Goal: Task Accomplishment & Management: Manage account settings

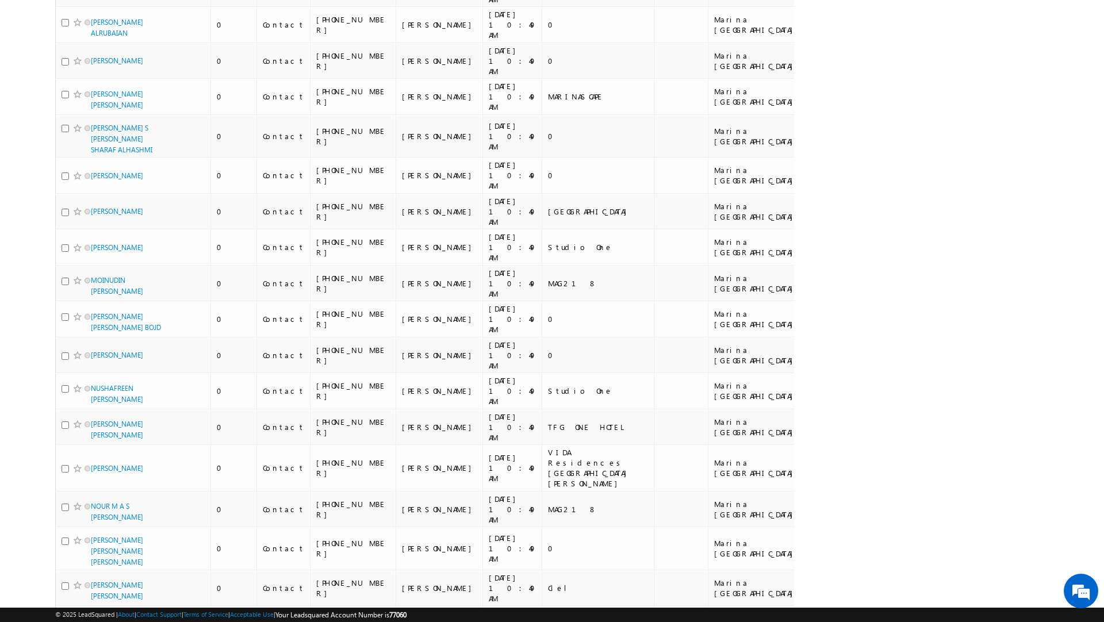
scroll to position [5936, 0]
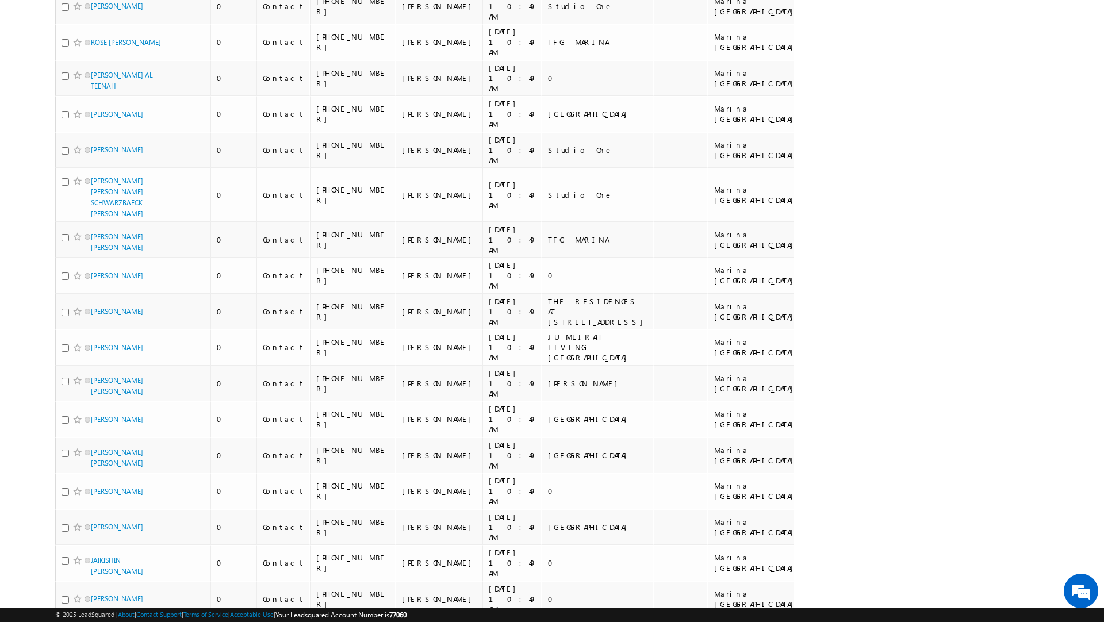
scroll to position [5884, 0]
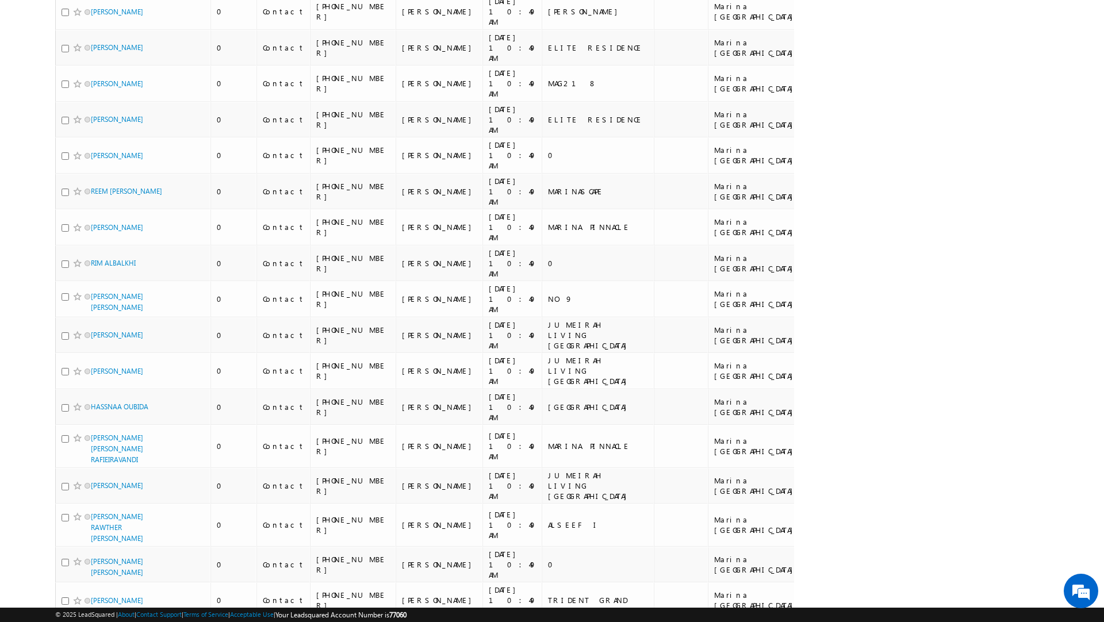
scroll to position [5969, 0]
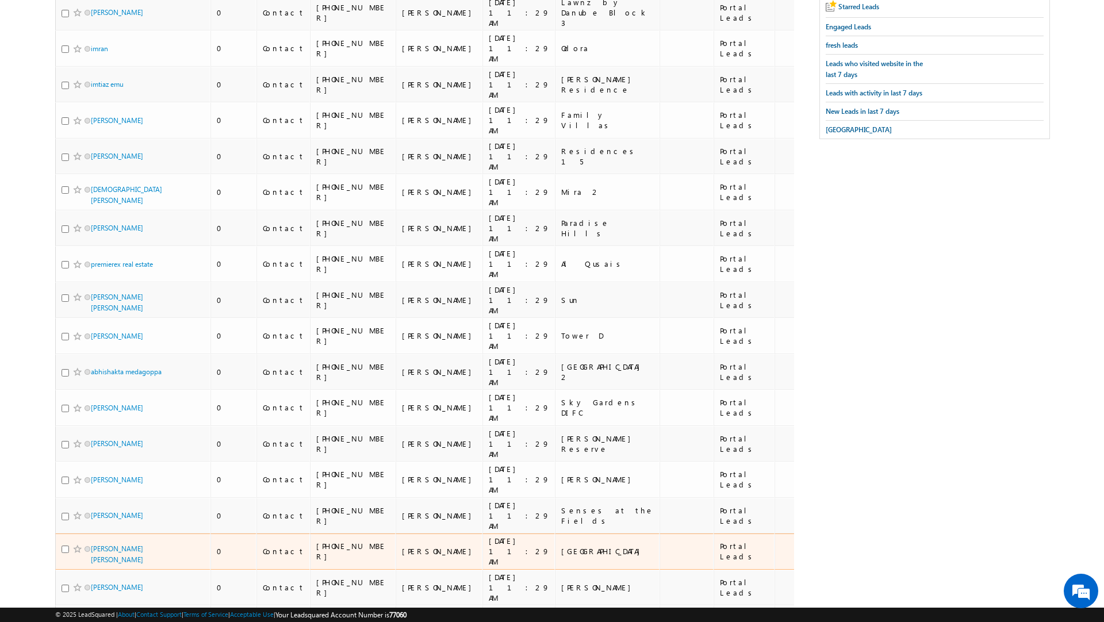
scroll to position [0, 0]
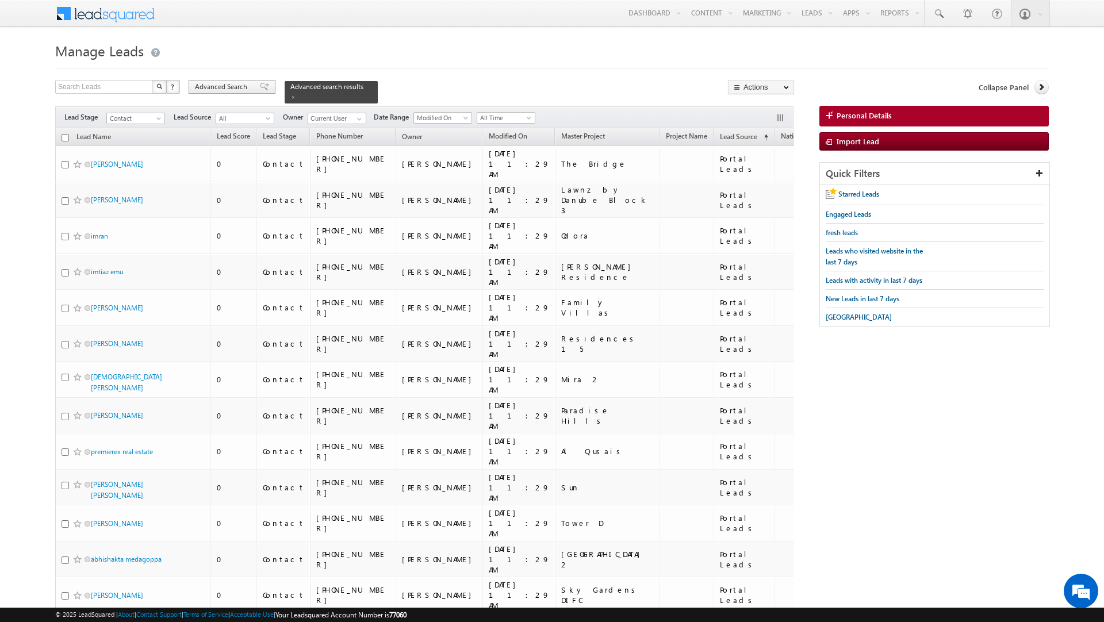
click at [231, 82] on span "Advanced Search" at bounding box center [223, 87] width 56 height 10
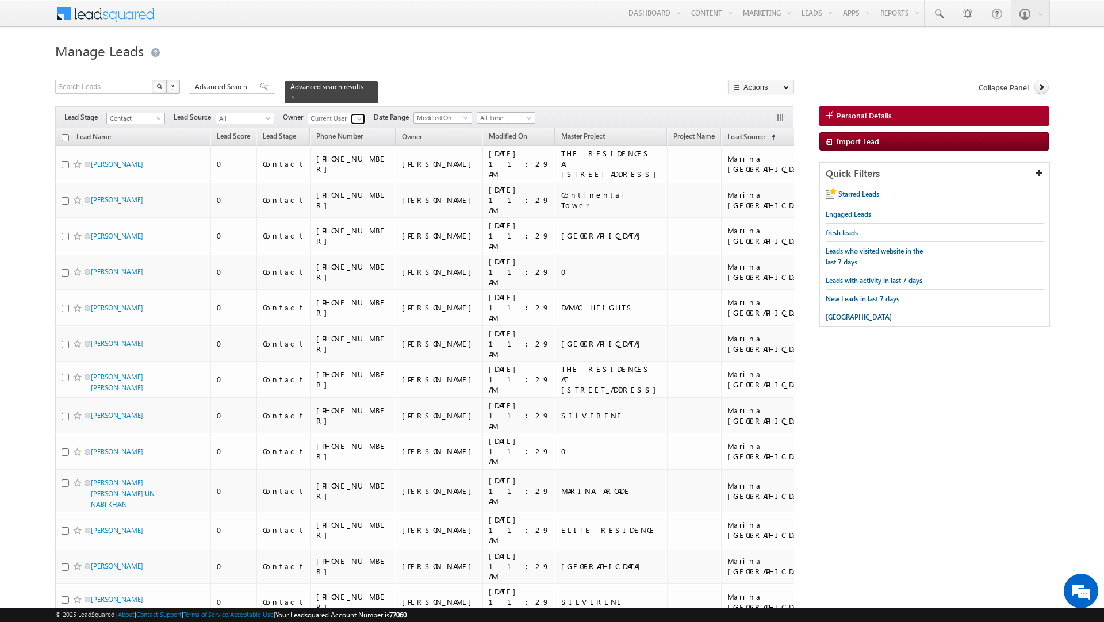
click at [357, 114] on span at bounding box center [359, 118] width 9 height 9
click at [344, 152] on link "[PERSON_NAME] [PERSON_NAME][EMAIL_ADDRESS][DOMAIN_NAME]" at bounding box center [364, 159] width 115 height 22
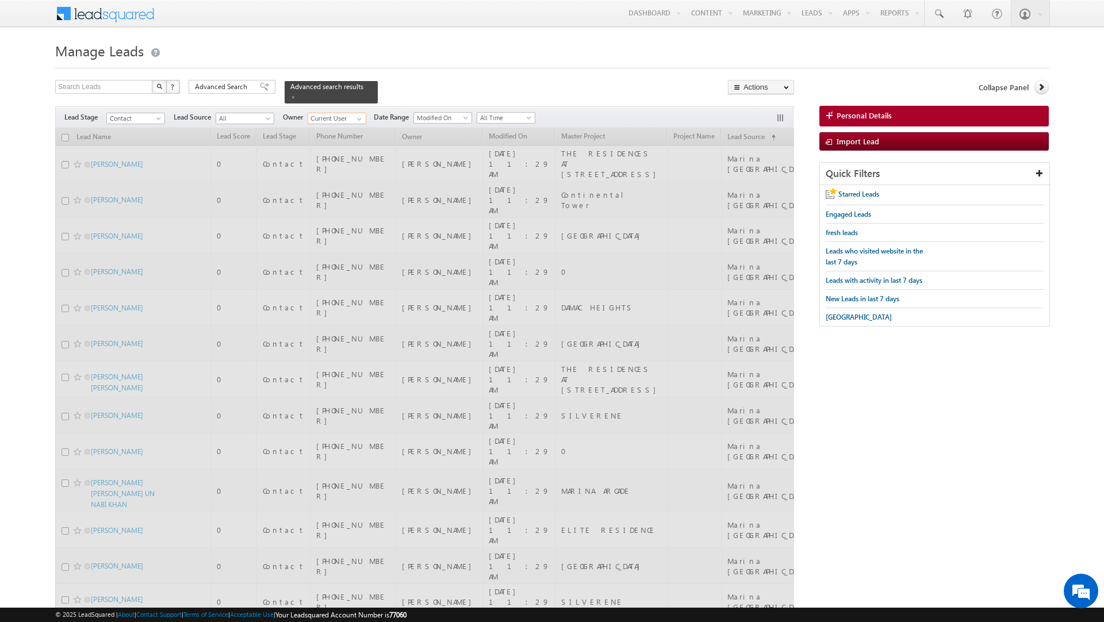
type input "[PERSON_NAME]"
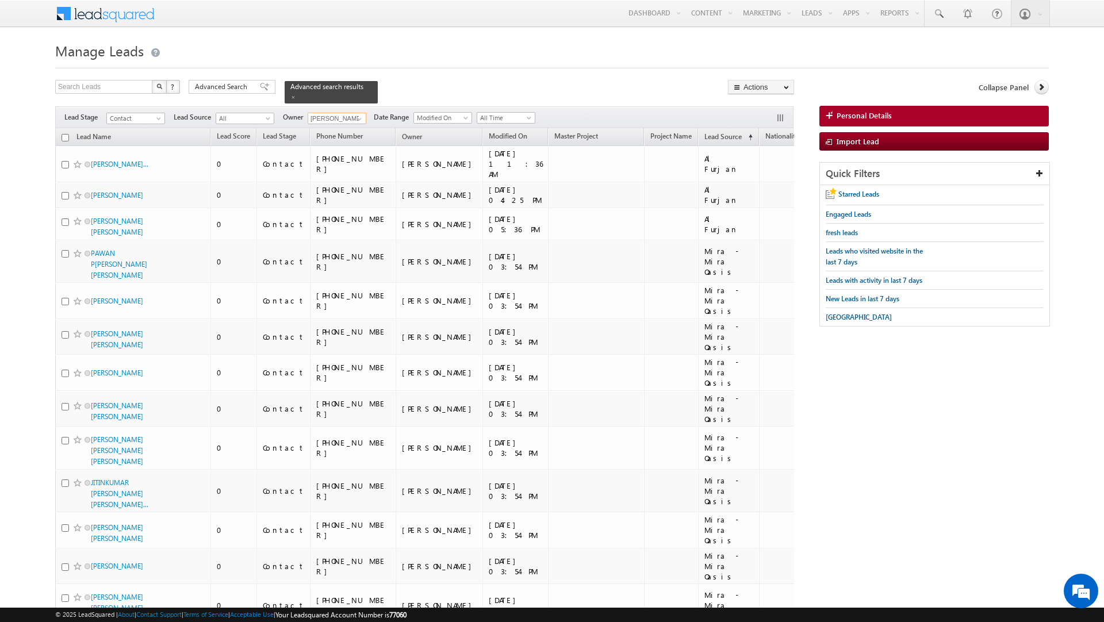
click at [63, 134] on input "checkbox" at bounding box center [64, 137] width 7 height 7
checkbox input "true"
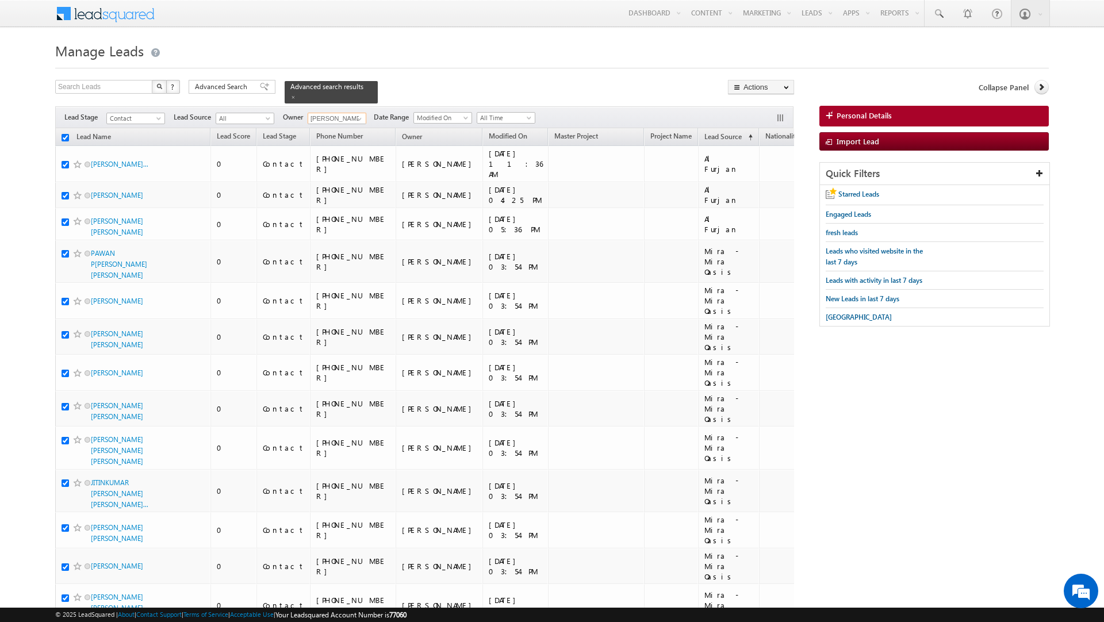
checkbox input "true"
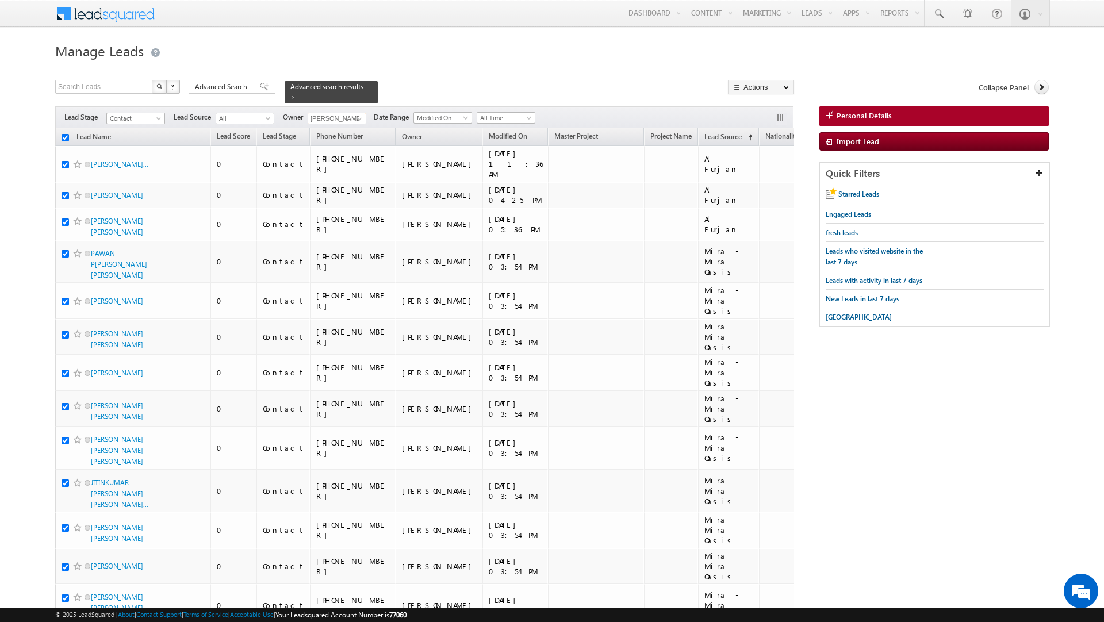
checkbox input "true"
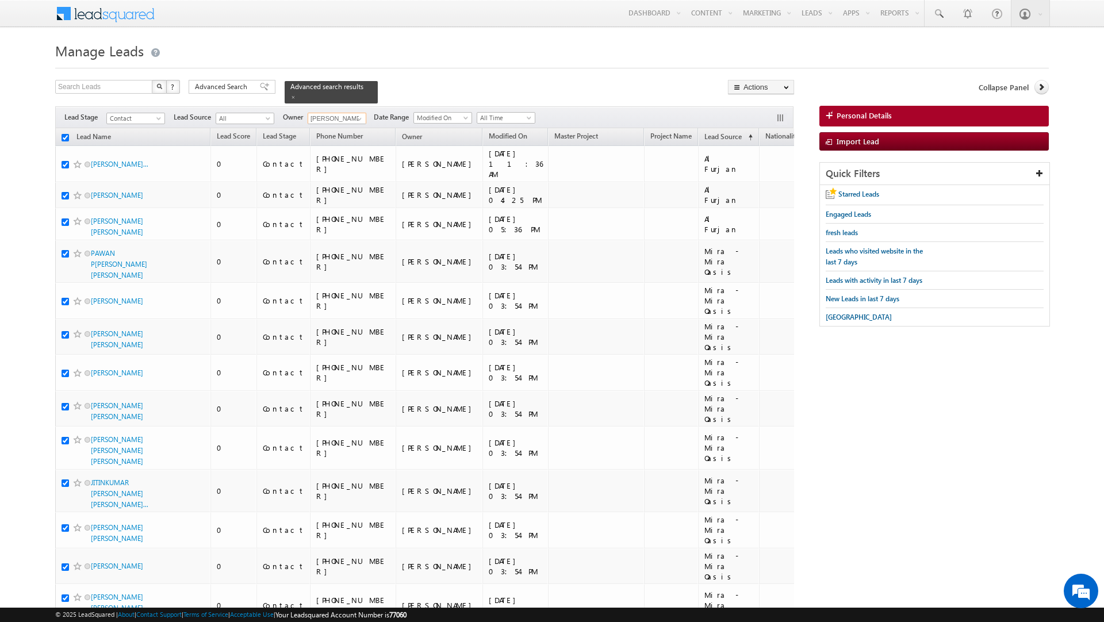
checkbox input "true"
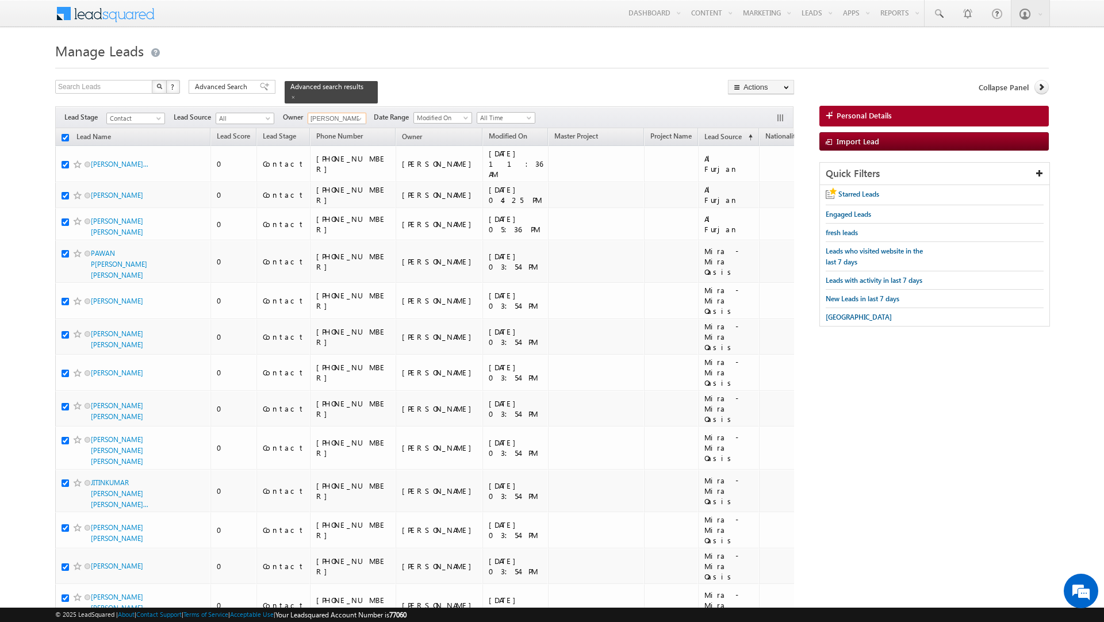
checkbox input "true"
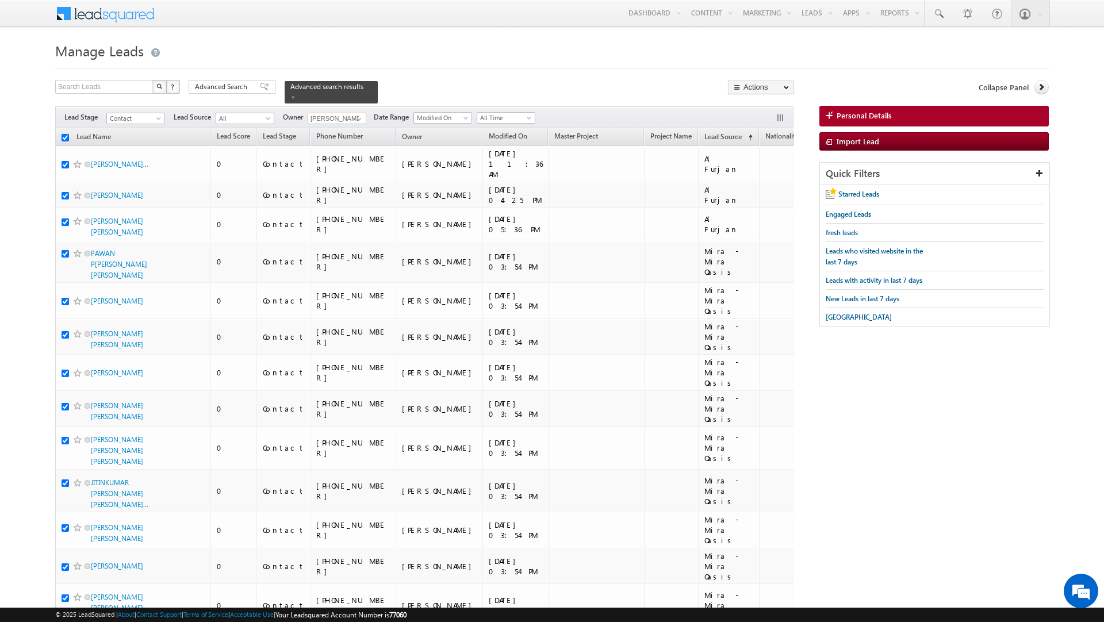
checkbox input "true"
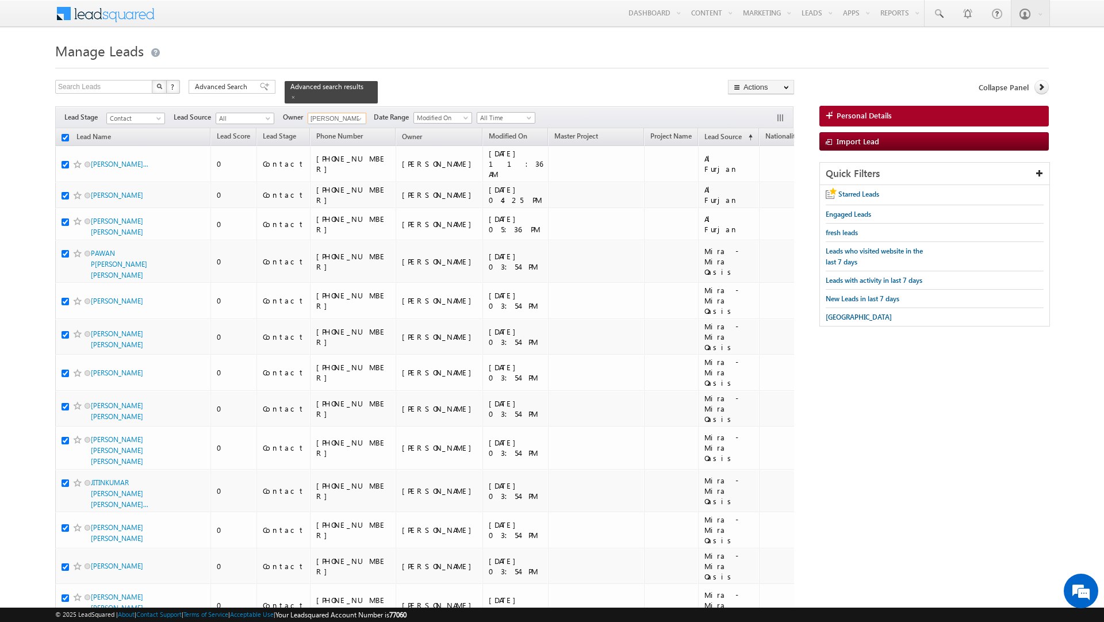
checkbox input "true"
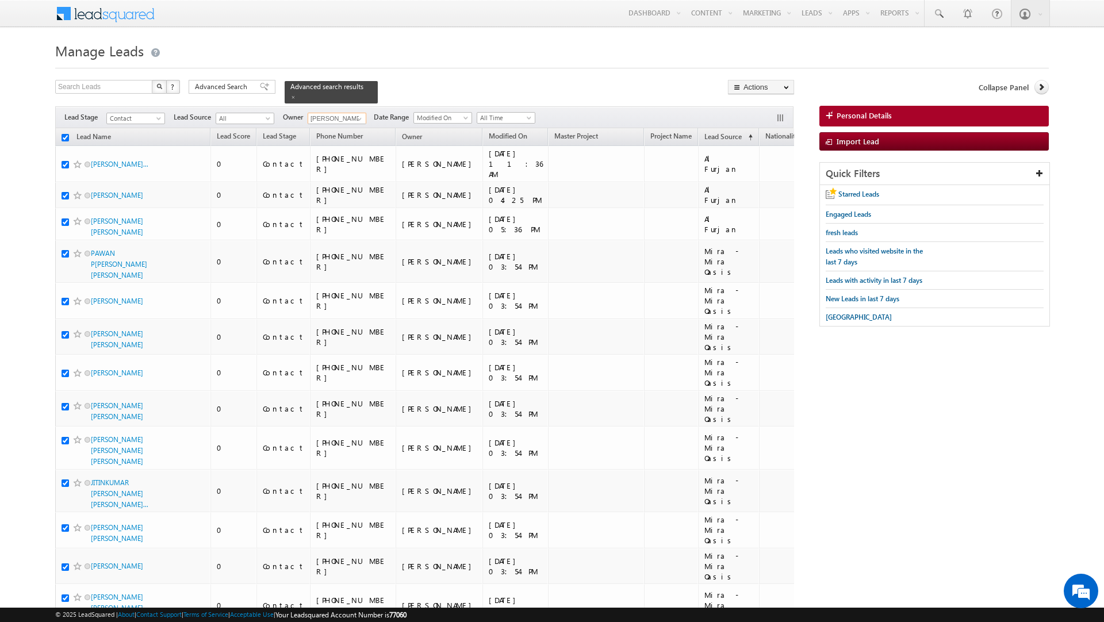
checkbox input "true"
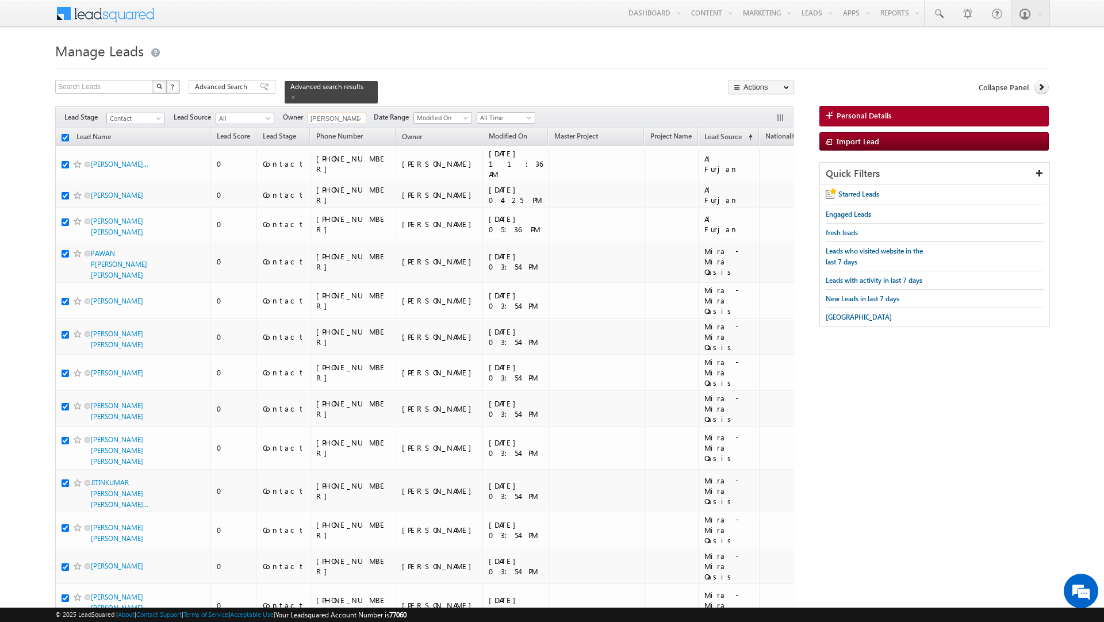
checkbox input "true"
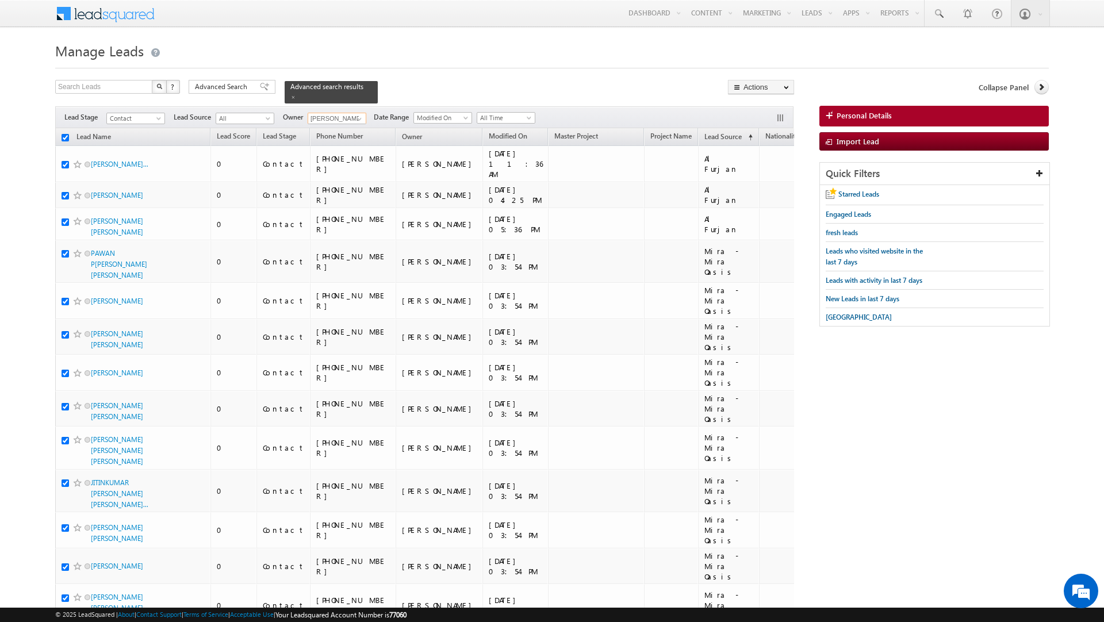
checkbox input "true"
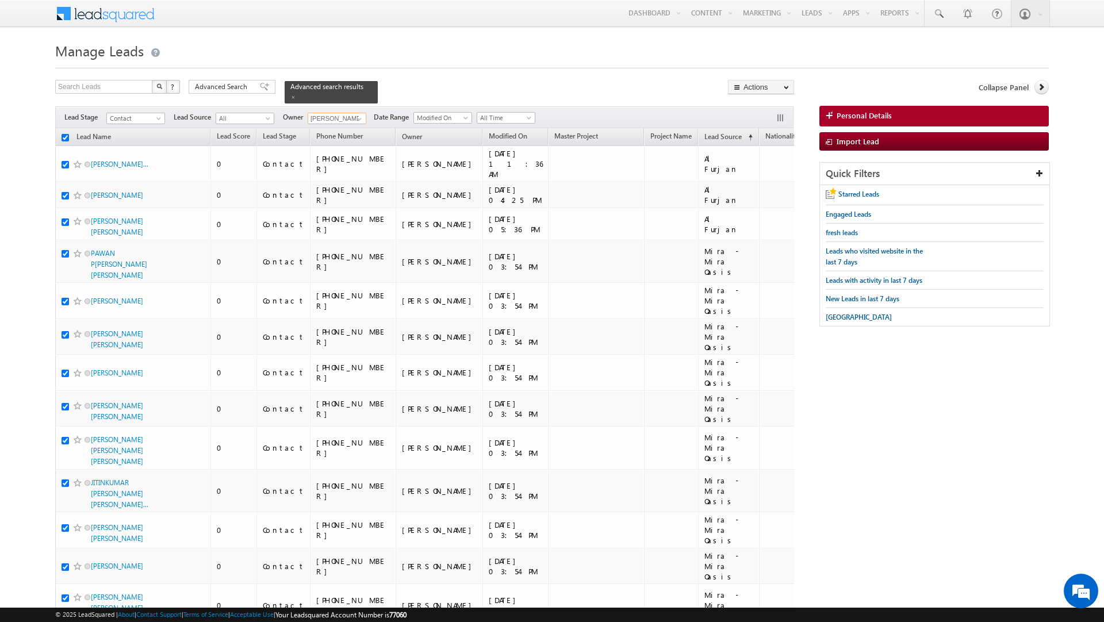
checkbox input "true"
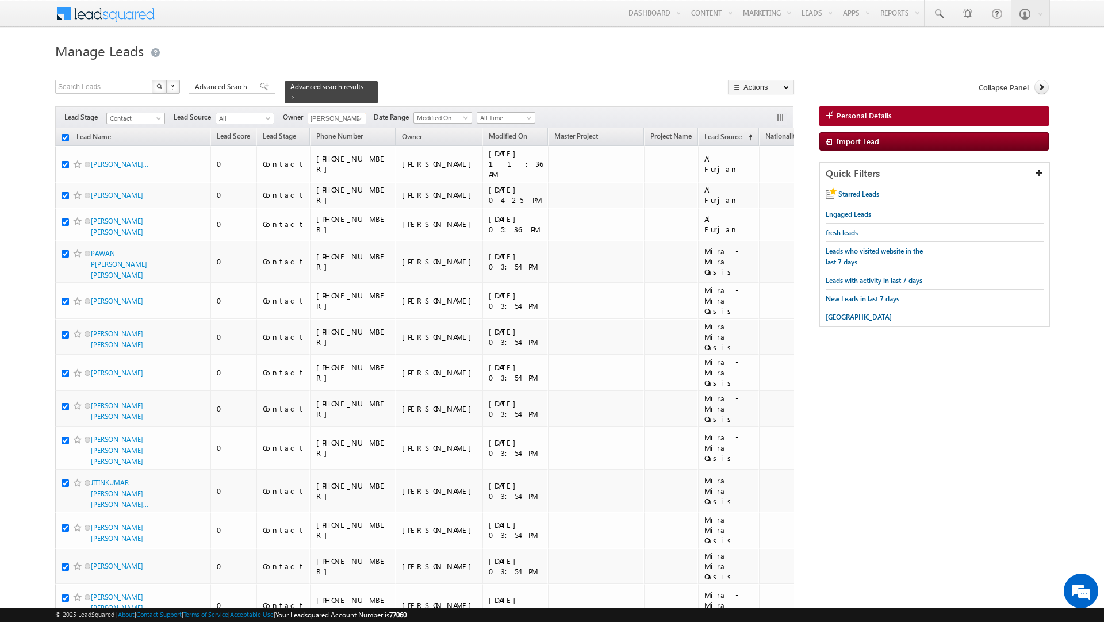
checkbox input "true"
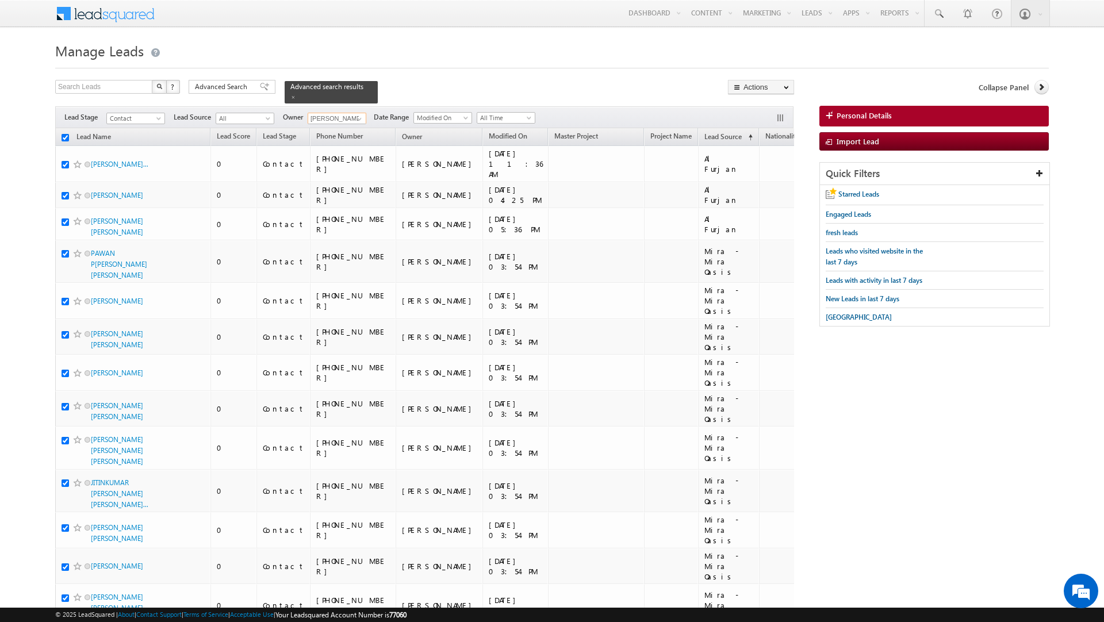
checkbox input "true"
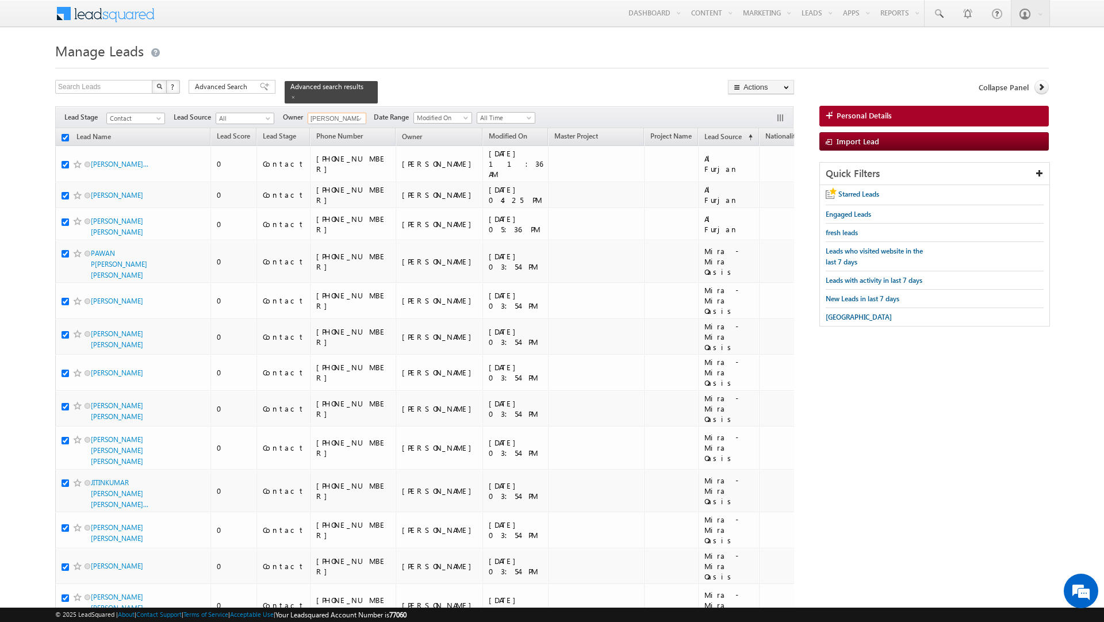
checkbox input "true"
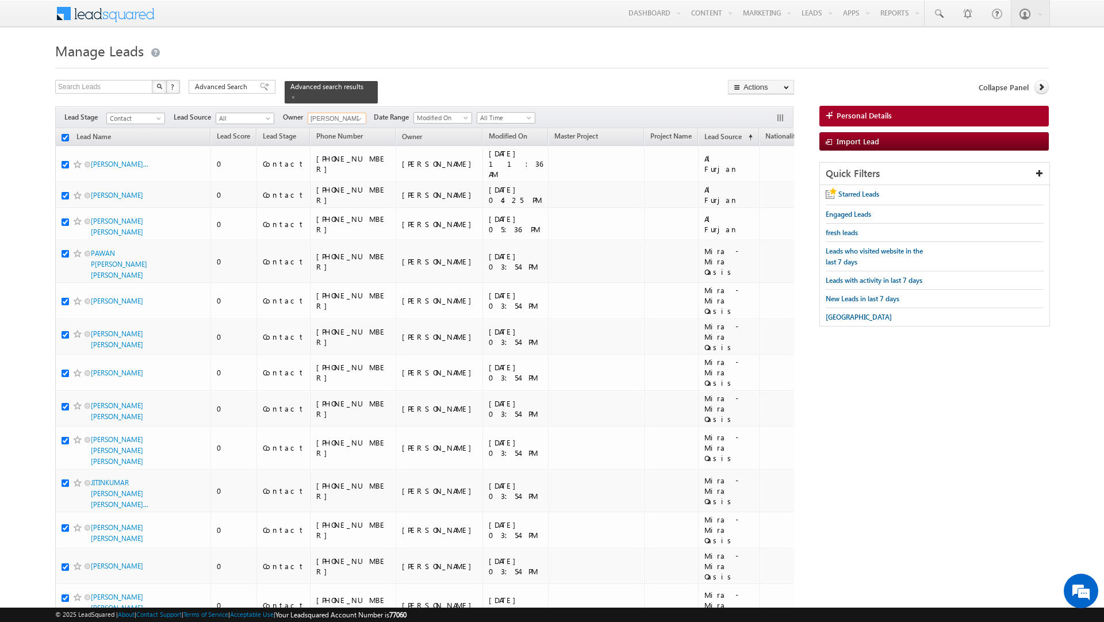
checkbox input "true"
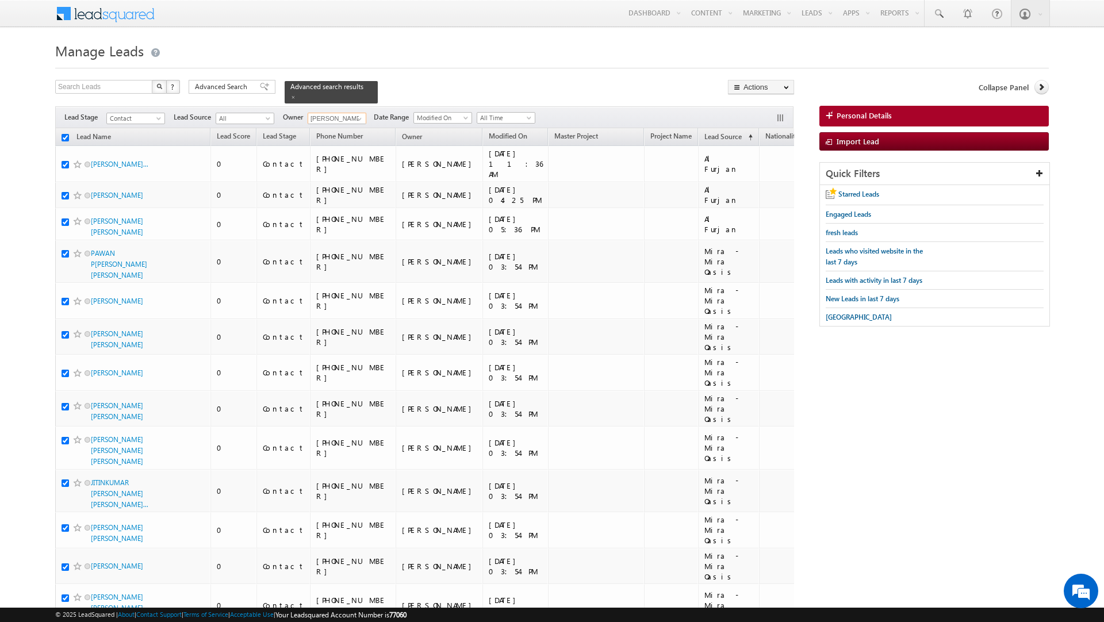
checkbox input "true"
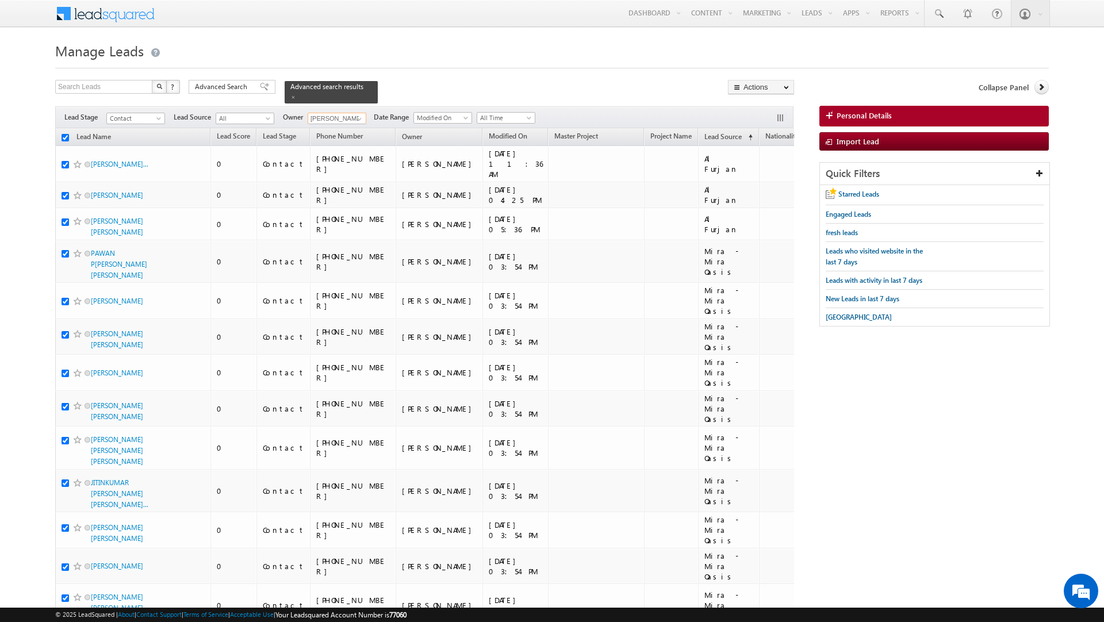
checkbox input "true"
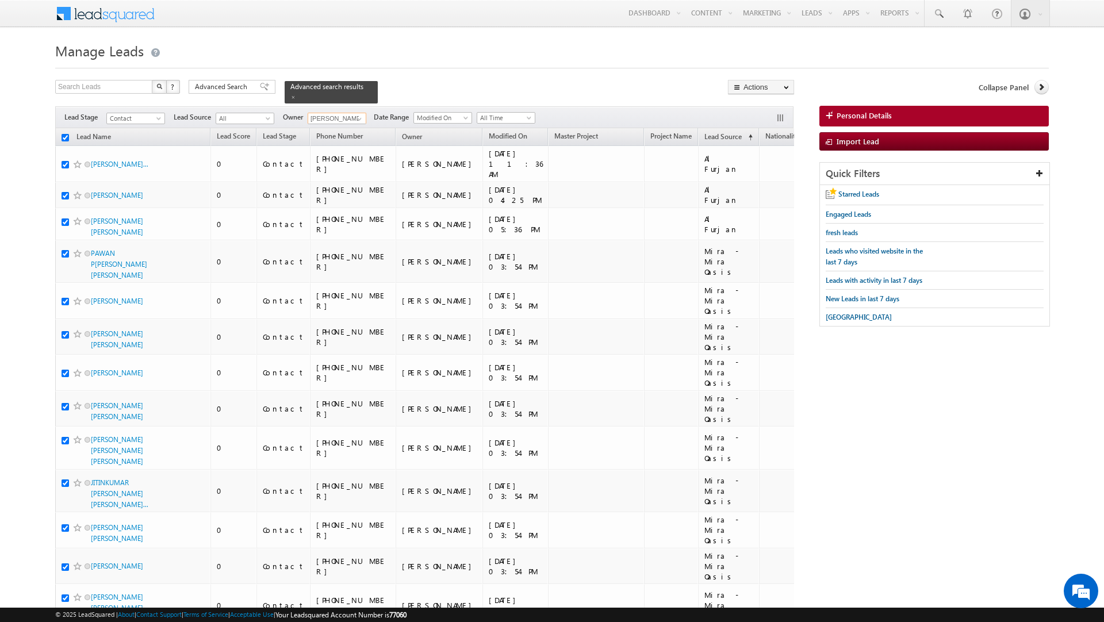
checkbox input "true"
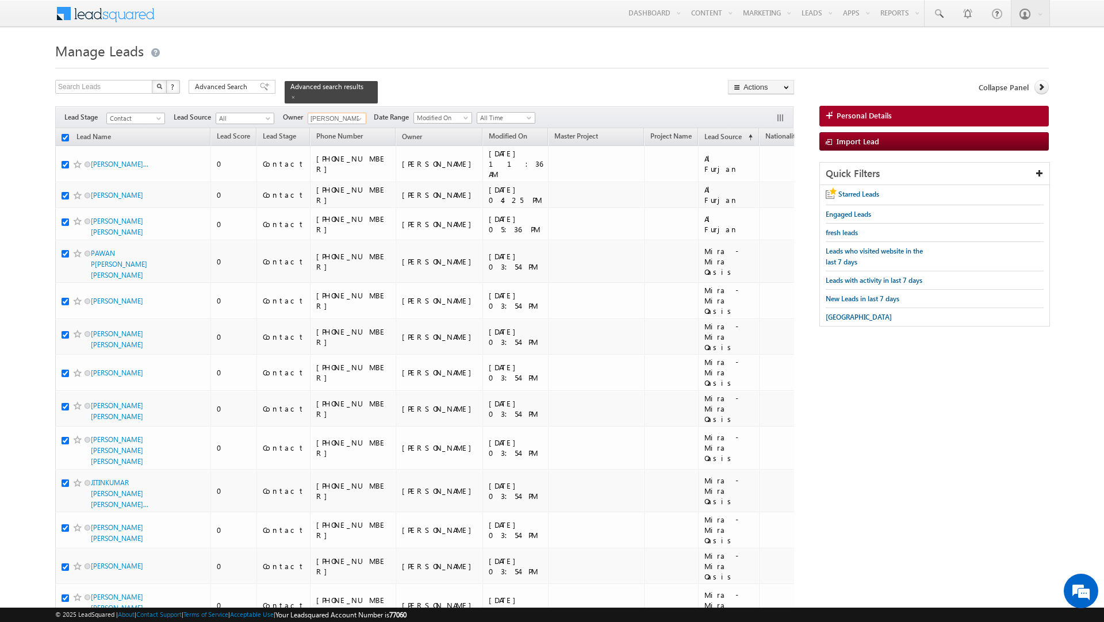
checkbox input "true"
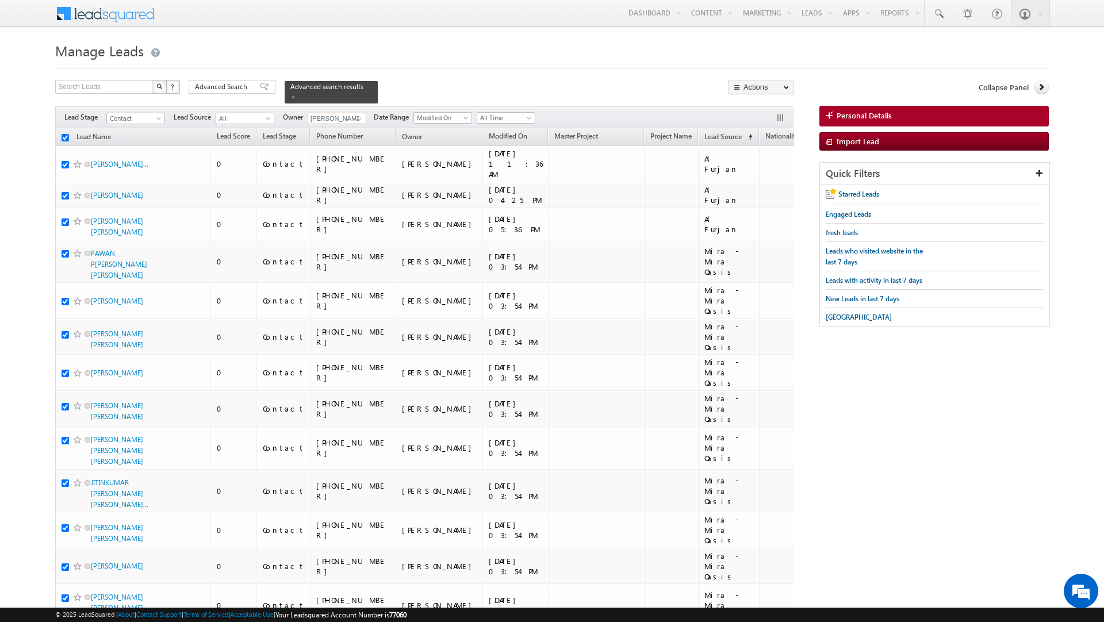
checkbox input "true"
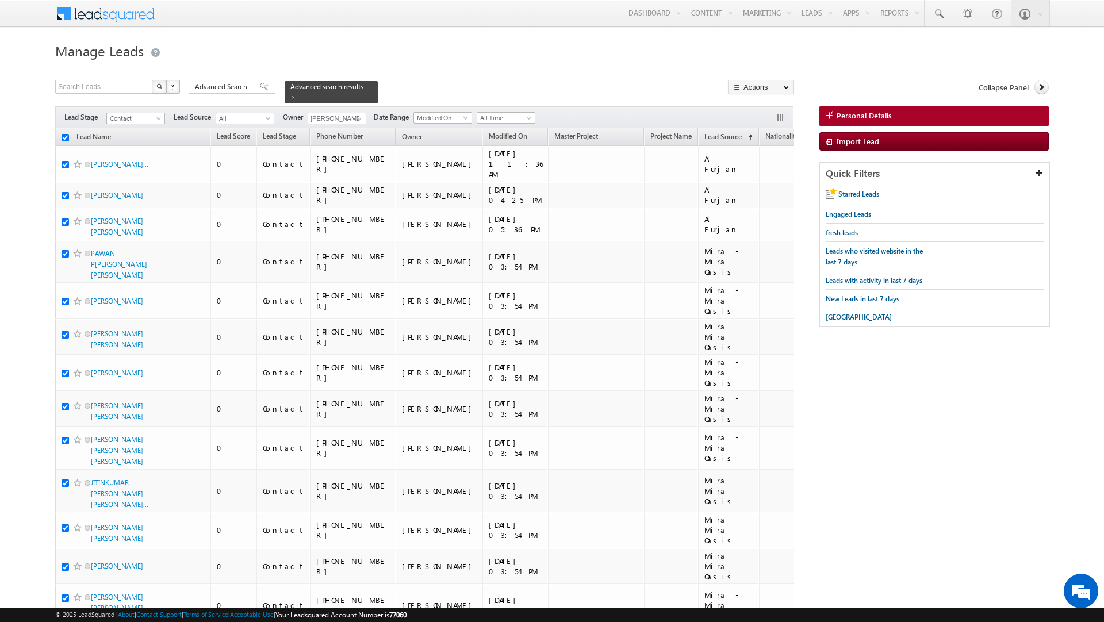
checkbox input "true"
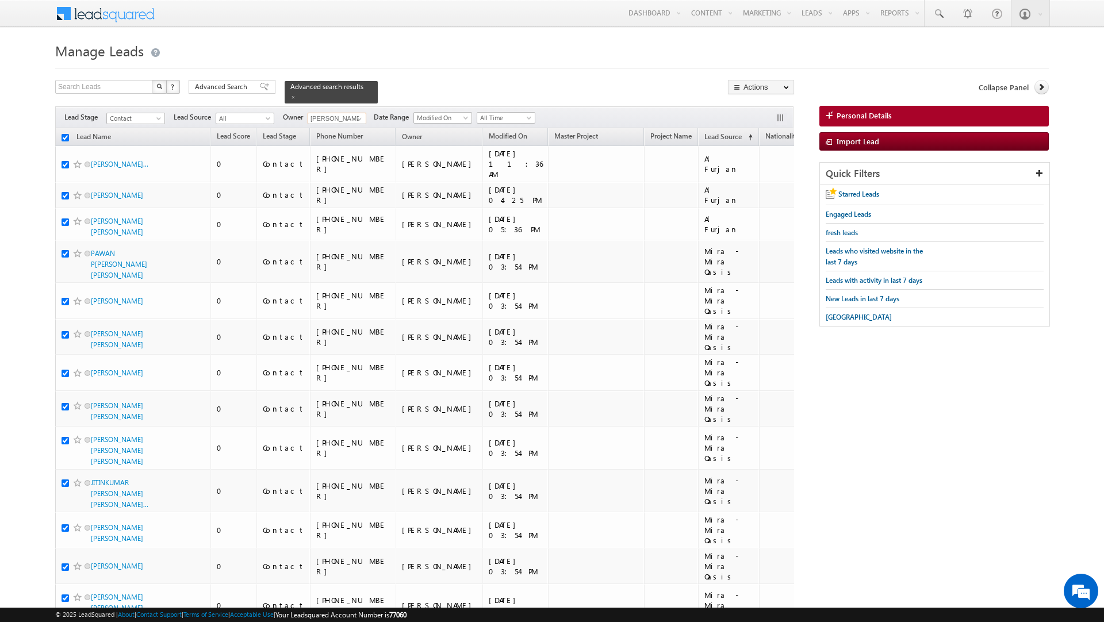
checkbox input "true"
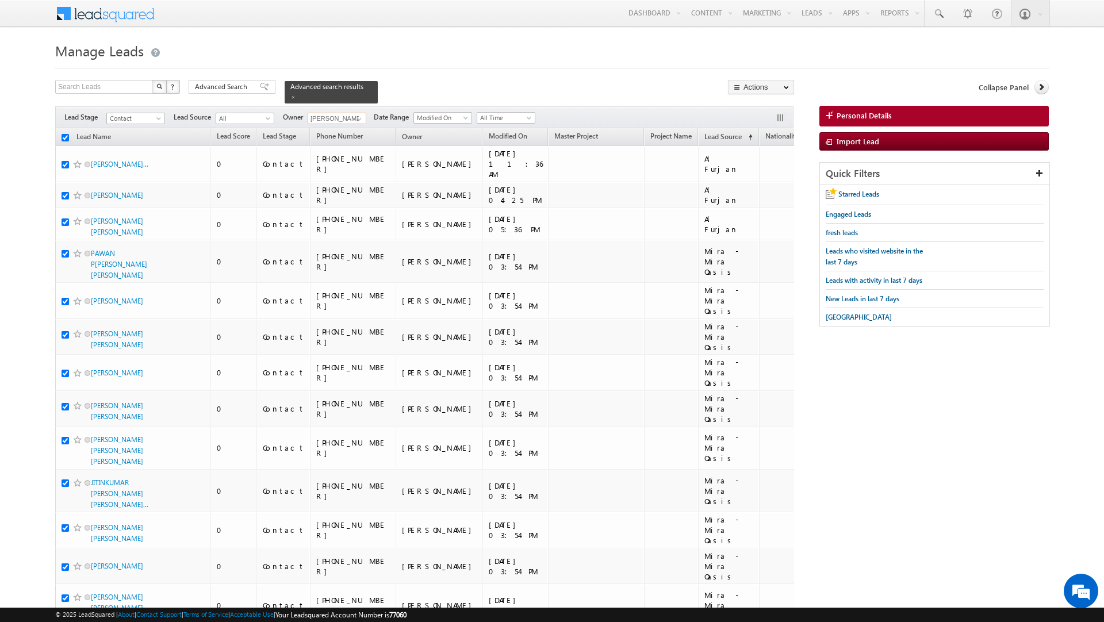
checkbox input "true"
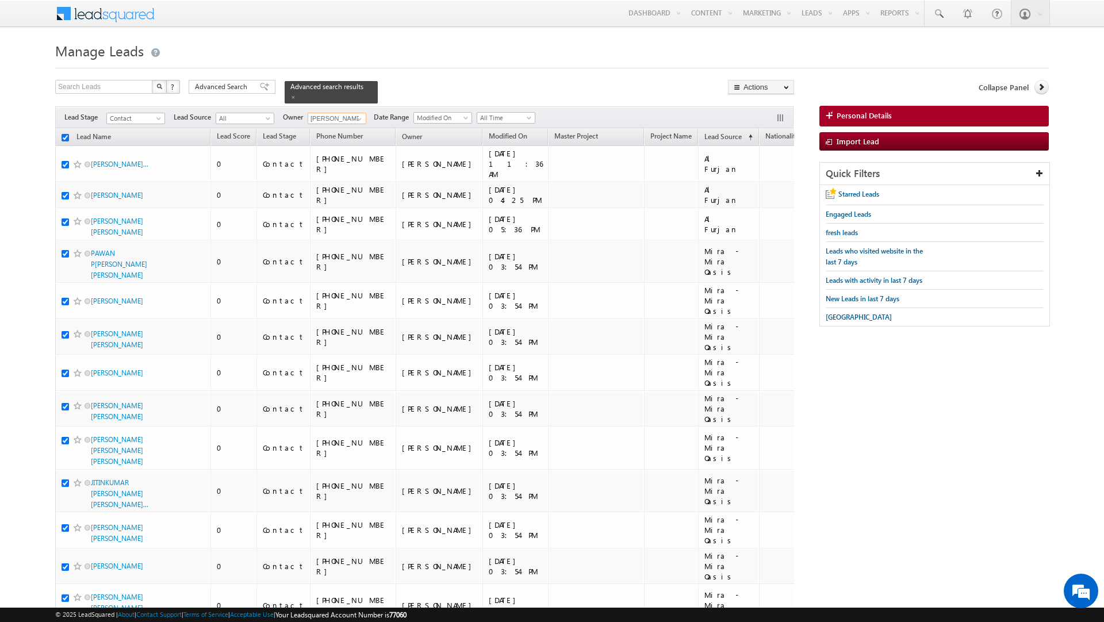
checkbox input "true"
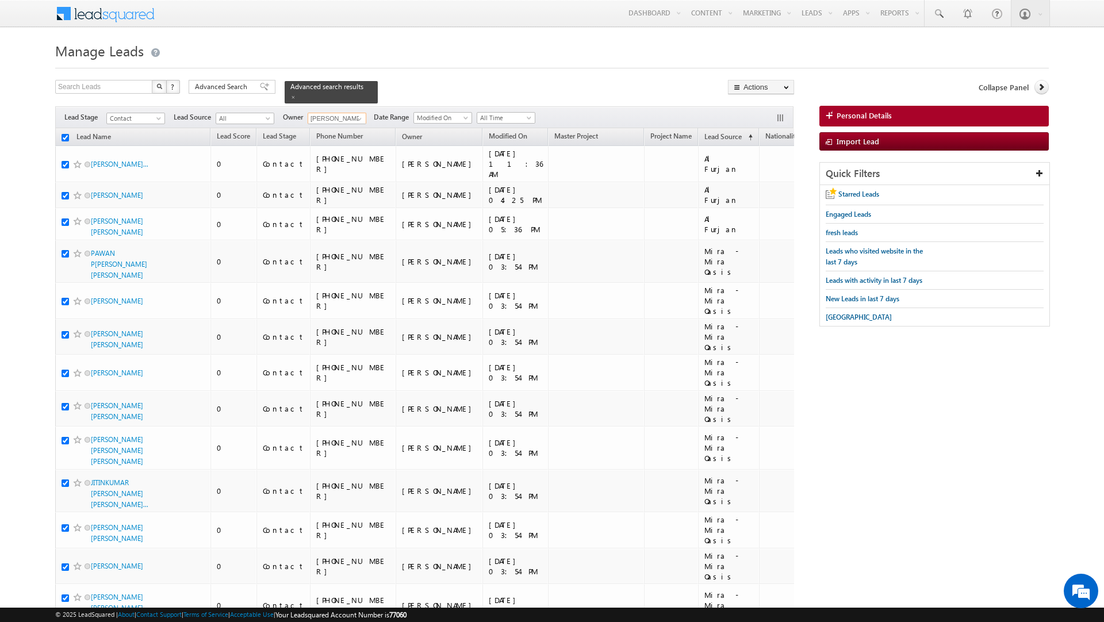
checkbox input "true"
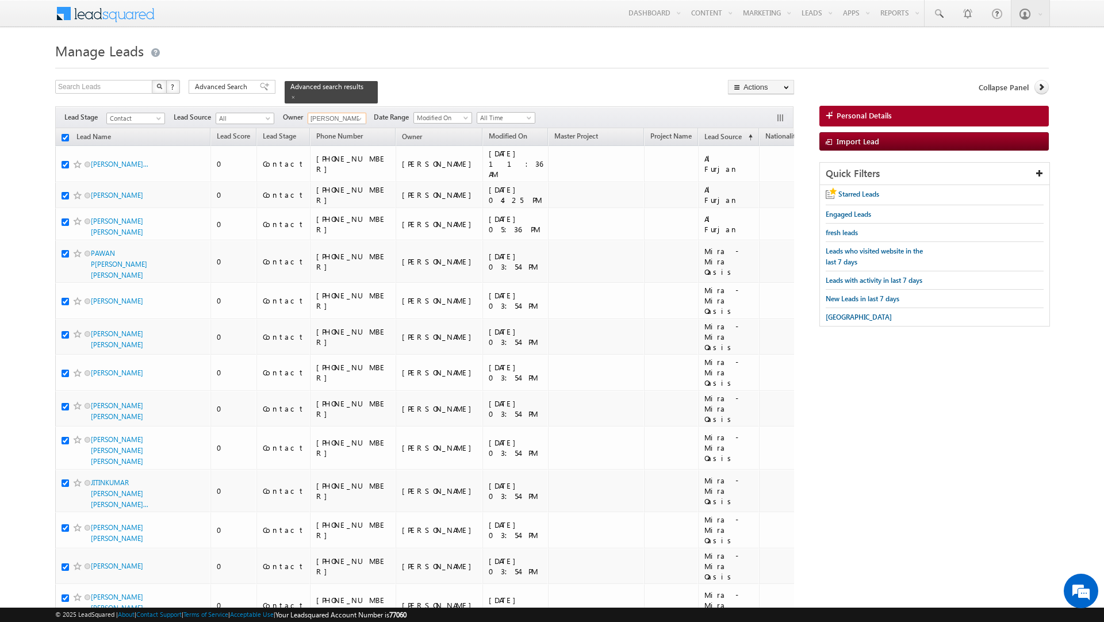
checkbox input "true"
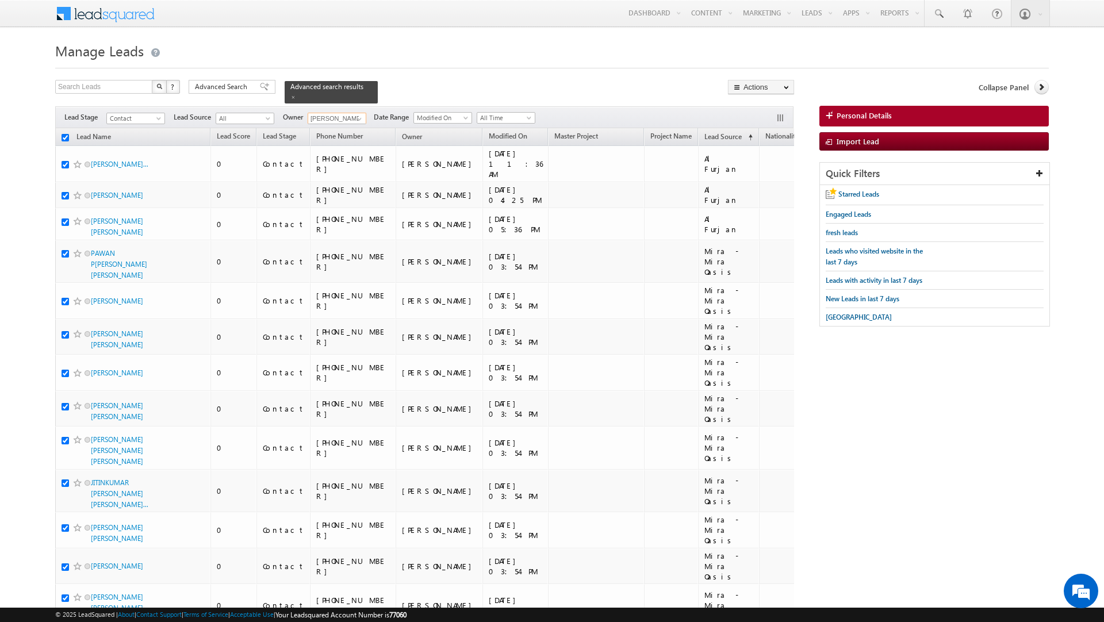
checkbox input "true"
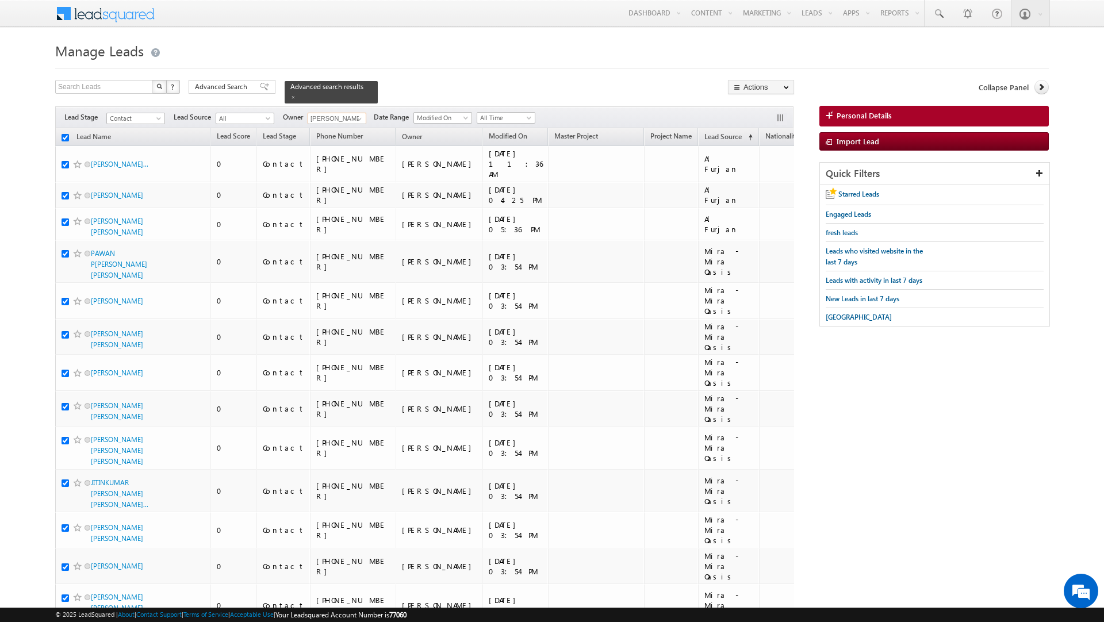
checkbox input "true"
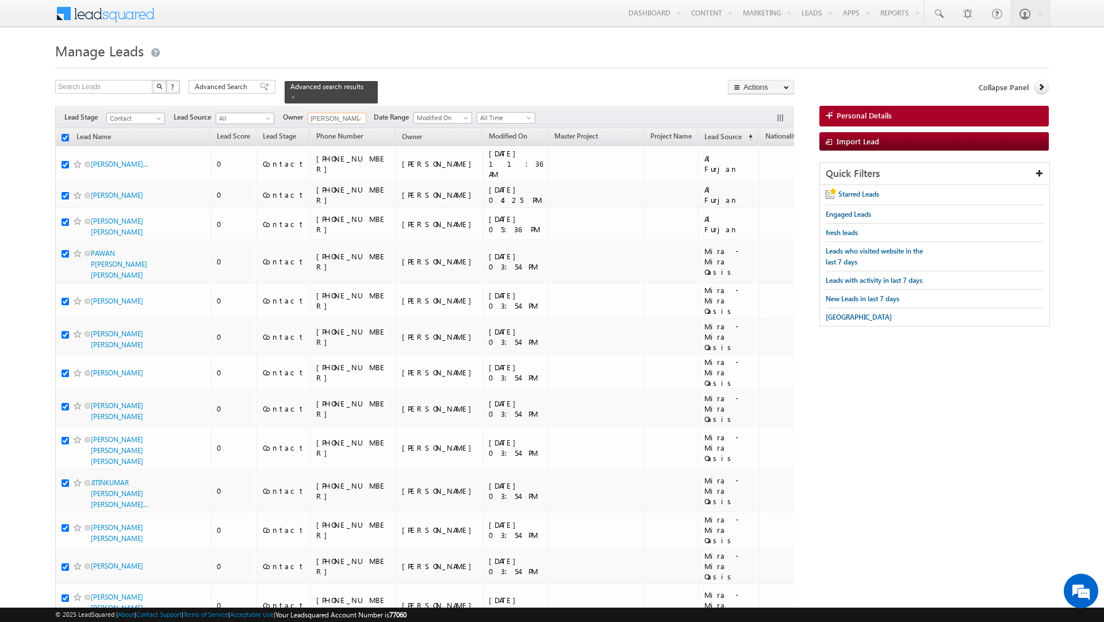
checkbox input "true"
click at [757, 189] on link "Change Owner" at bounding box center [760, 186] width 65 height 14
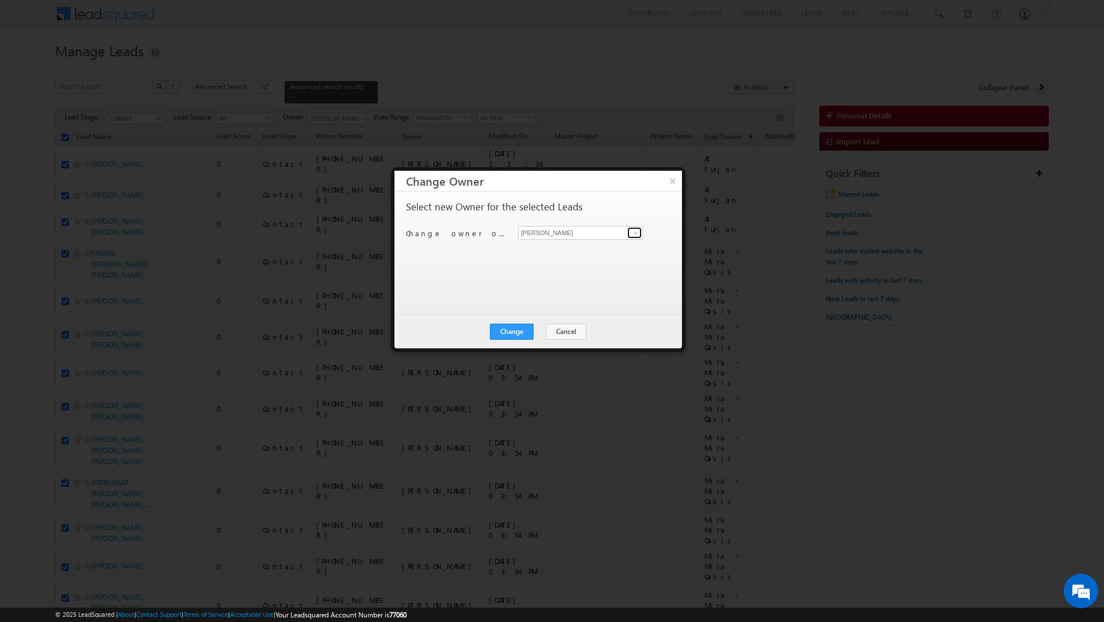
click at [632, 234] on span at bounding box center [635, 232] width 9 height 9
click at [586, 252] on span "[PERSON_NAME][EMAIL_ADDRESS][DOMAIN_NAME]" at bounding box center [573, 256] width 103 height 9
type input "[PERSON_NAME]"
click at [514, 325] on button "Change" at bounding box center [512, 332] width 44 height 16
click at [537, 329] on button "Close" at bounding box center [539, 332] width 37 height 16
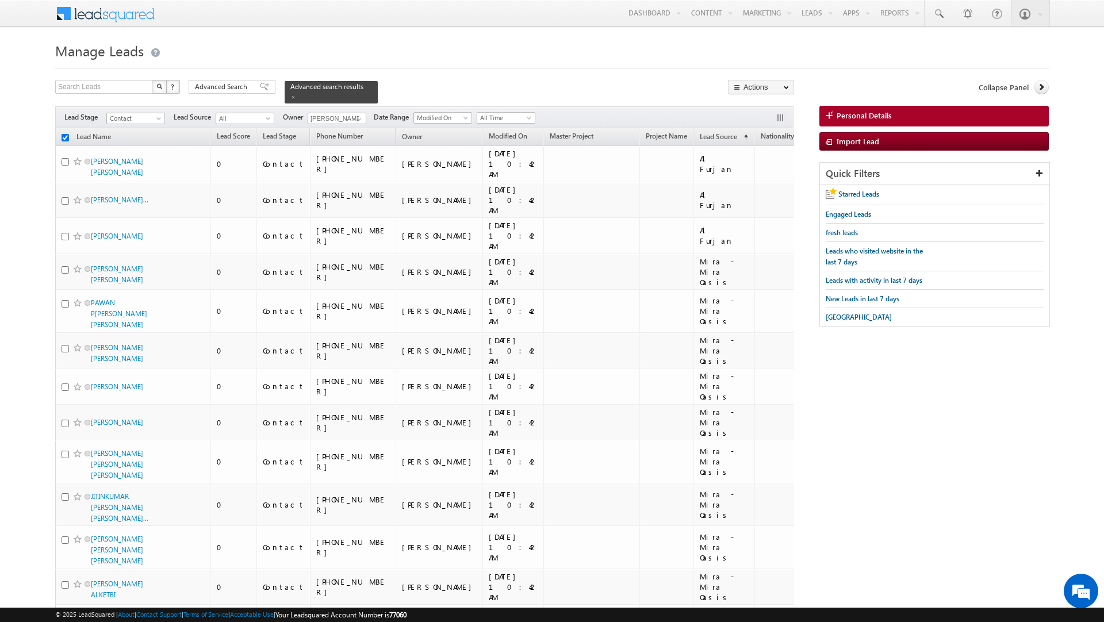
checkbox input "false"
click at [359, 114] on span at bounding box center [359, 118] width 9 height 9
click at [359, 173] on link "[PERSON_NAME] [PERSON_NAME][EMAIL_ADDRESS][DOMAIN_NAME]" at bounding box center [364, 180] width 115 height 22
type input "[PERSON_NAME]"
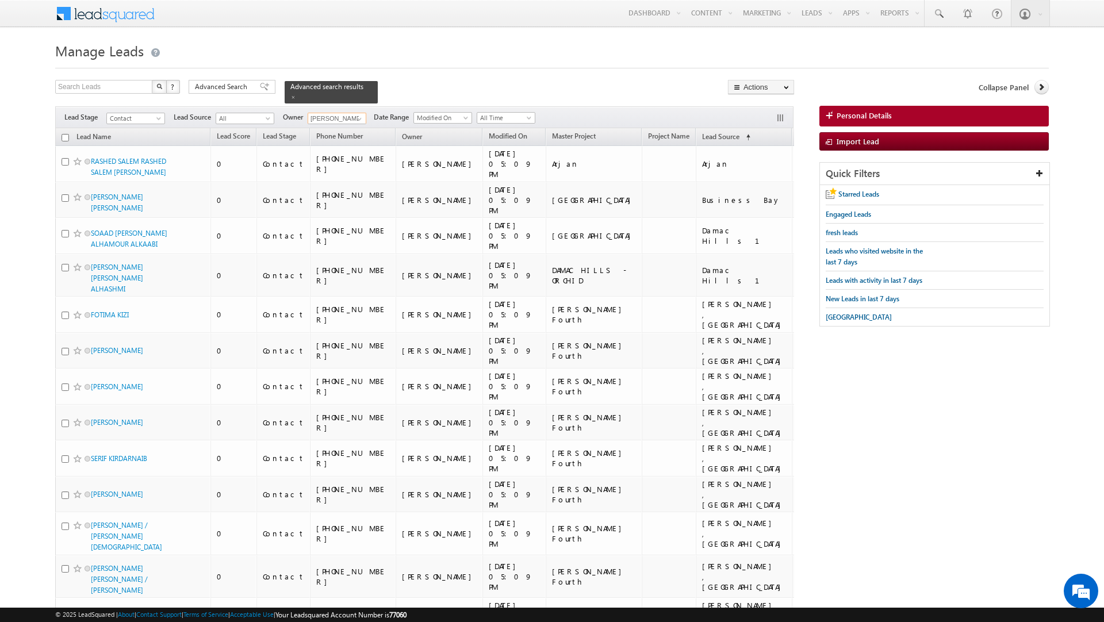
click at [66, 134] on input "checkbox" at bounding box center [64, 137] width 7 height 7
checkbox input "true"
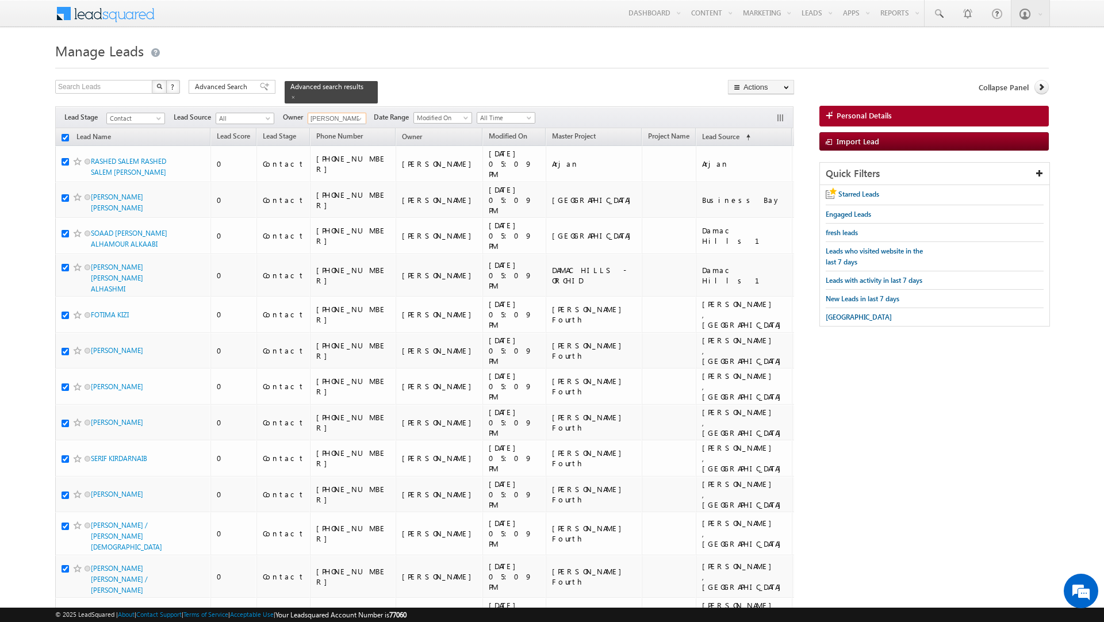
checkbox input "true"
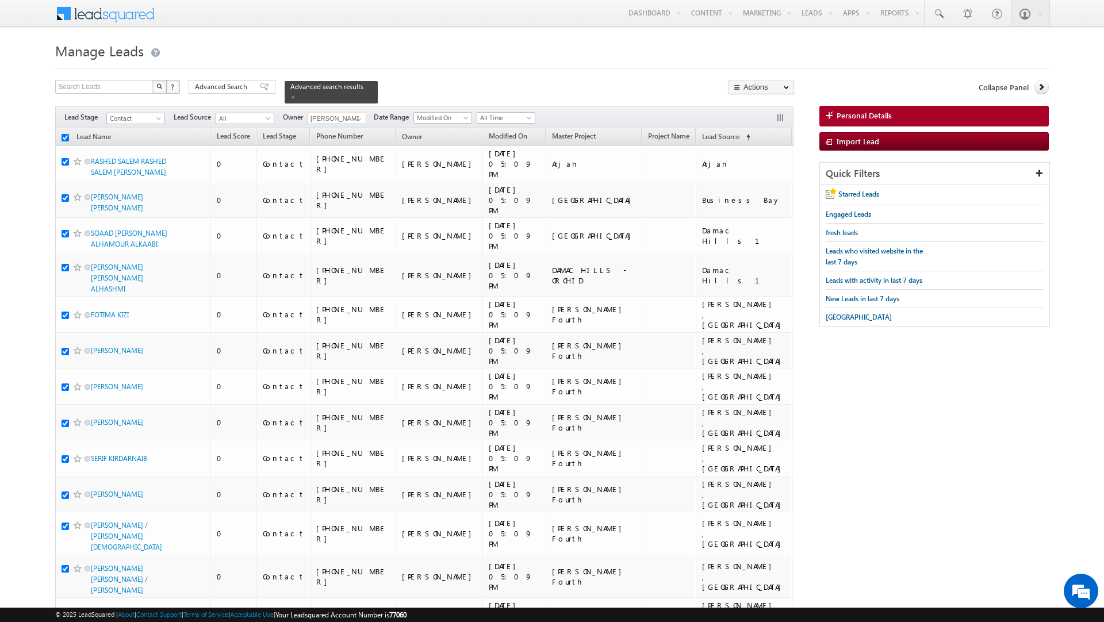
checkbox input "true"
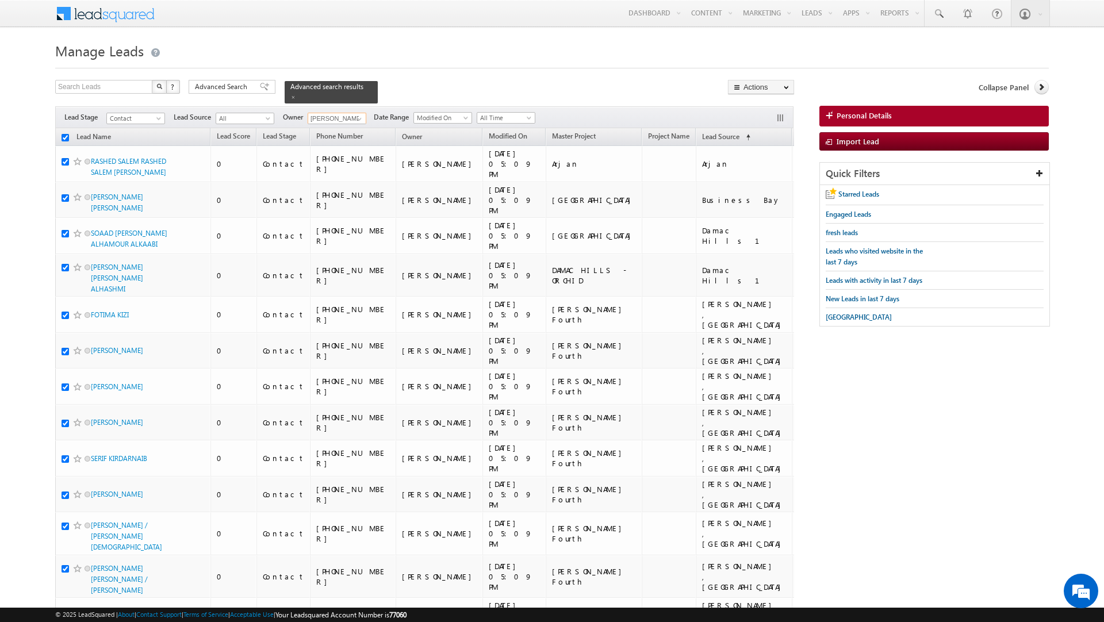
checkbox input "true"
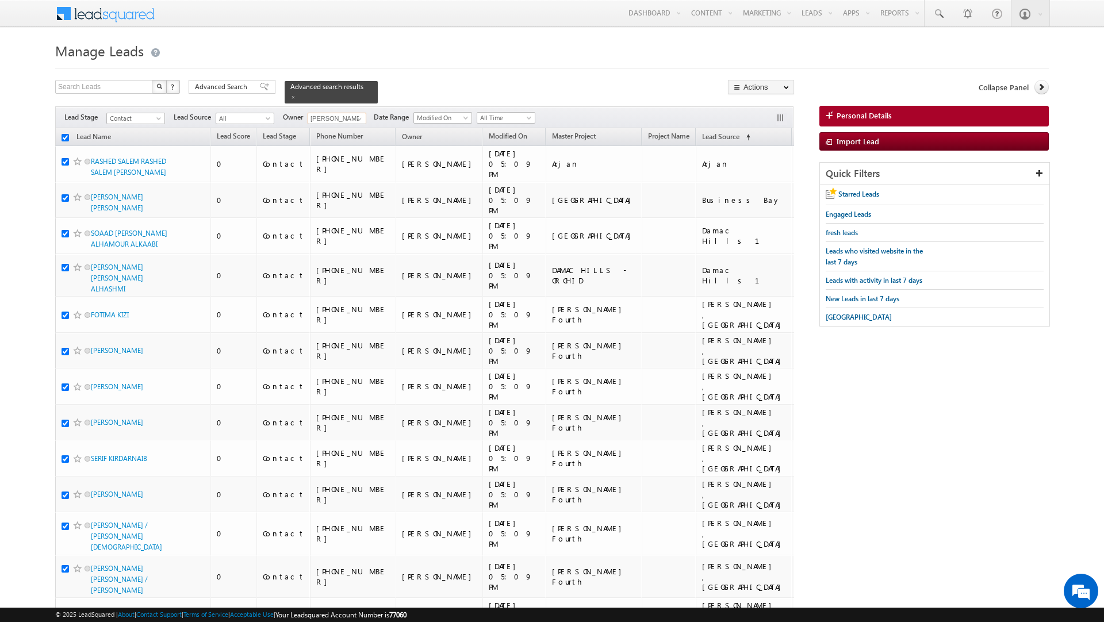
checkbox input "true"
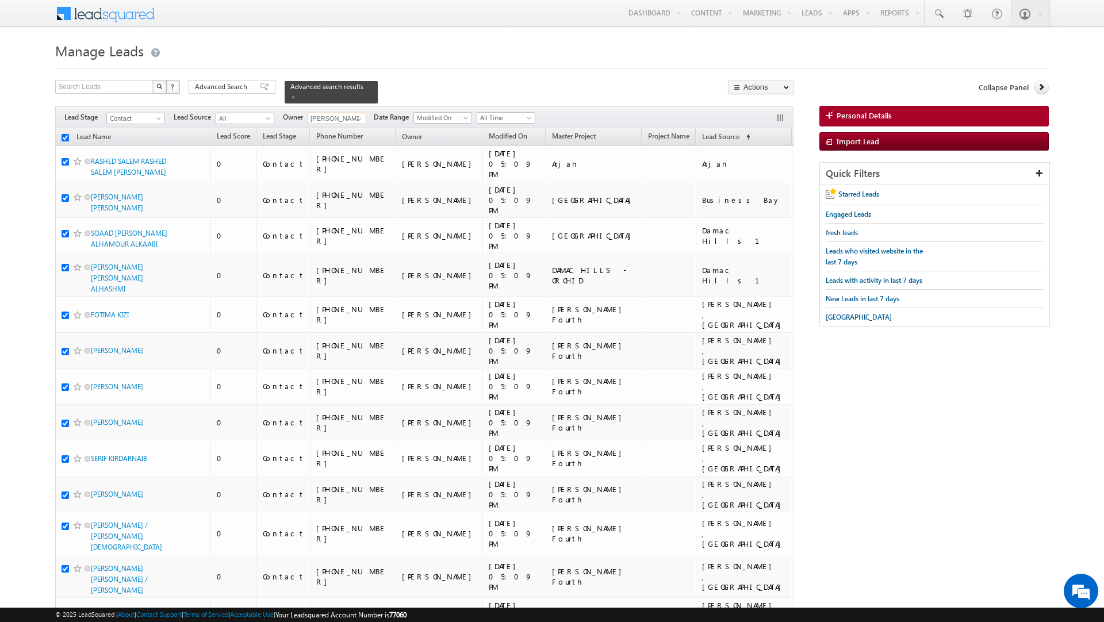
checkbox input "true"
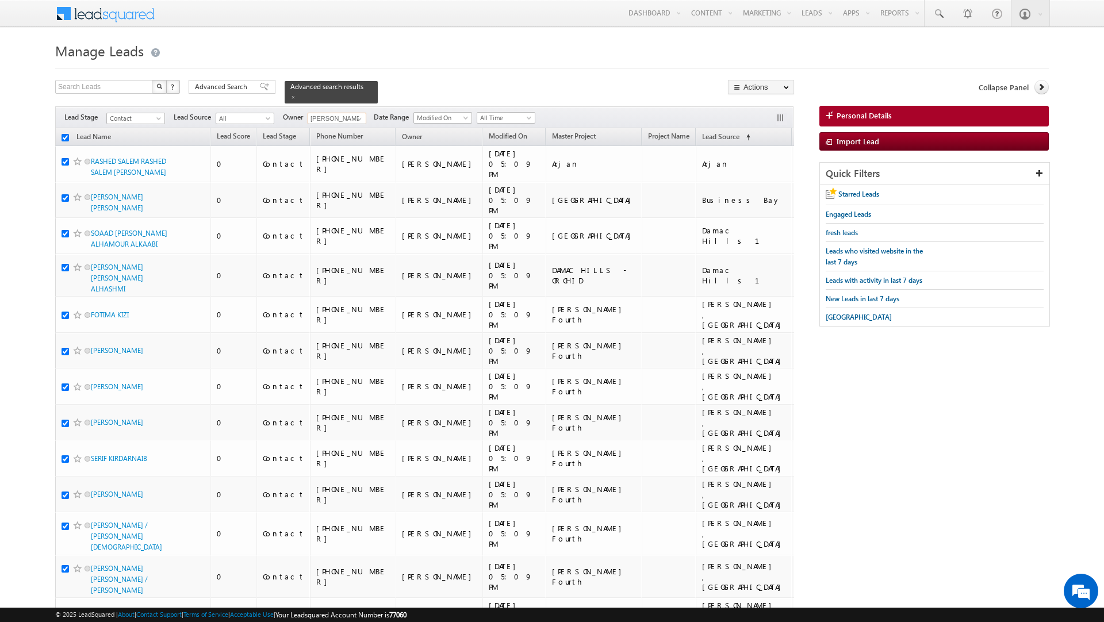
checkbox input "true"
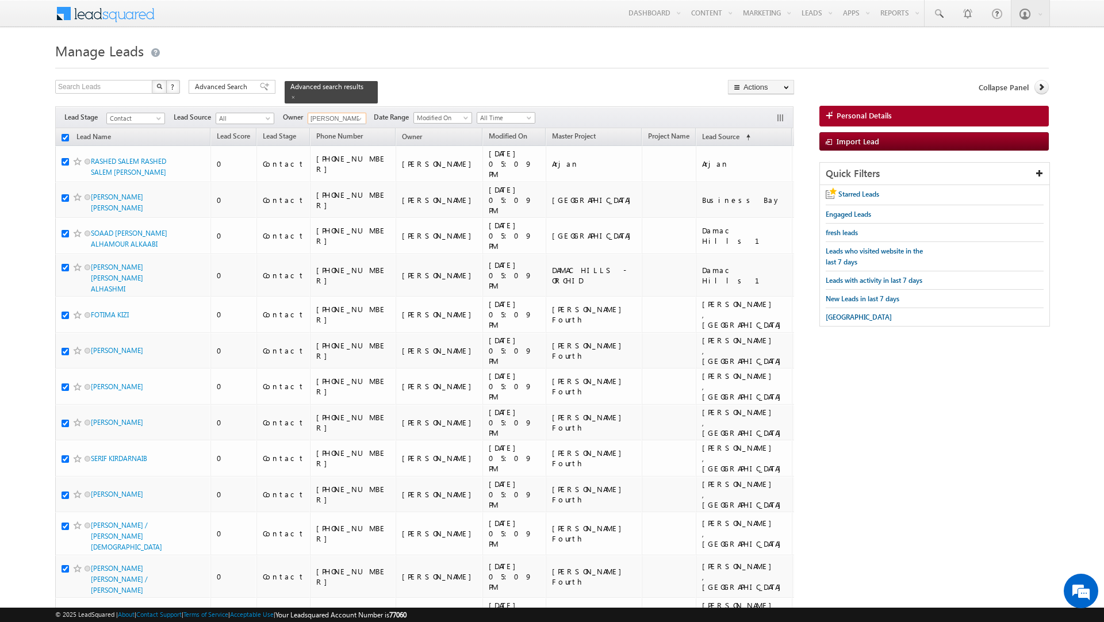
checkbox input "true"
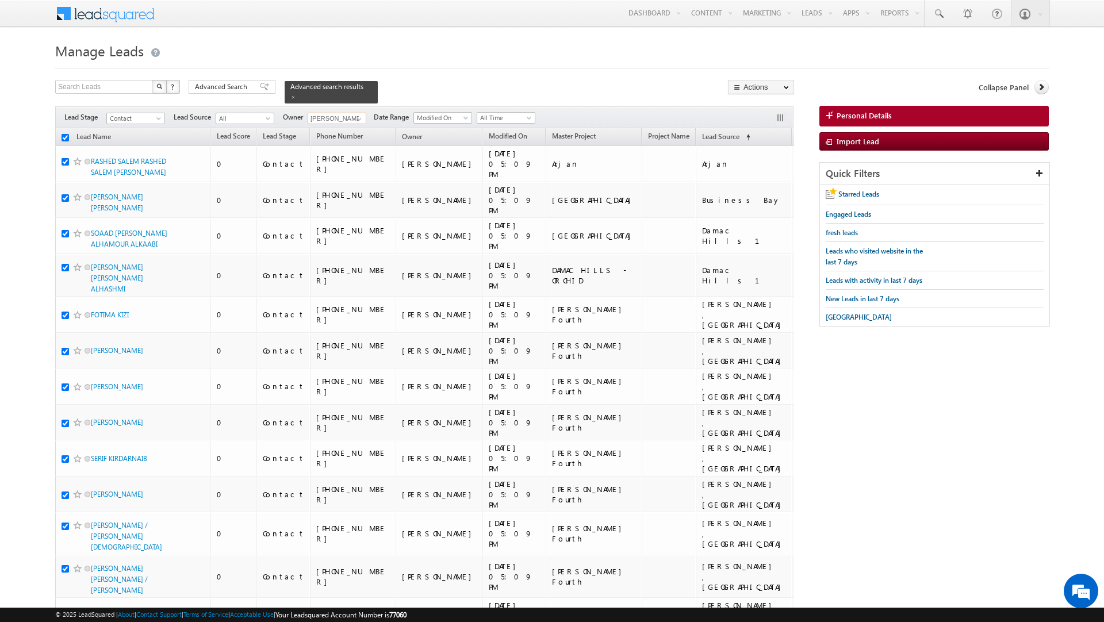
checkbox input "true"
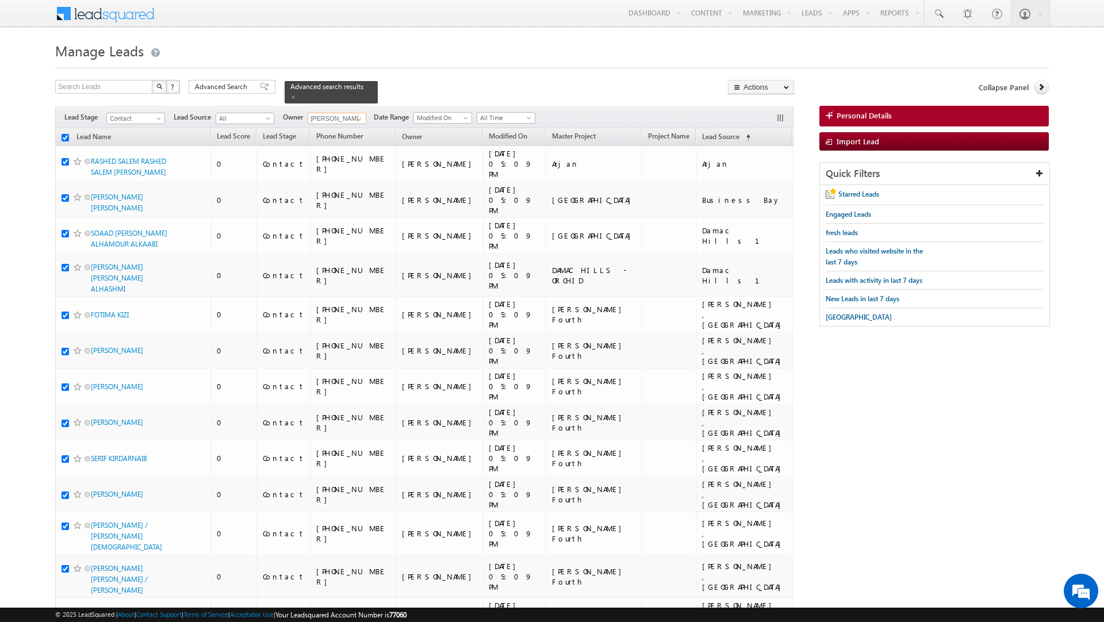
checkbox input "true"
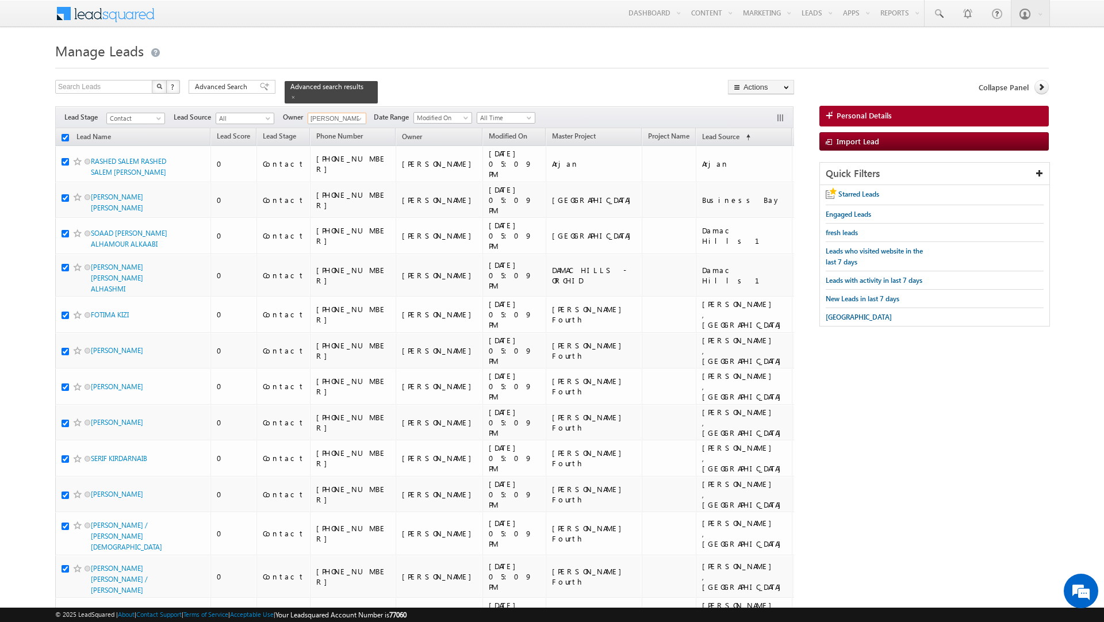
checkbox input "true"
click at [756, 190] on link "Change Owner" at bounding box center [760, 186] width 65 height 14
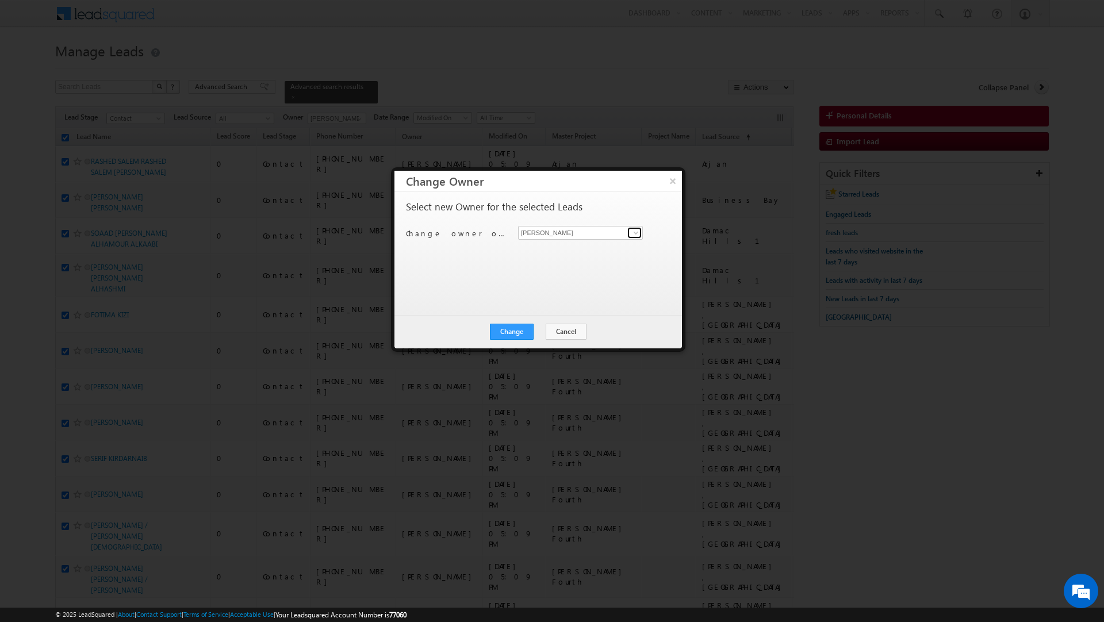
click at [637, 232] on span at bounding box center [635, 232] width 9 height 9
click at [572, 268] on link "[PERSON_NAME] [PERSON_NAME][EMAIL_ADDRESS][DOMAIN_NAME]" at bounding box center [580, 272] width 125 height 22
click at [513, 330] on button "Change" at bounding box center [512, 332] width 44 height 16
click at [539, 329] on button "Close" at bounding box center [539, 332] width 37 height 16
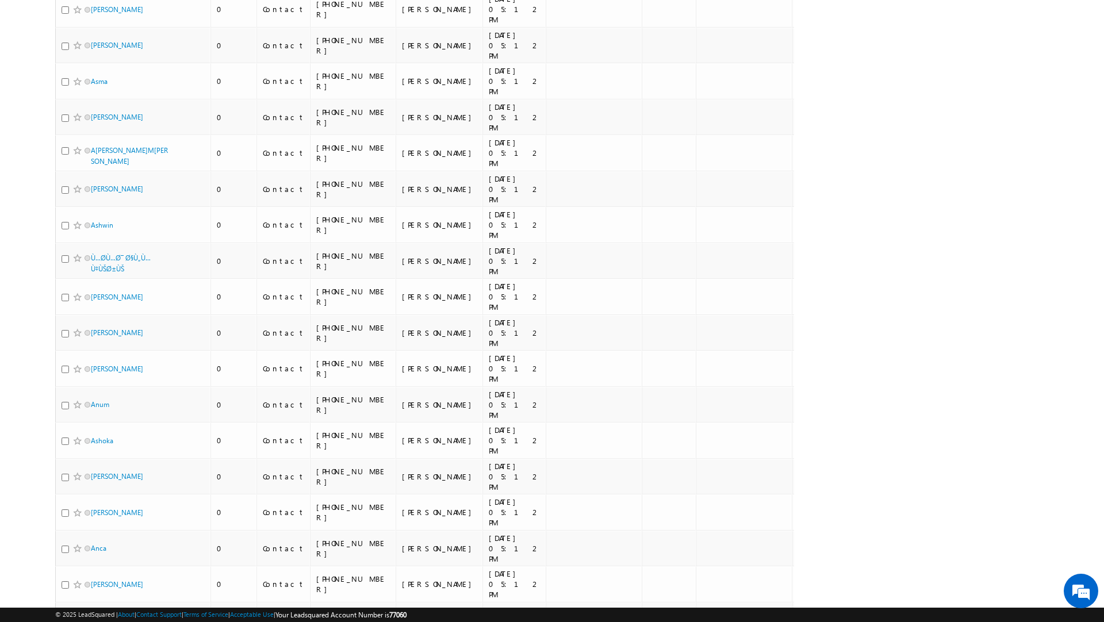
scroll to position [5414, 0]
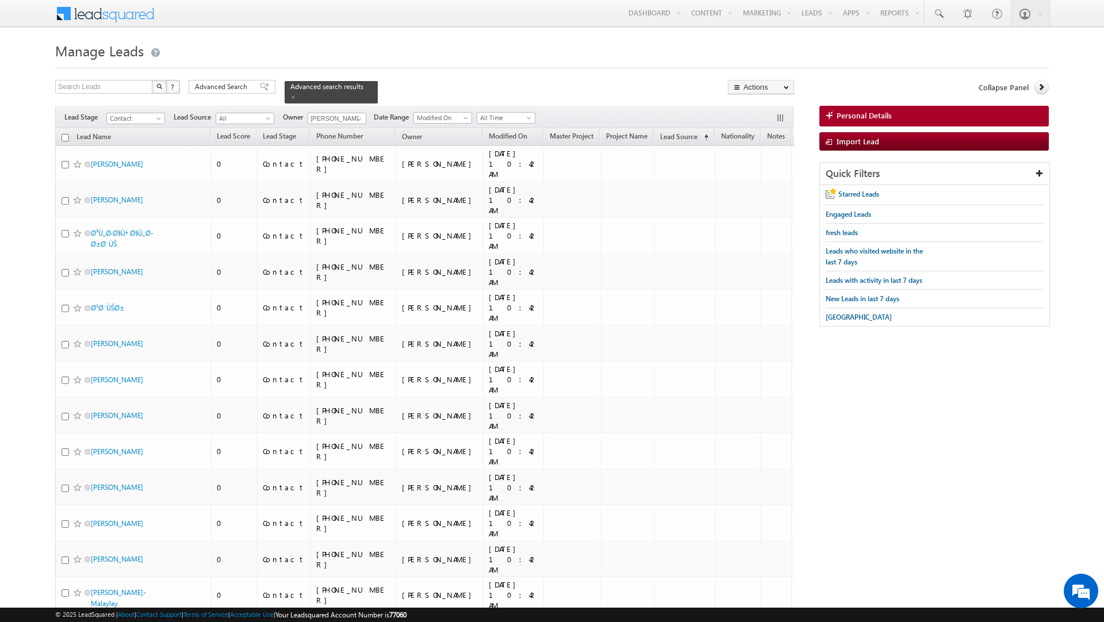
click at [65, 134] on input "checkbox" at bounding box center [64, 137] width 7 height 7
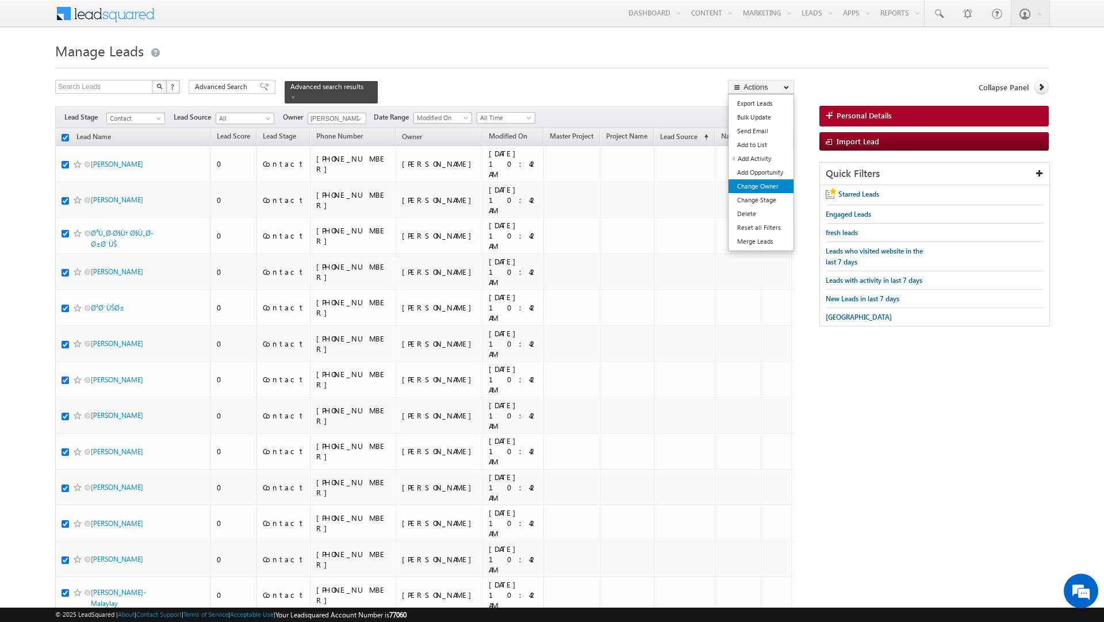
click at [765, 187] on link "Change Owner" at bounding box center [760, 186] width 65 height 14
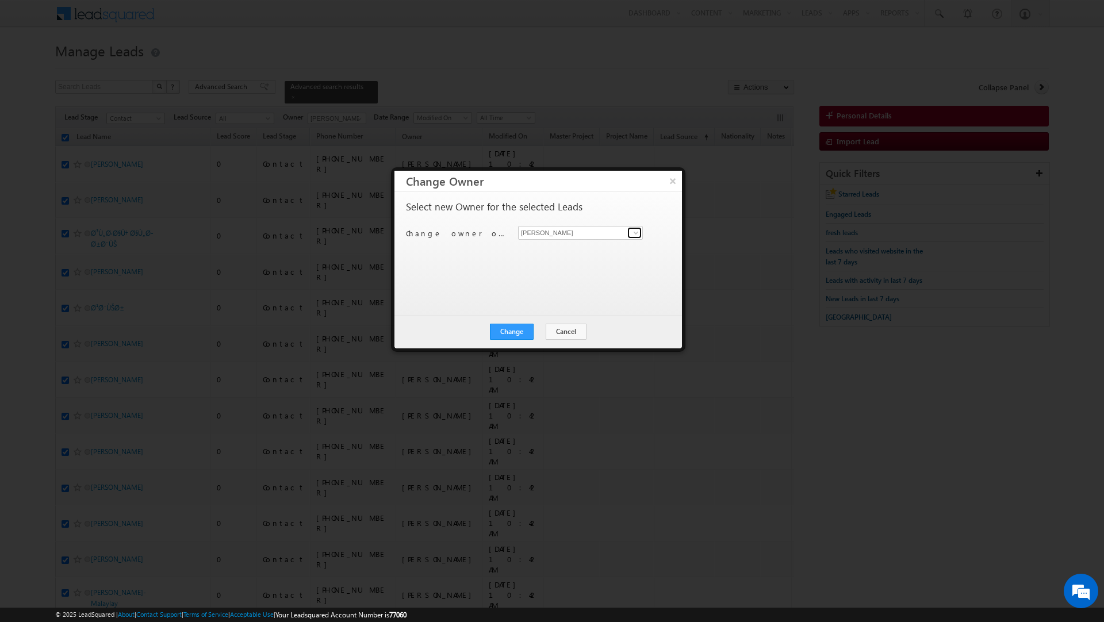
click at [631, 233] on span at bounding box center [635, 232] width 9 height 9
click at [589, 247] on link "[PERSON_NAME] [PERSON_NAME][EMAIL_ADDRESS][DOMAIN_NAME]" at bounding box center [580, 251] width 125 height 22
click at [634, 232] on span at bounding box center [635, 232] width 9 height 9
click at [591, 306] on link "[PERSON_NAME] [PERSON_NAME][EMAIL_ADDRESS][DOMAIN_NAME]" at bounding box center [580, 311] width 125 height 22
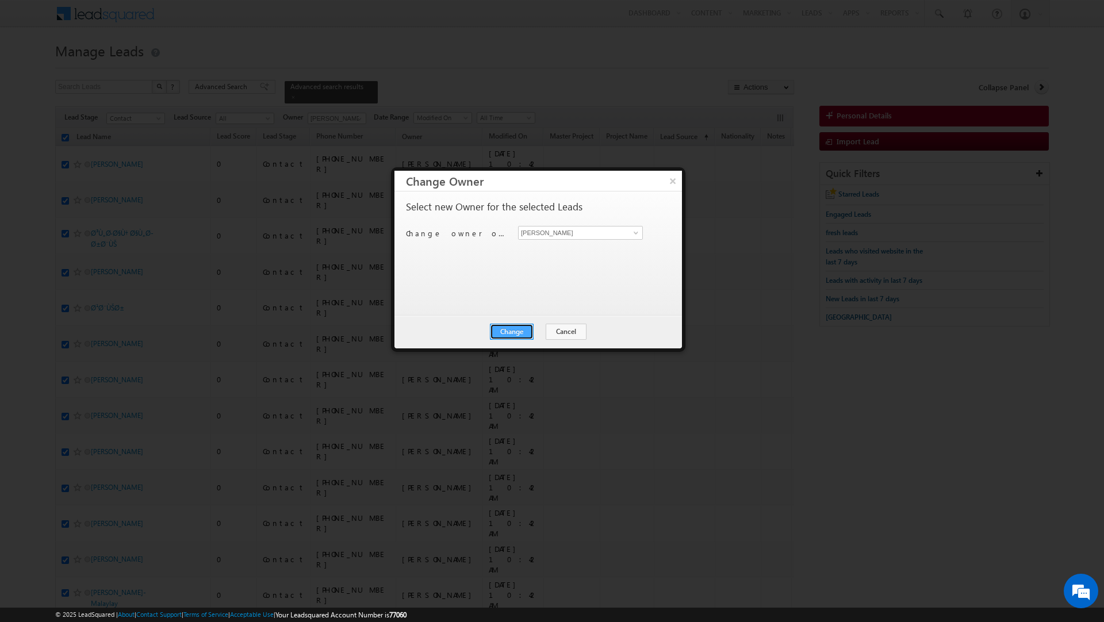
click at [506, 330] on button "Change" at bounding box center [512, 332] width 44 height 16
click at [545, 331] on button "Close" at bounding box center [539, 332] width 37 height 16
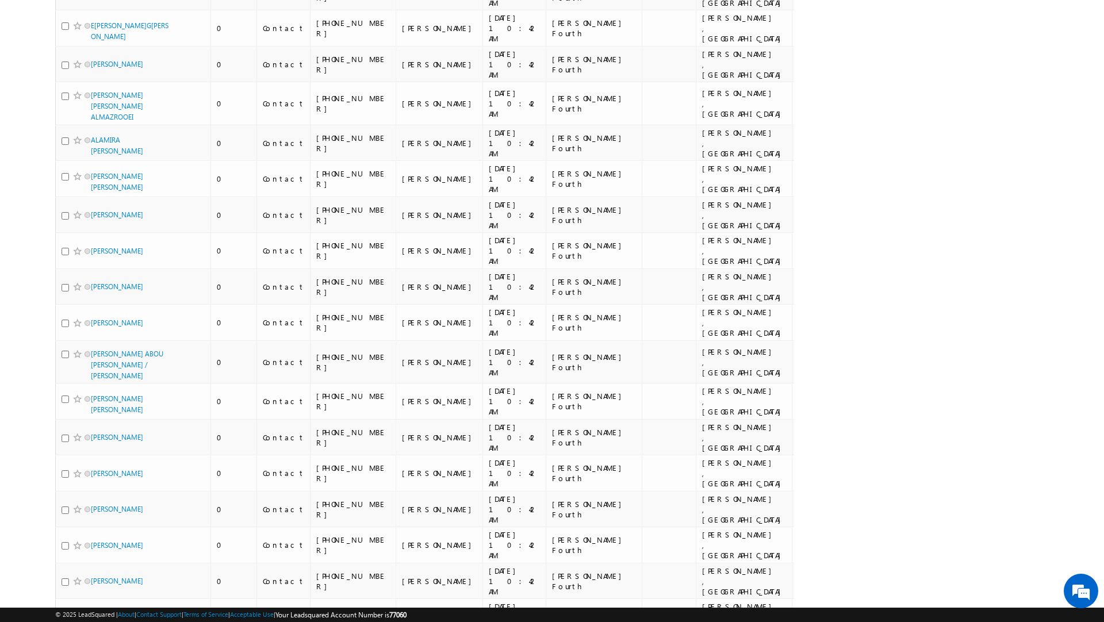
scroll to position [0, 0]
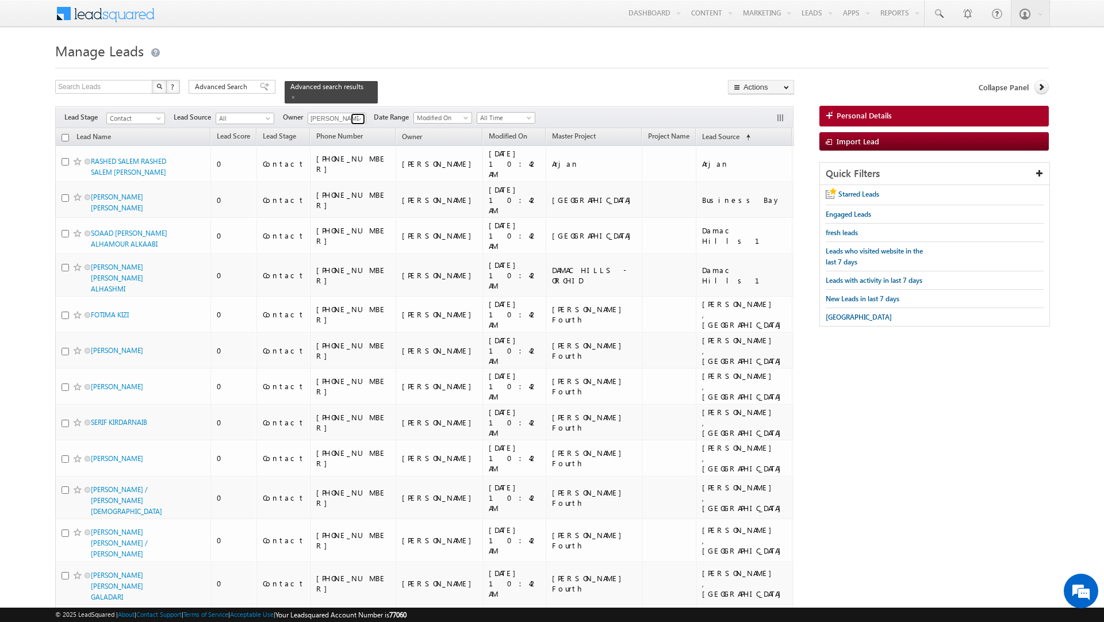
click at [361, 113] on link at bounding box center [358, 118] width 14 height 11
click at [352, 195] on link "[PERSON_NAME] [EMAIL_ADDRESS][PERSON_NAME][DOMAIN_NAME]" at bounding box center [364, 200] width 115 height 22
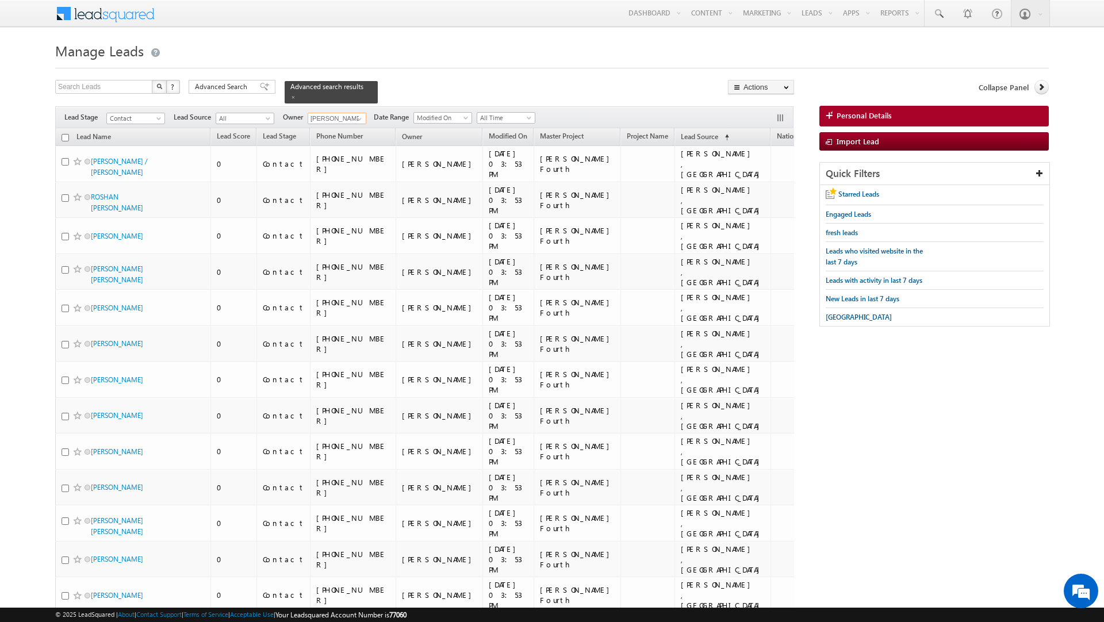
click at [65, 134] on input "checkbox" at bounding box center [64, 137] width 7 height 7
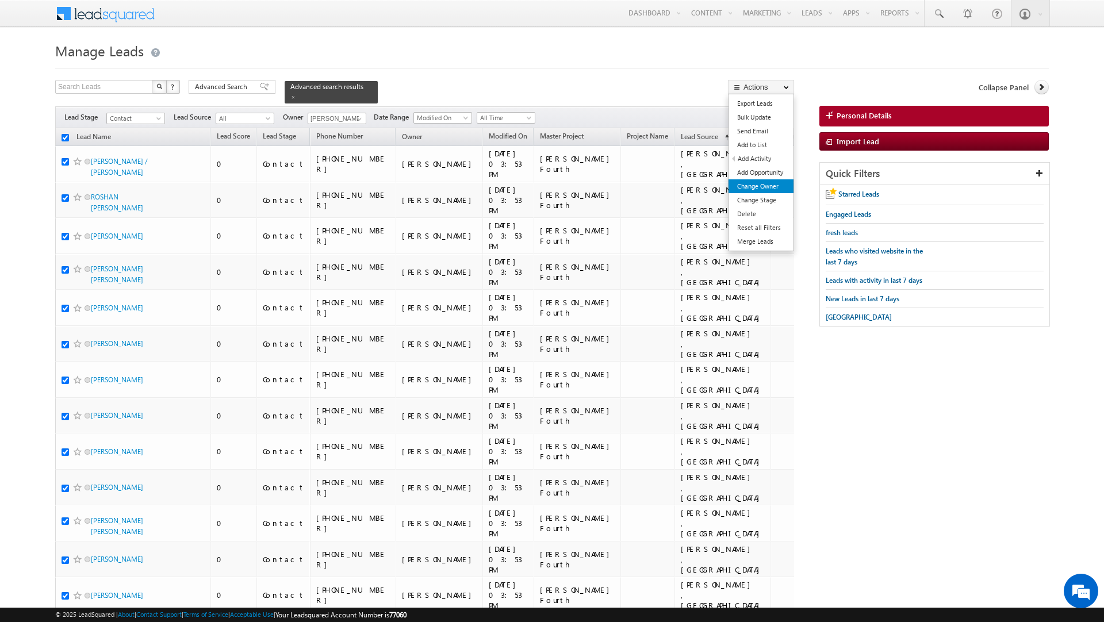
click at [770, 184] on link "Change Owner" at bounding box center [760, 186] width 65 height 14
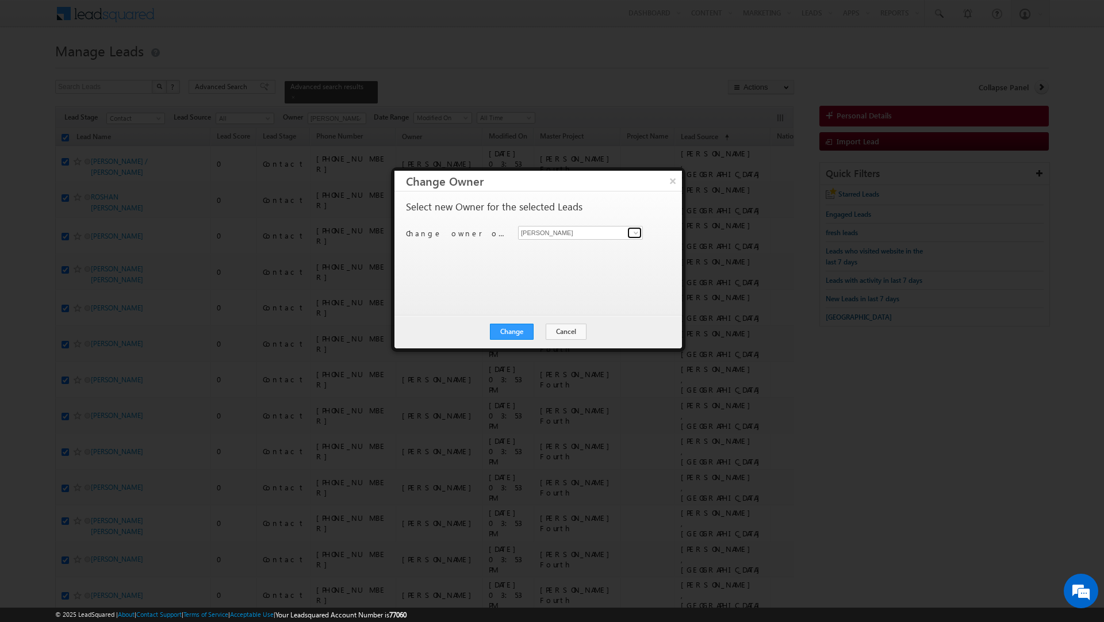
click at [636, 230] on span at bounding box center [635, 232] width 9 height 9
click at [596, 293] on link "[PERSON_NAME] [EMAIL_ADDRESS][PERSON_NAME][DOMAIN_NAME]" at bounding box center [580, 292] width 125 height 22
click at [513, 328] on button "Change" at bounding box center [512, 332] width 44 height 16
click at [541, 334] on button "Close" at bounding box center [539, 332] width 37 height 16
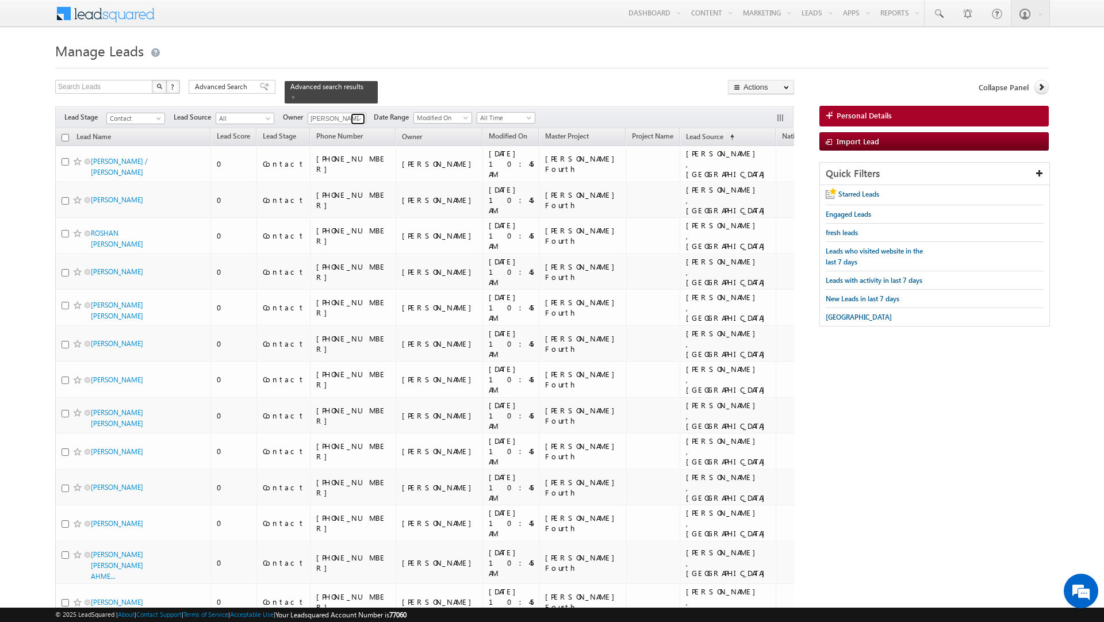
click at [359, 114] on span at bounding box center [359, 118] width 9 height 9
click at [346, 175] on link "[PERSON_NAME] [PERSON_NAME][EMAIL_ADDRESS][DOMAIN_NAME]" at bounding box center [364, 181] width 115 height 22
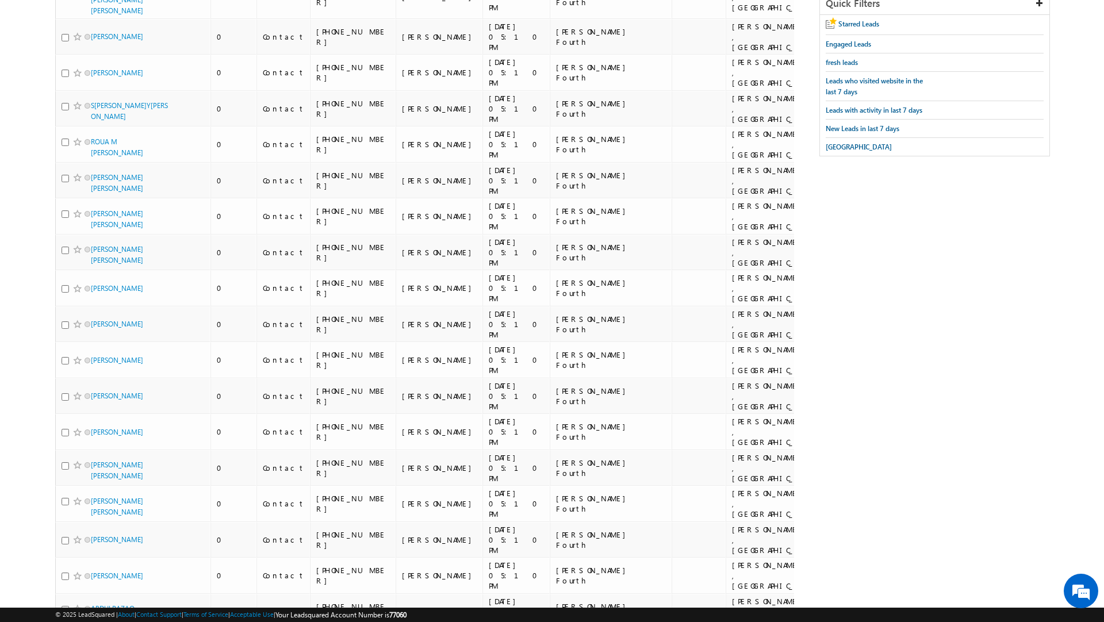
scroll to position [0, 0]
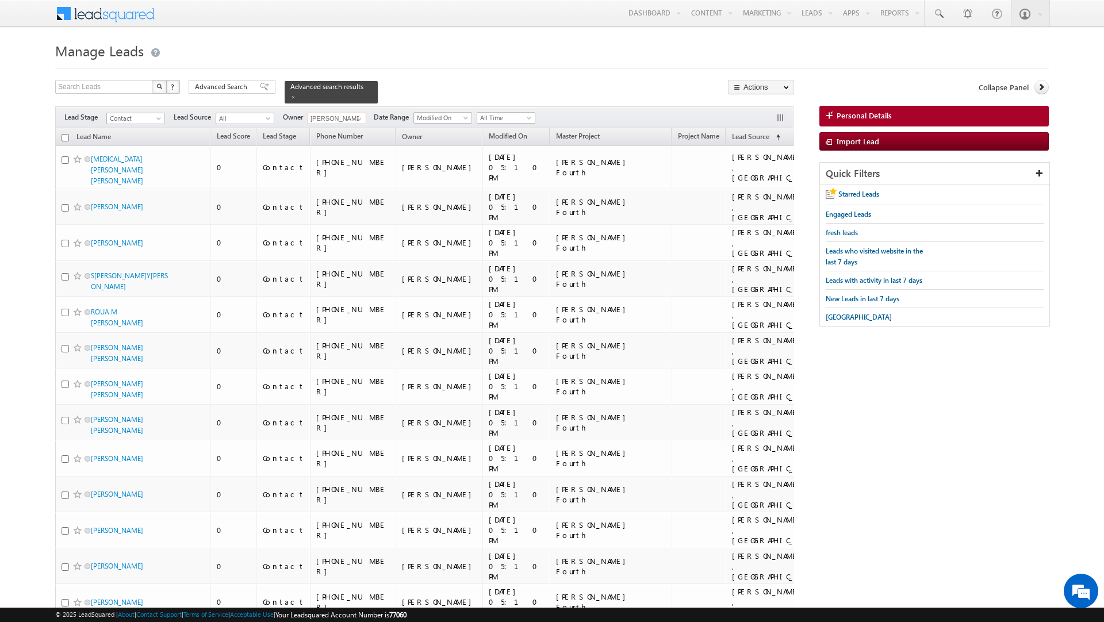
click at [64, 134] on input "checkbox" at bounding box center [64, 137] width 7 height 7
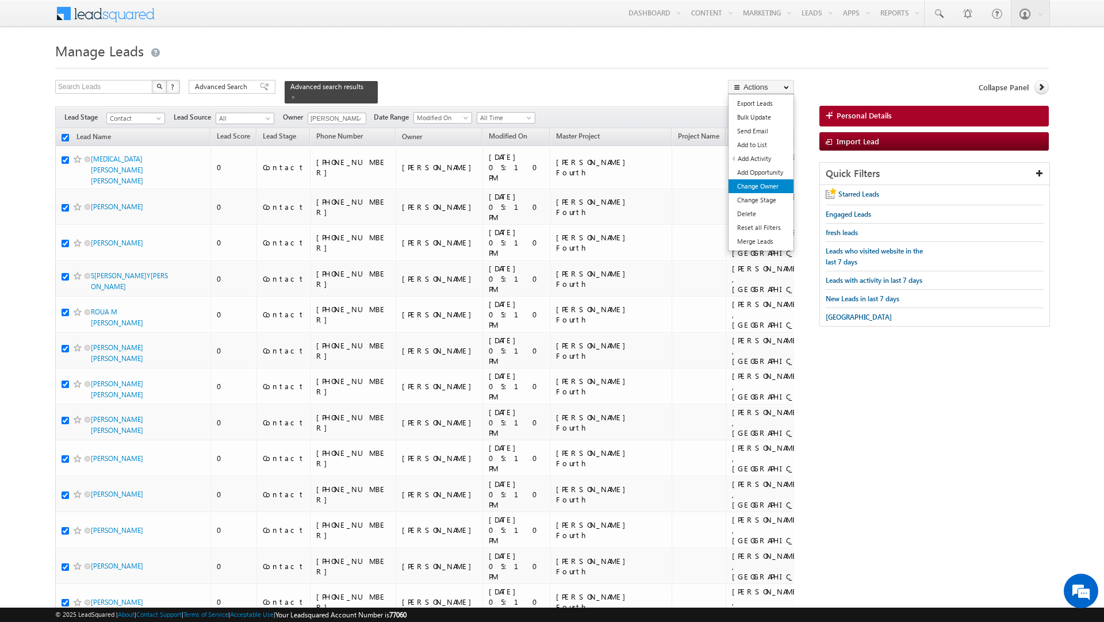
click at [772, 190] on link "Change Owner" at bounding box center [760, 186] width 65 height 14
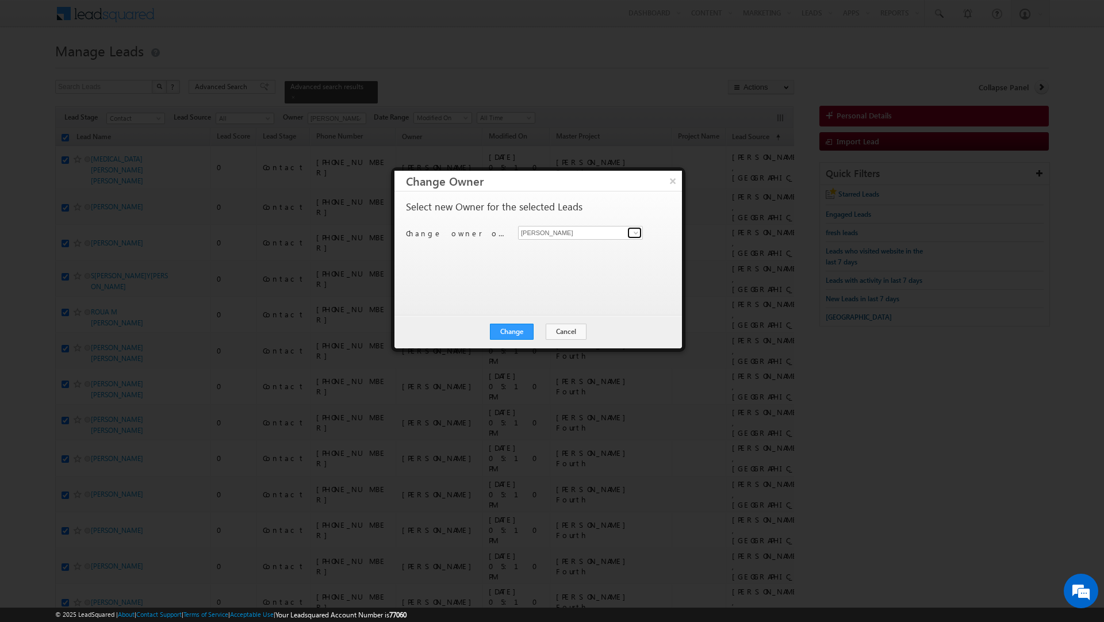
click at [631, 230] on span at bounding box center [635, 232] width 9 height 9
click at [594, 317] on span "[EMAIL_ADDRESS][DOMAIN_NAME]" at bounding box center [573, 317] width 103 height 9
click at [509, 324] on button "Change" at bounding box center [512, 332] width 44 height 16
click at [532, 328] on button "Close" at bounding box center [539, 332] width 37 height 16
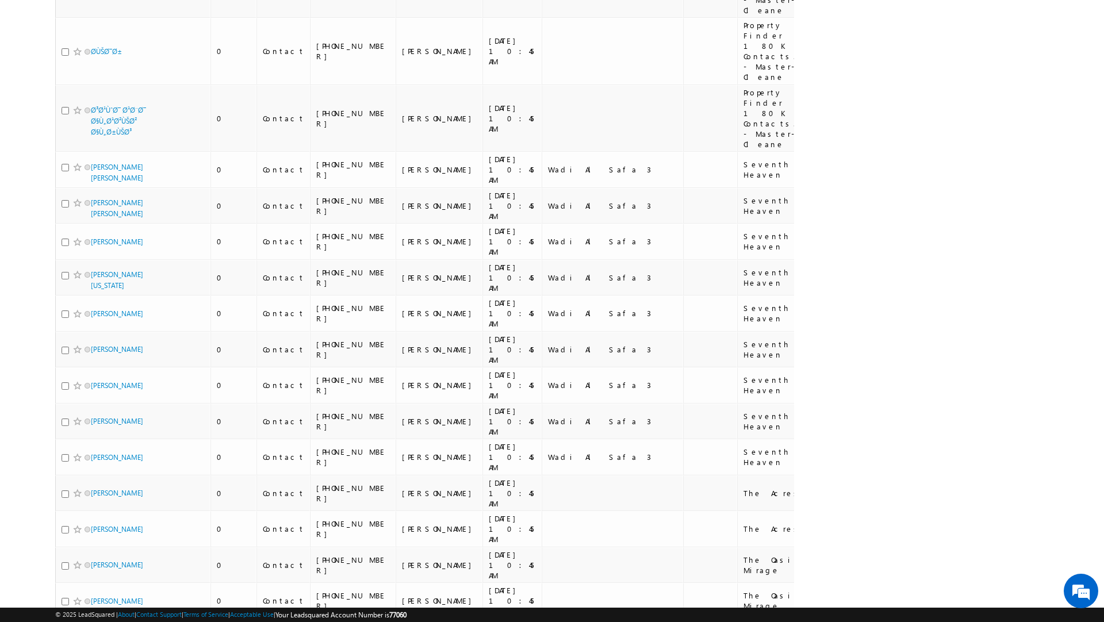
scroll to position [6270, 0]
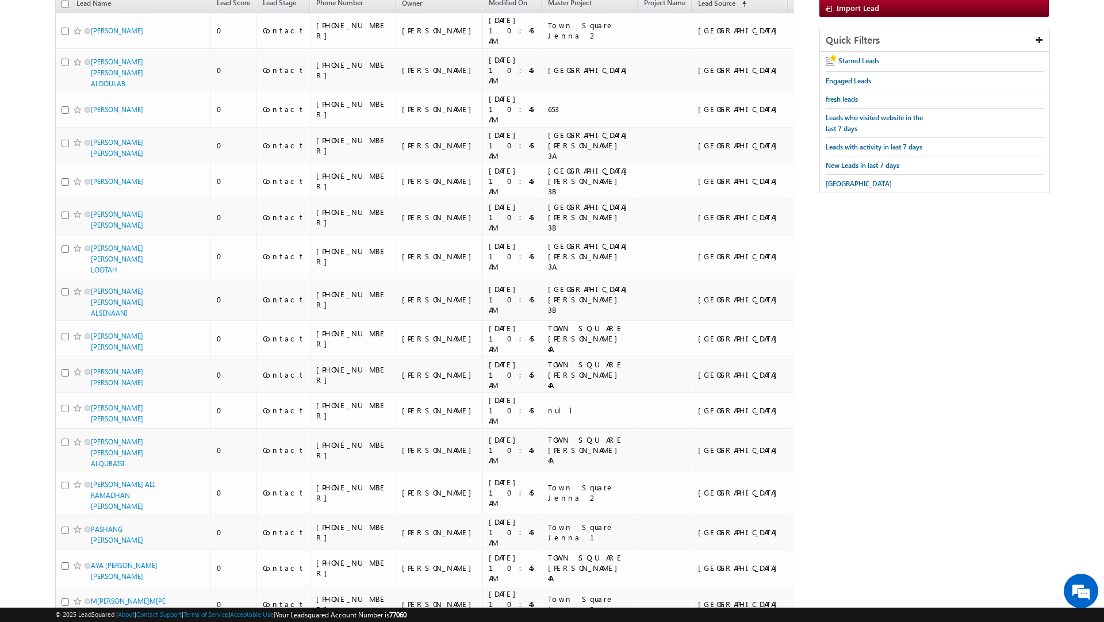
scroll to position [0, 0]
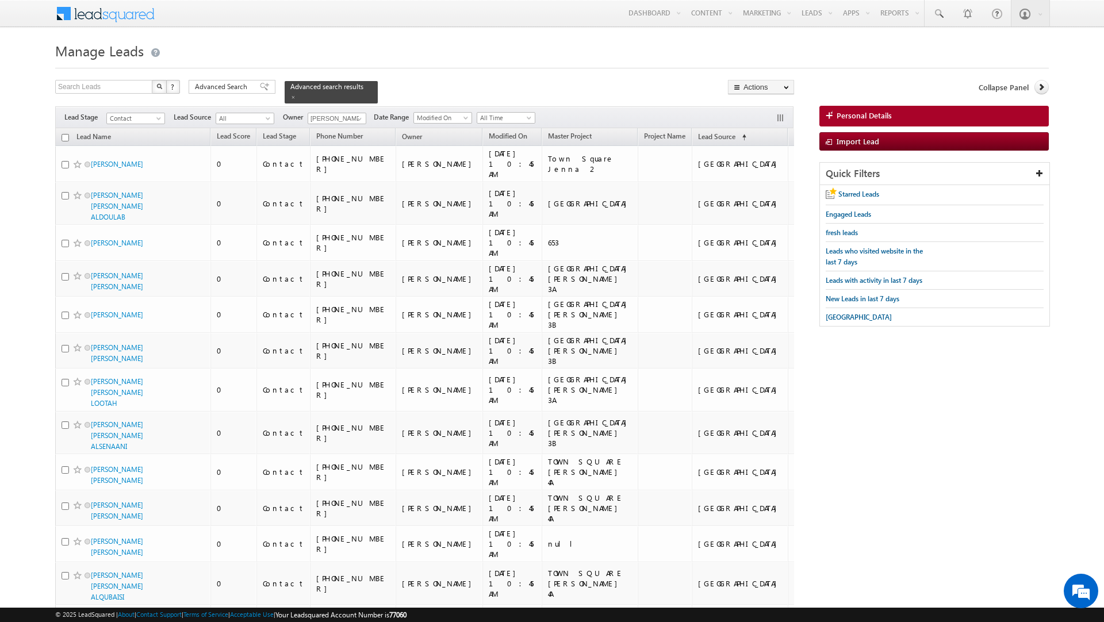
click at [66, 134] on input "checkbox" at bounding box center [64, 137] width 7 height 7
click at [767, 190] on link "Change Owner" at bounding box center [760, 186] width 65 height 14
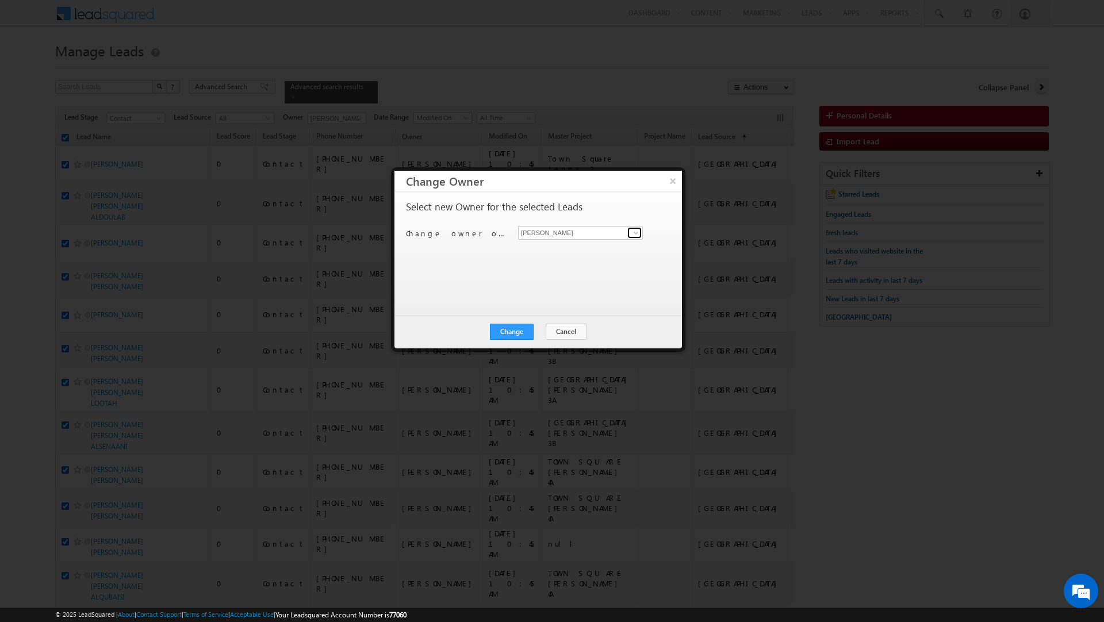
click at [631, 232] on span at bounding box center [635, 232] width 9 height 9
click at [567, 242] on link "[PERSON_NAME] [PERSON_NAME][EMAIL_ADDRESS][DOMAIN_NAME]" at bounding box center [580, 251] width 125 height 22
click at [520, 328] on button "Change" at bounding box center [512, 332] width 44 height 16
click at [545, 332] on button "Close" at bounding box center [539, 332] width 37 height 16
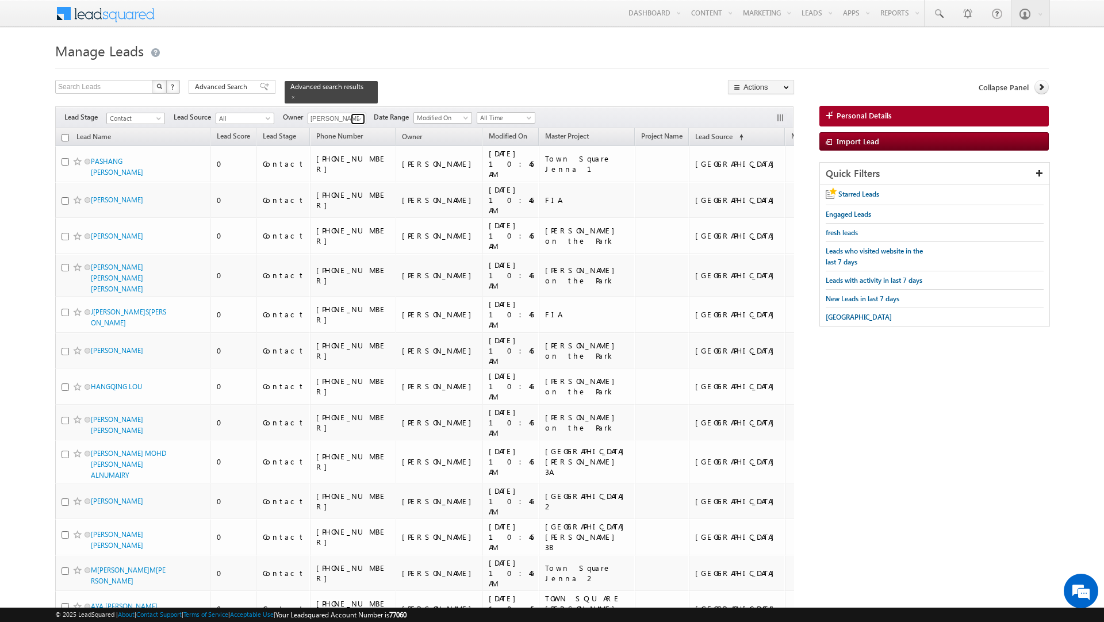
click at [363, 114] on span at bounding box center [359, 118] width 9 height 9
click at [349, 179] on link "[PERSON_NAME] [EMAIL_ADDRESS][PERSON_NAME][DOMAIN_NAME]" at bounding box center [364, 183] width 115 height 22
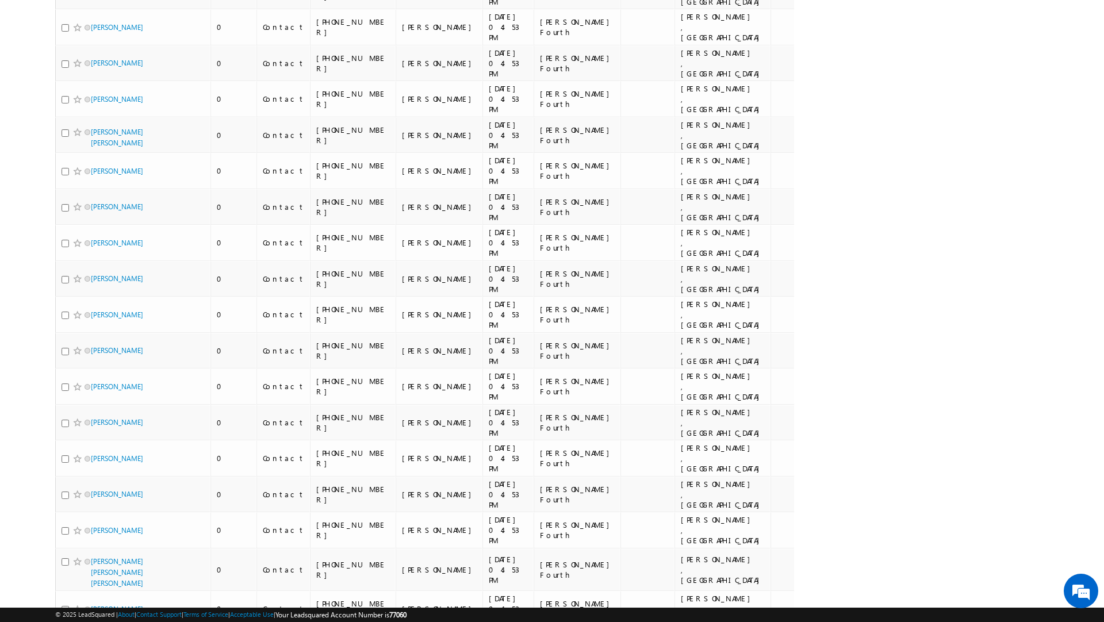
scroll to position [0, 0]
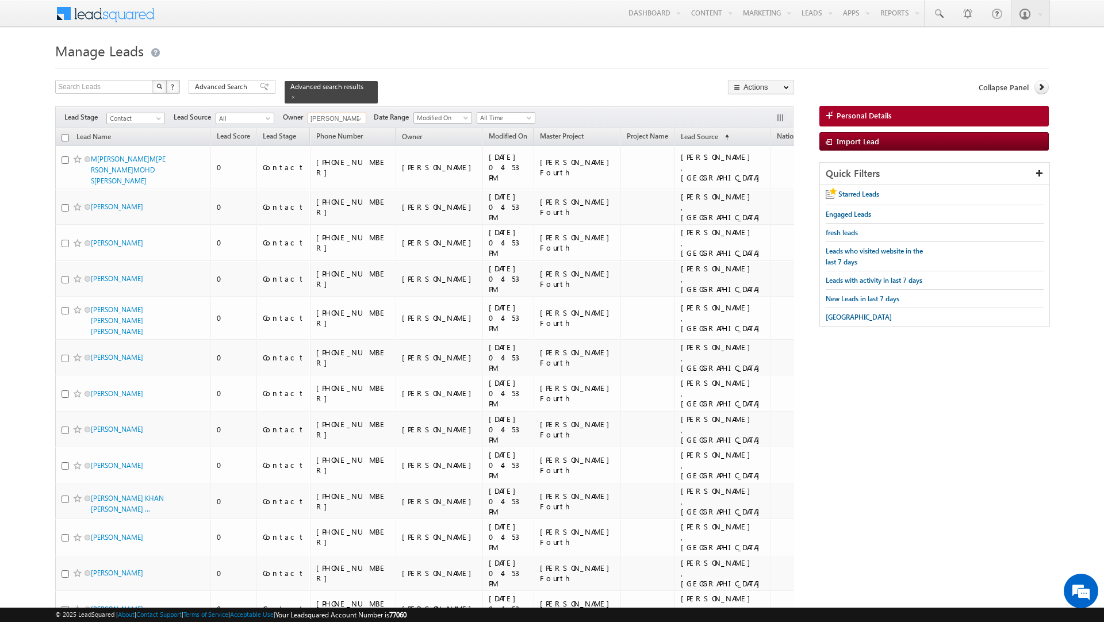
click at [64, 134] on input "checkbox" at bounding box center [64, 137] width 7 height 7
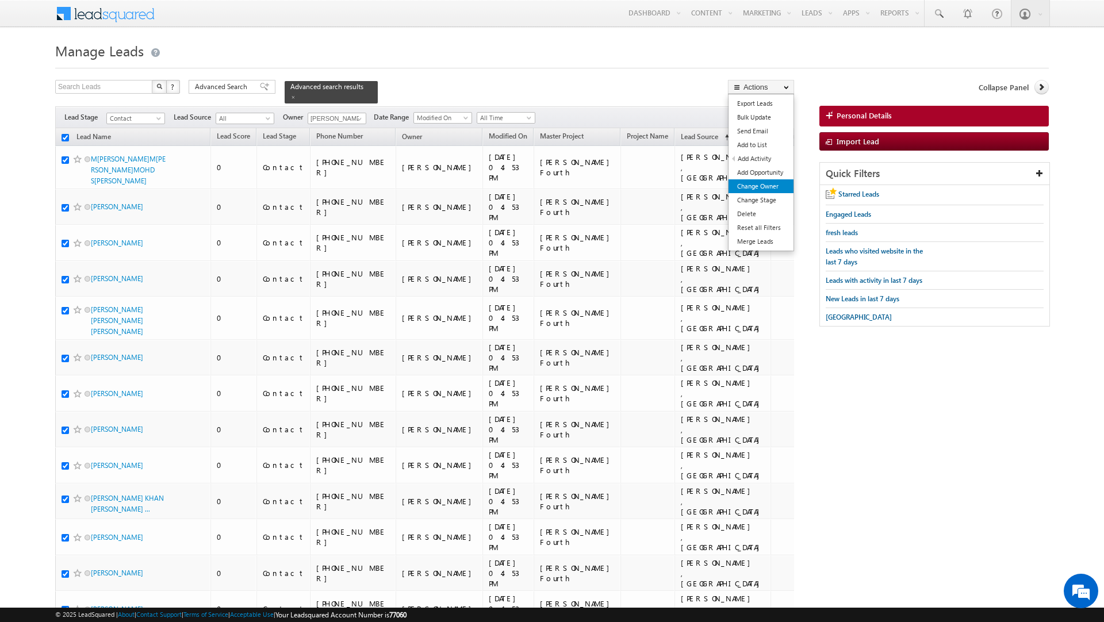
click at [768, 189] on link "Change Owner" at bounding box center [760, 186] width 65 height 14
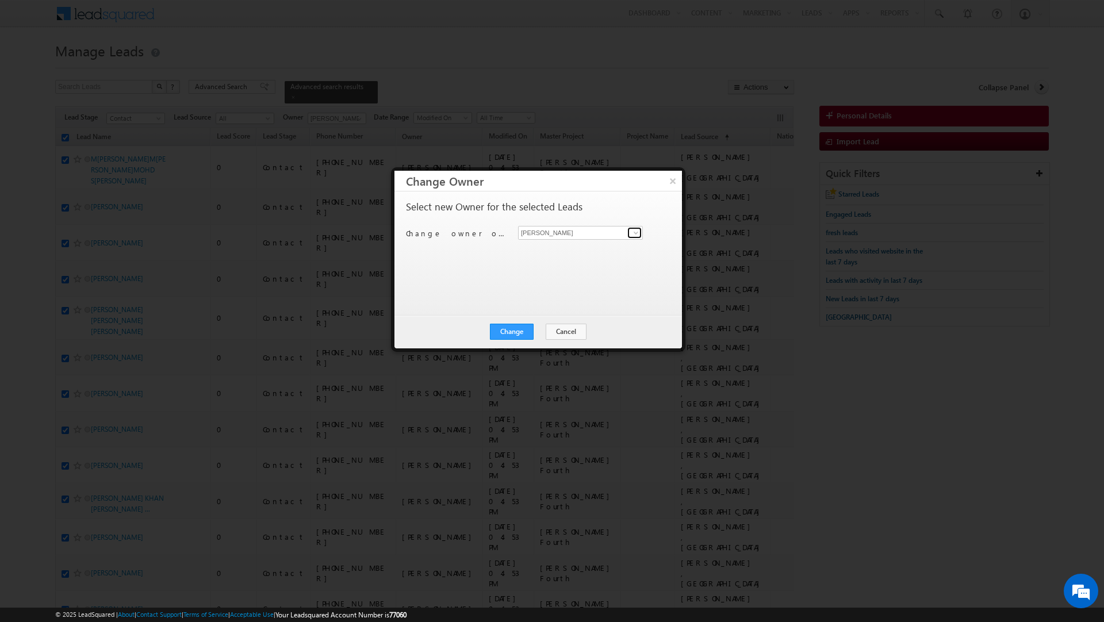
click at [633, 233] on span at bounding box center [635, 232] width 9 height 9
click at [558, 272] on span "[EMAIL_ADDRESS][PERSON_NAME][DOMAIN_NAME]" at bounding box center [573, 275] width 103 height 9
click at [506, 332] on button "Change" at bounding box center [512, 332] width 44 height 16
click at [553, 325] on button "Close" at bounding box center [539, 332] width 37 height 16
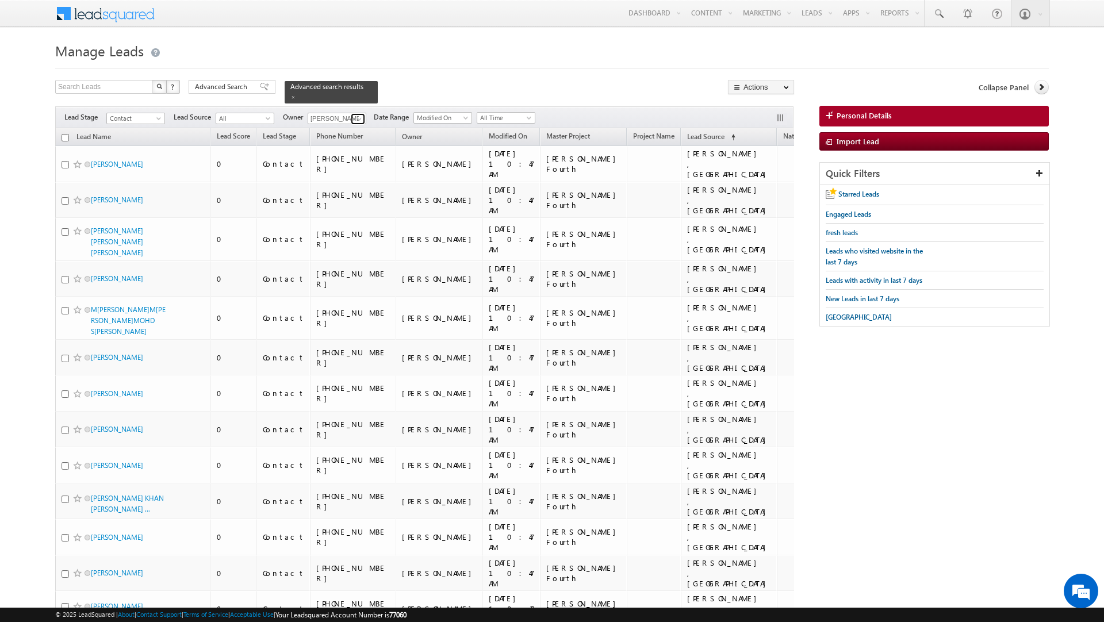
click at [358, 114] on span at bounding box center [359, 118] width 9 height 9
click at [362, 209] on span "[EMAIL_ADDRESS][DOMAIN_NAME]" at bounding box center [363, 213] width 103 height 9
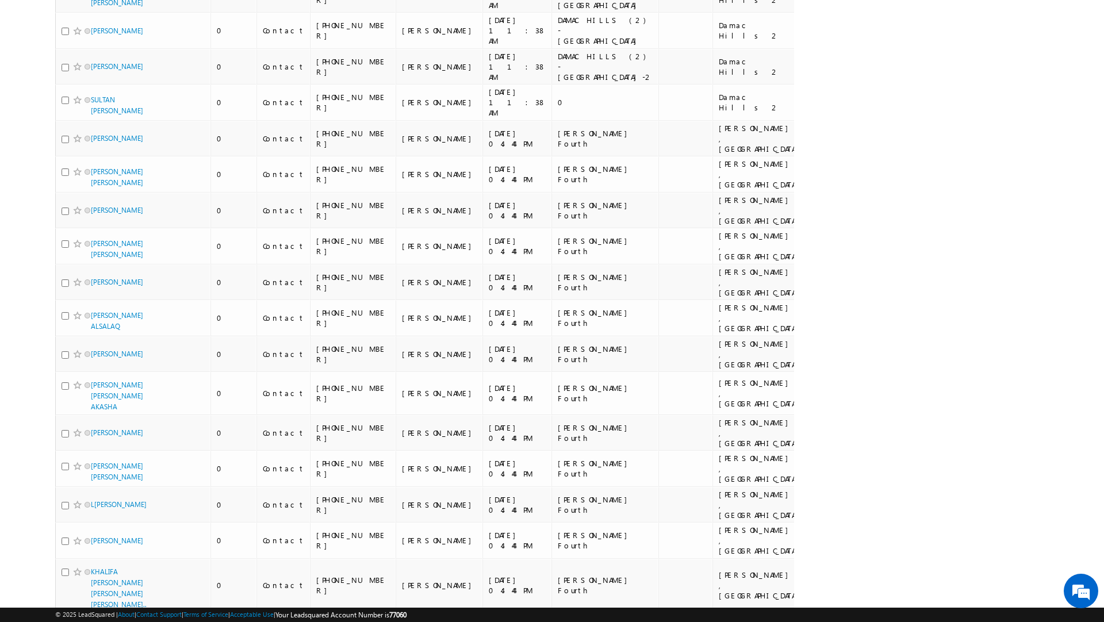
scroll to position [0, 0]
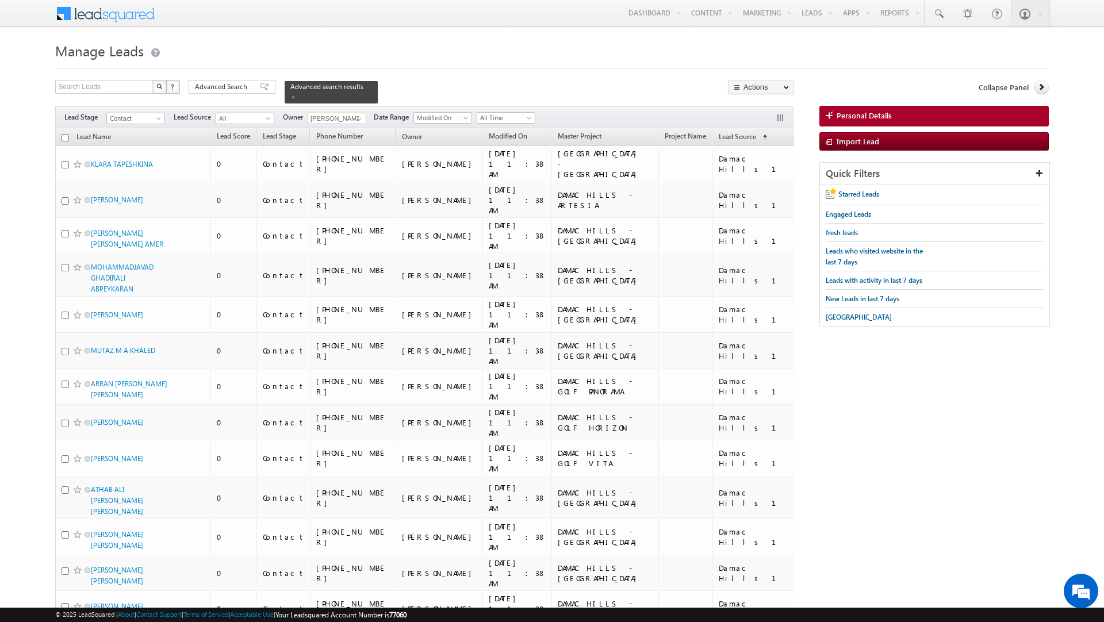
click at [64, 134] on input "checkbox" at bounding box center [64, 137] width 7 height 7
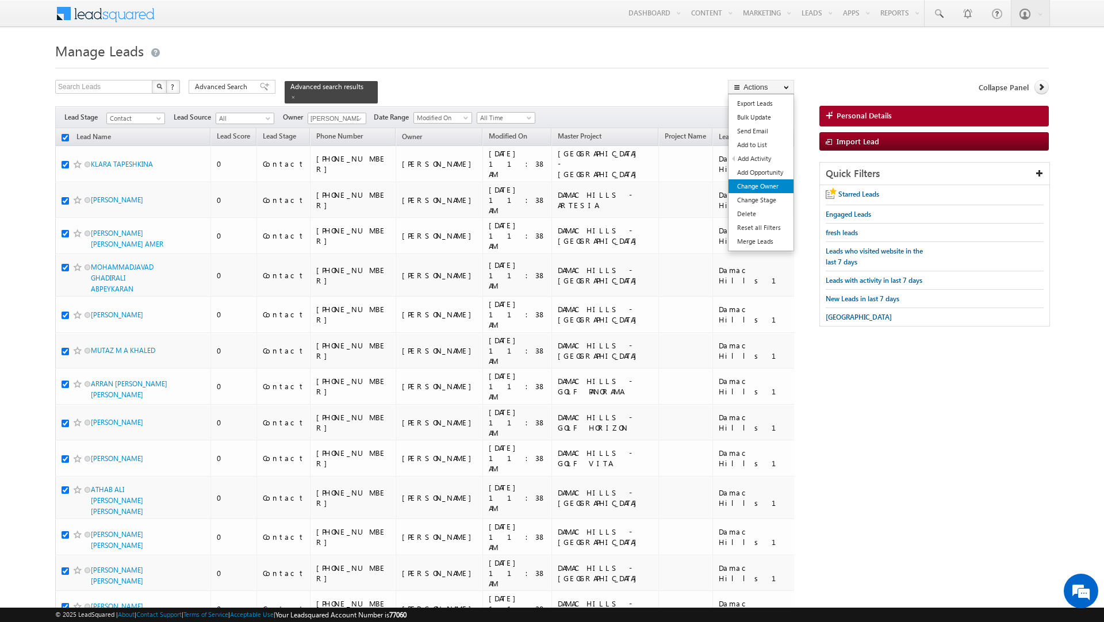
click at [768, 188] on link "Change Owner" at bounding box center [760, 186] width 65 height 14
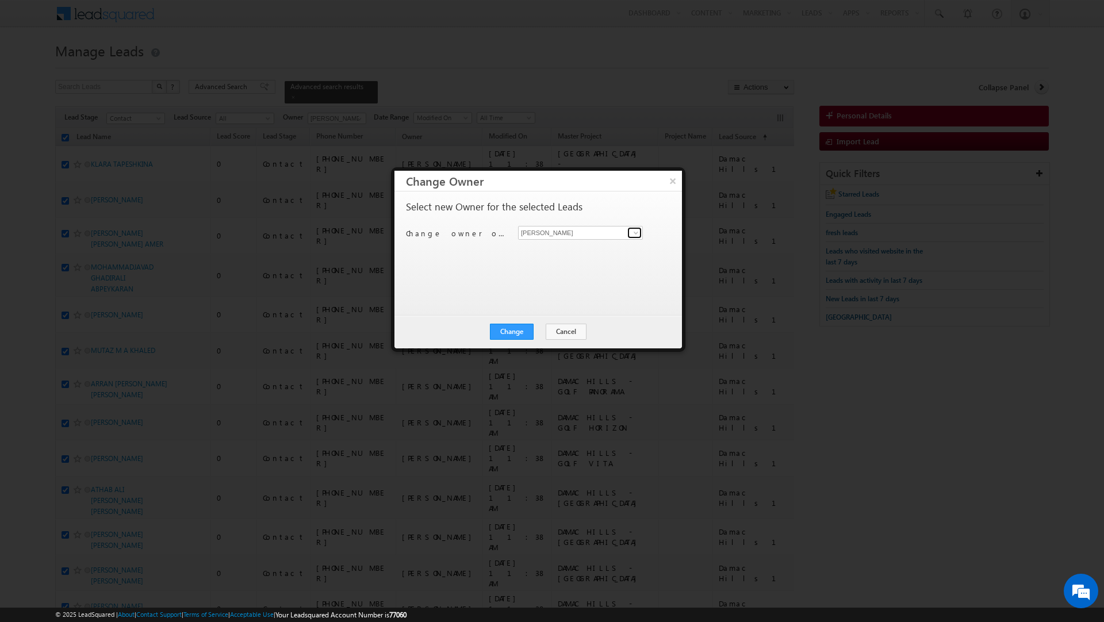
click at [631, 231] on span at bounding box center [635, 232] width 9 height 9
click at [568, 305] on link "[PERSON_NAME] [PERSON_NAME][EMAIL_ADDRESS][DOMAIN_NAME]" at bounding box center [580, 311] width 125 height 22
click at [517, 332] on button "Change" at bounding box center [512, 332] width 44 height 16
click at [539, 336] on button "Close" at bounding box center [539, 332] width 37 height 16
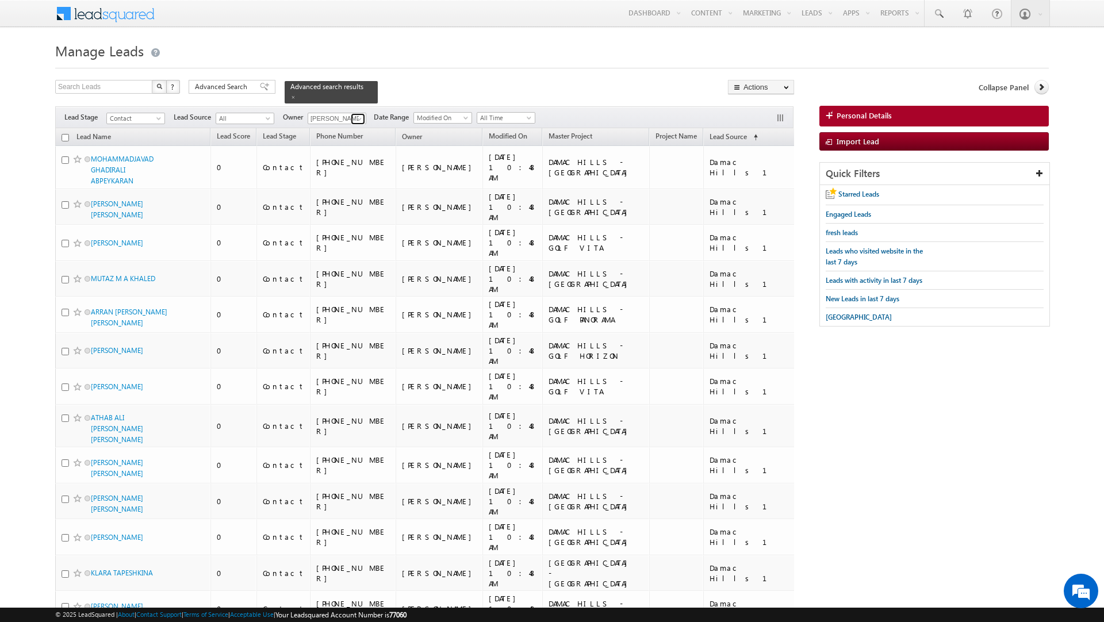
click at [357, 114] on span at bounding box center [359, 118] width 9 height 9
click at [357, 173] on link "[PERSON_NAME] [PERSON_NAME][EMAIL_ADDRESS][DOMAIN_NAME]" at bounding box center [364, 180] width 115 height 22
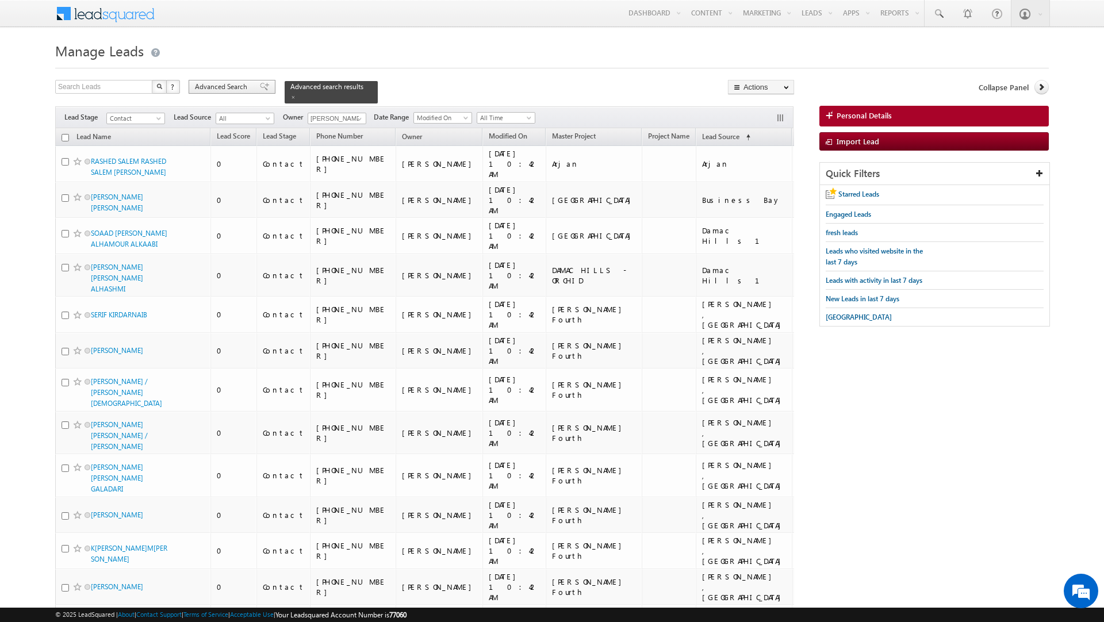
click at [239, 84] on span "Advanced Search" at bounding box center [223, 87] width 56 height 10
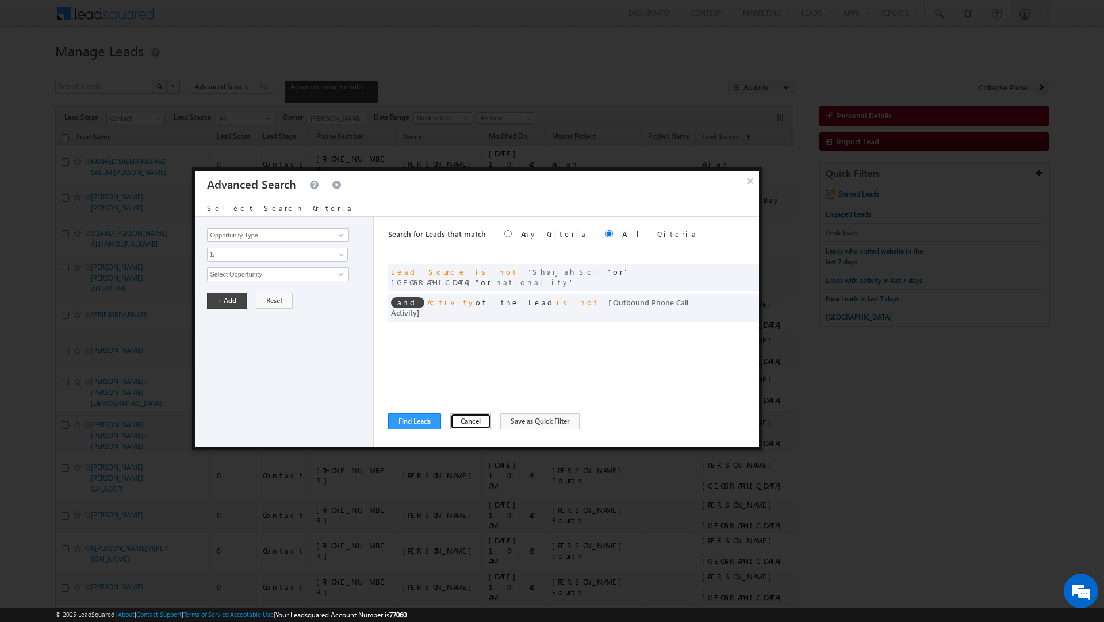
click at [468, 419] on button "Cancel" at bounding box center [470, 421] width 41 height 16
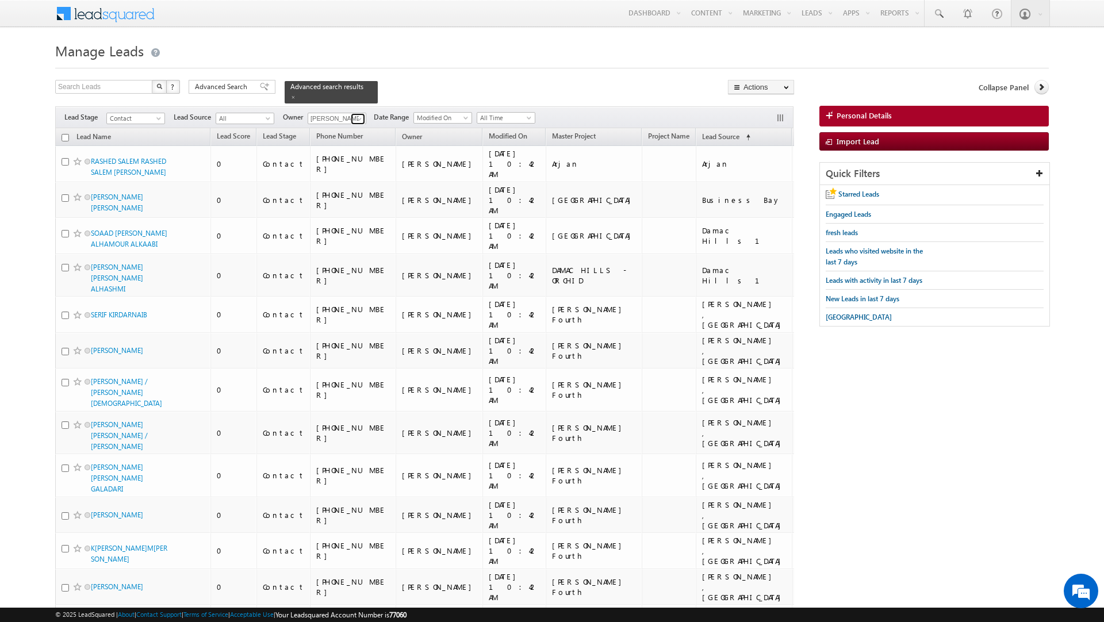
click at [358, 113] on link at bounding box center [358, 118] width 14 height 11
click at [347, 139] on link "Current User" at bounding box center [364, 143] width 115 height 13
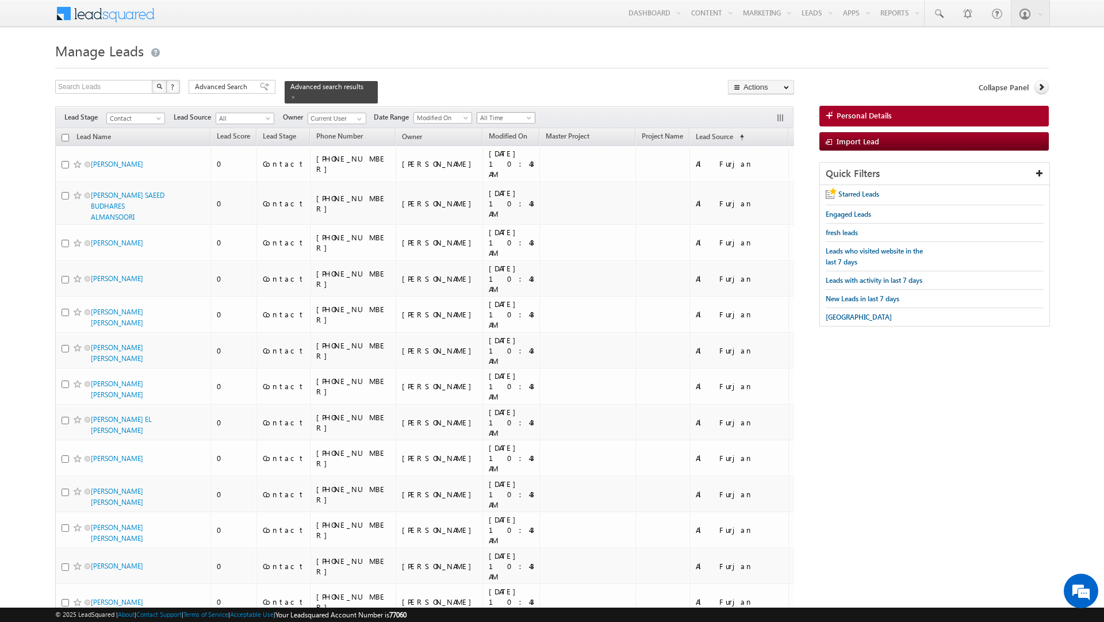
click at [522, 113] on span "All Time" at bounding box center [504, 118] width 55 height 10
click at [538, 83] on div "Search Leads X ? 4600 results found Advanced Search Advanced Search Advanced se…" at bounding box center [424, 92] width 739 height 24
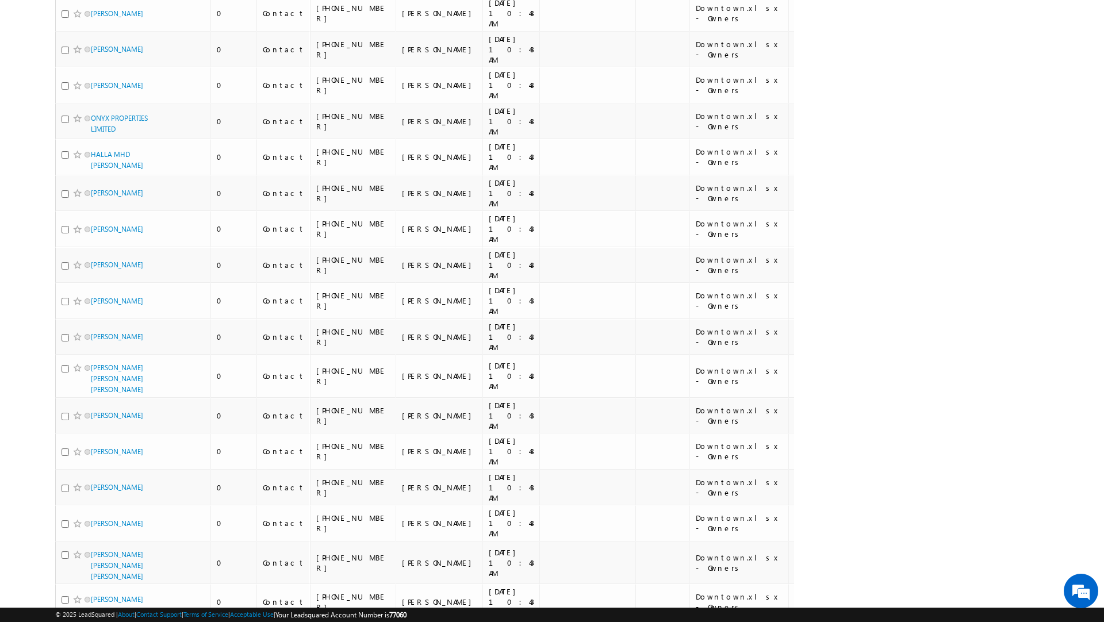
scroll to position [6943, 0]
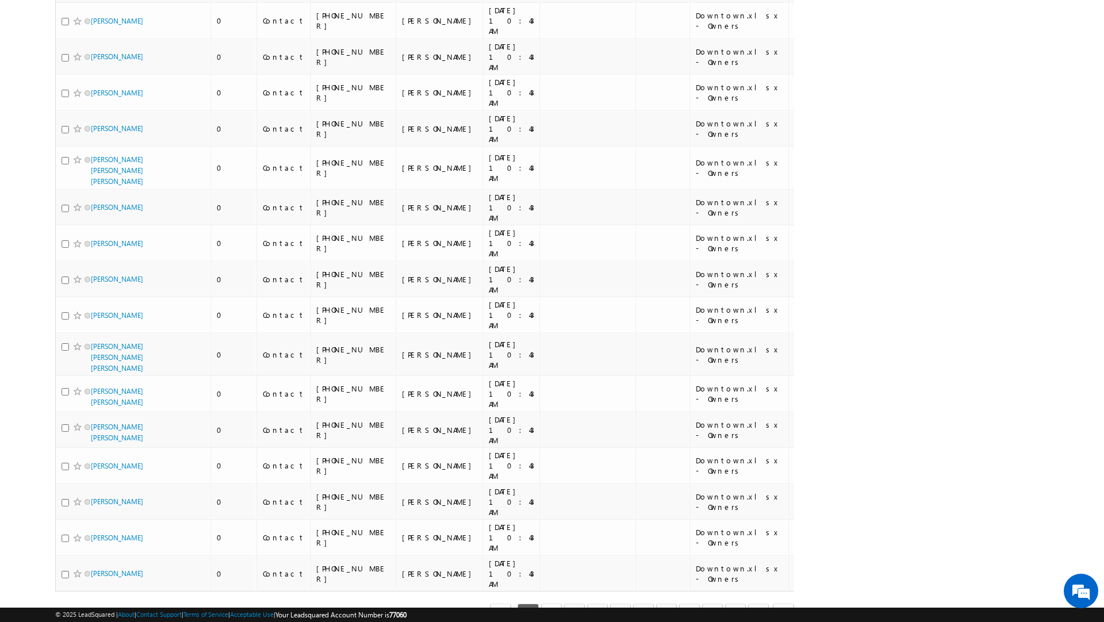
click at [544, 603] on link "2" at bounding box center [551, 613] width 21 height 20
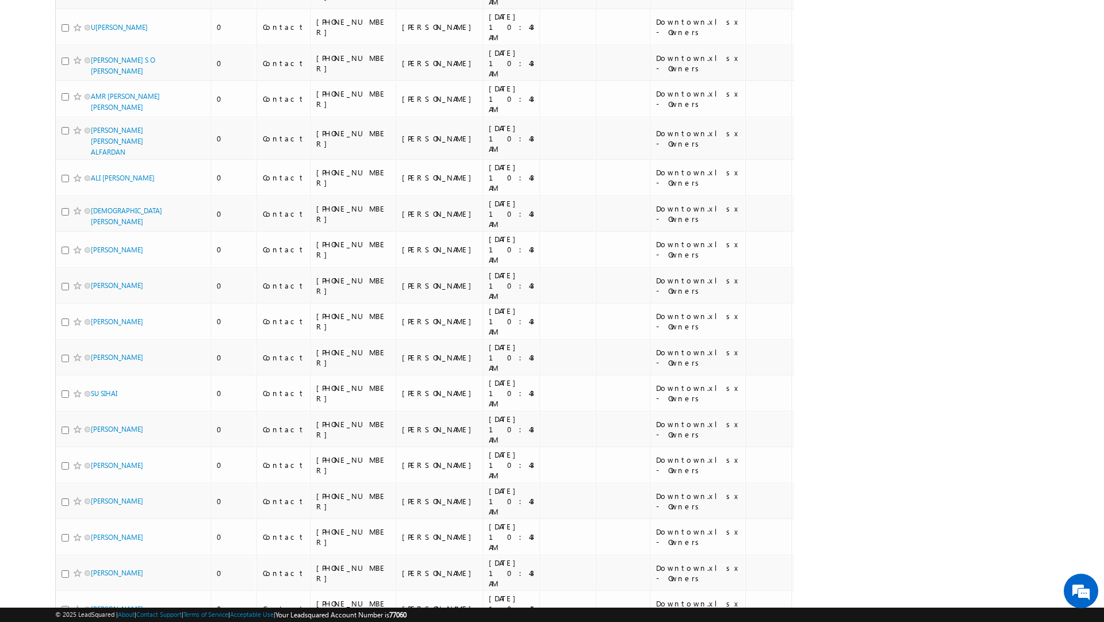
scroll to position [0, 0]
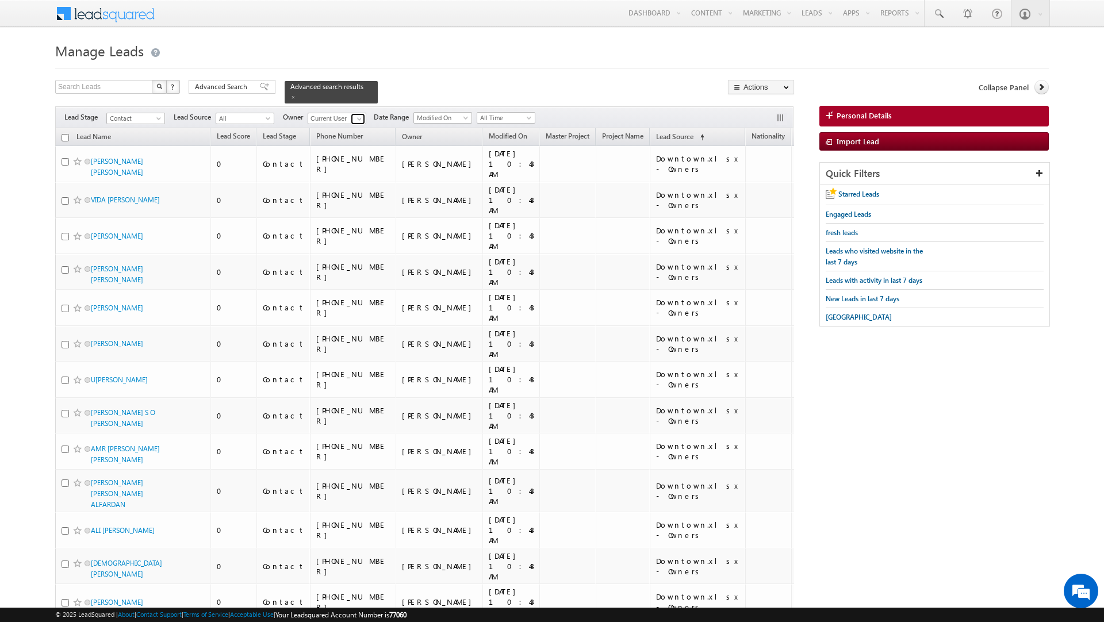
click at [359, 116] on span at bounding box center [359, 118] width 9 height 9
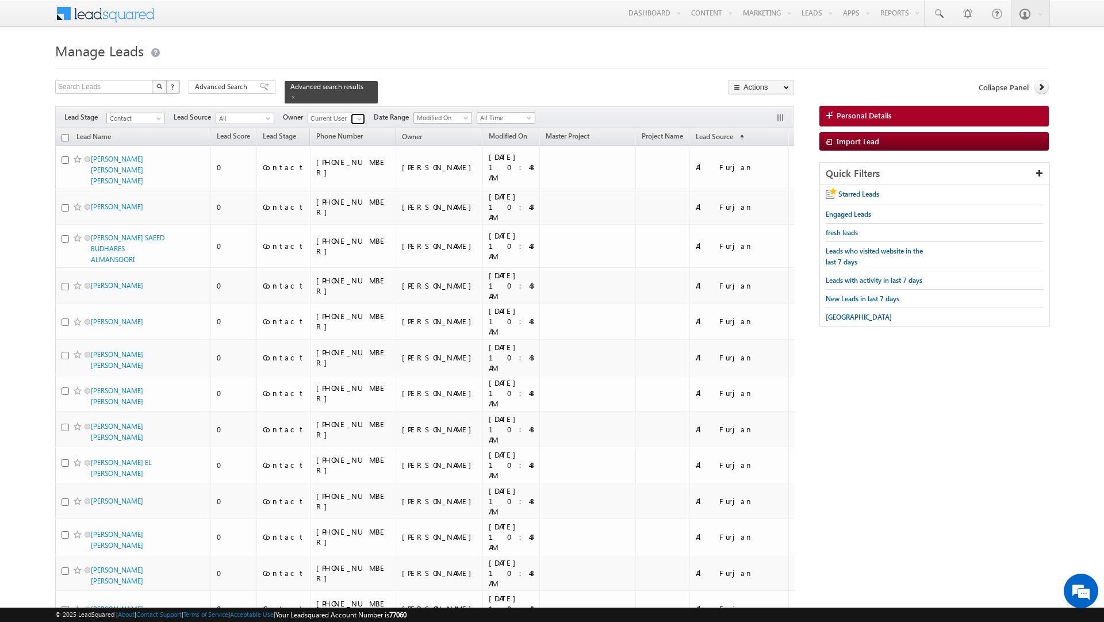
click at [362, 114] on span at bounding box center [359, 118] width 9 height 9
click at [351, 171] on link "[PERSON_NAME] [PERSON_NAME][EMAIL_ADDRESS][DOMAIN_NAME]" at bounding box center [364, 180] width 115 height 22
type input "[PERSON_NAME]"
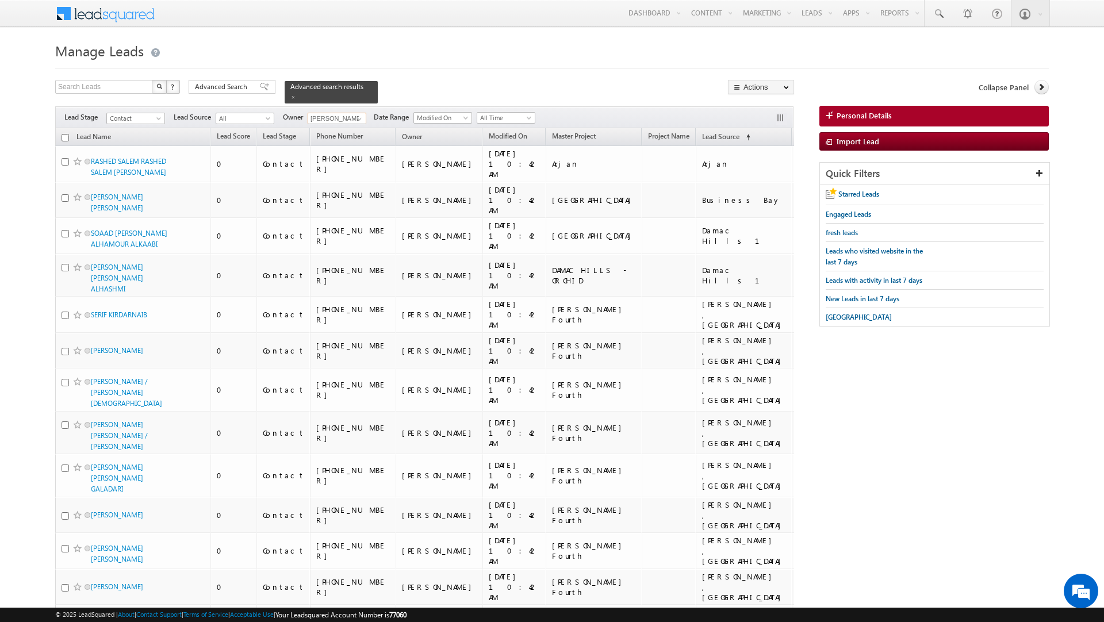
click at [67, 134] on input "checkbox" at bounding box center [64, 137] width 7 height 7
checkbox input "true"
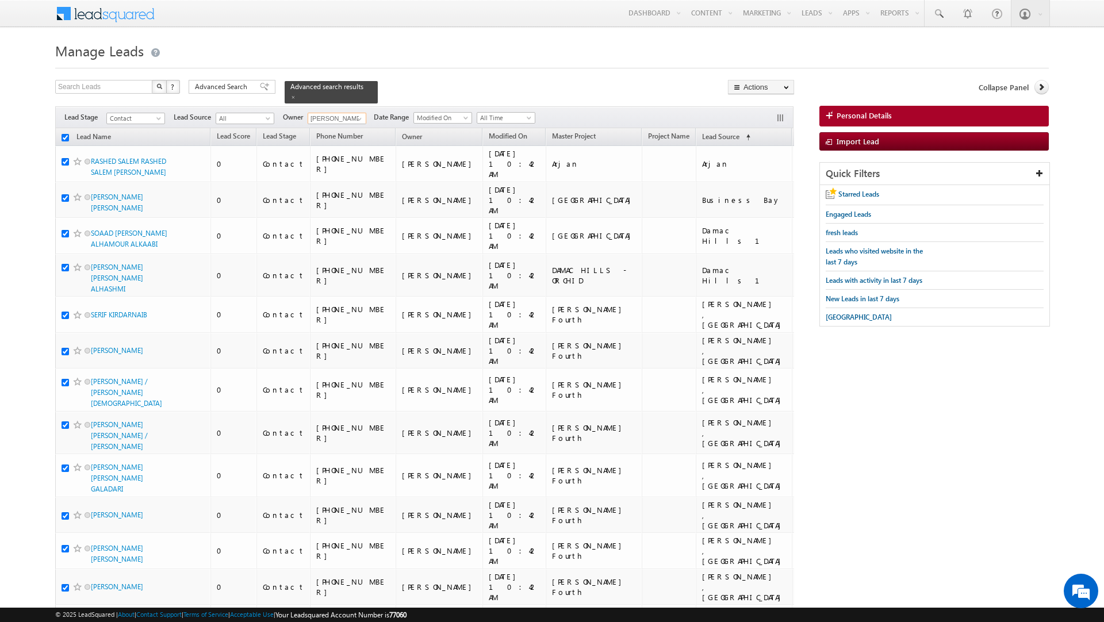
checkbox input "true"
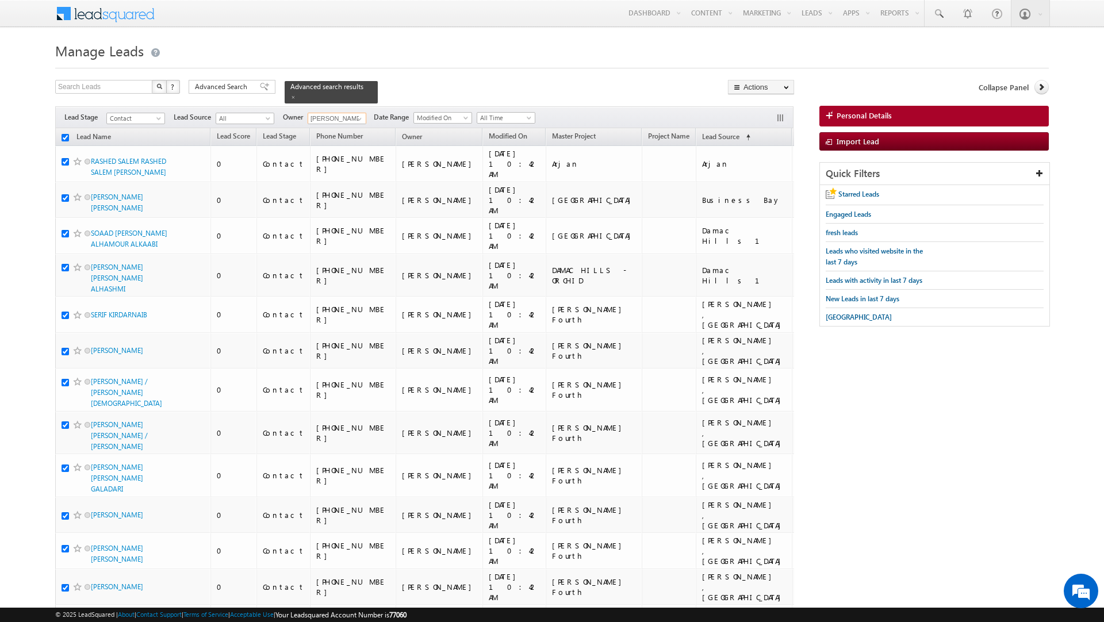
checkbox input "true"
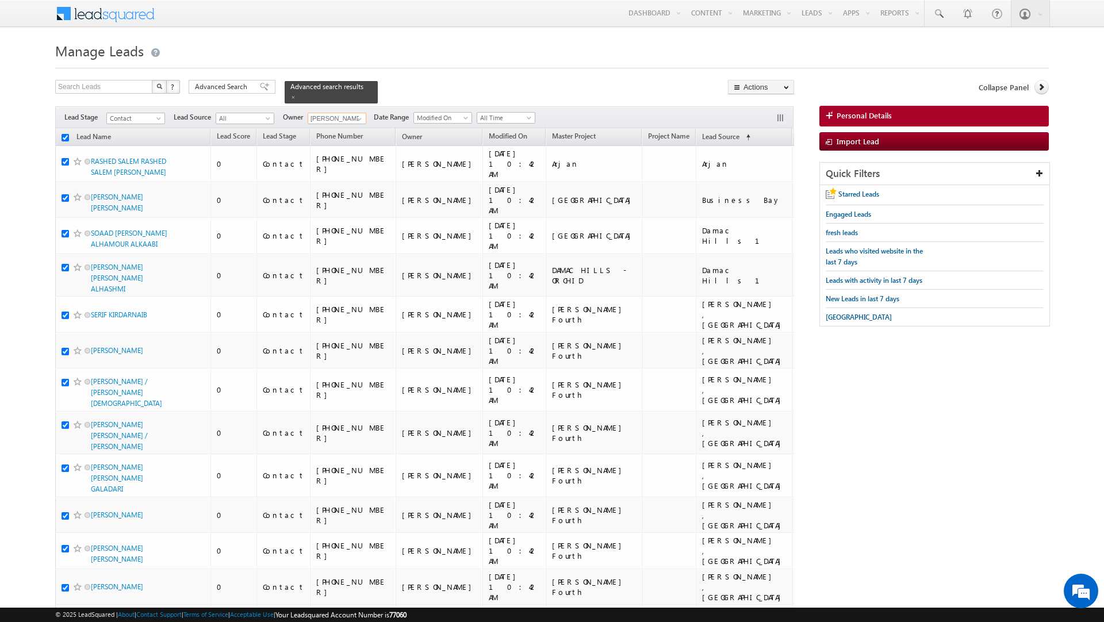
checkbox input "true"
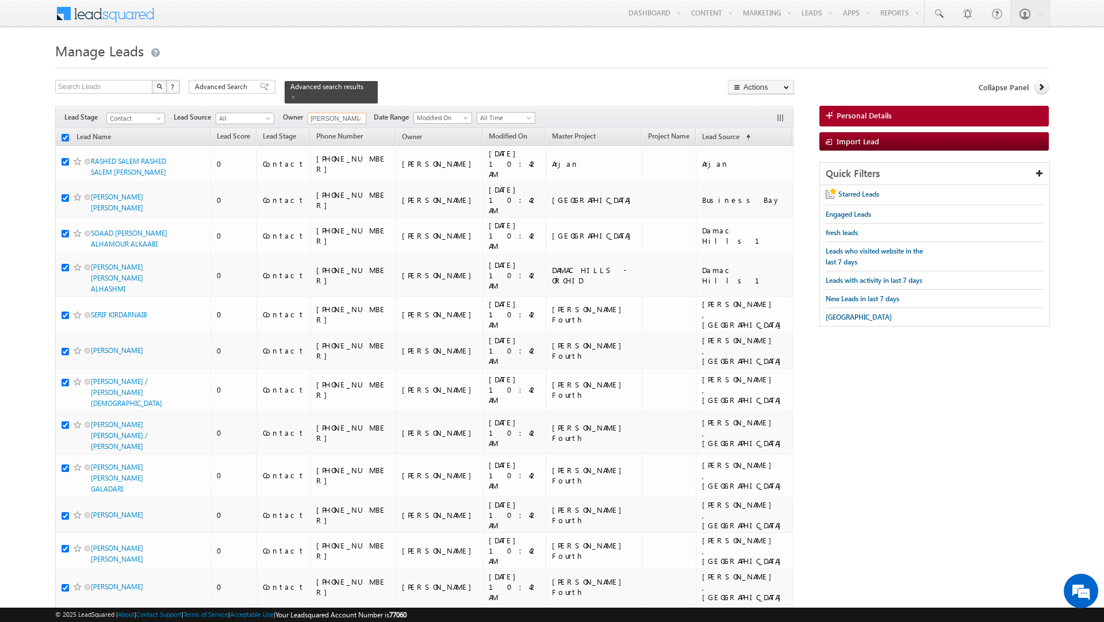
checkbox input "true"
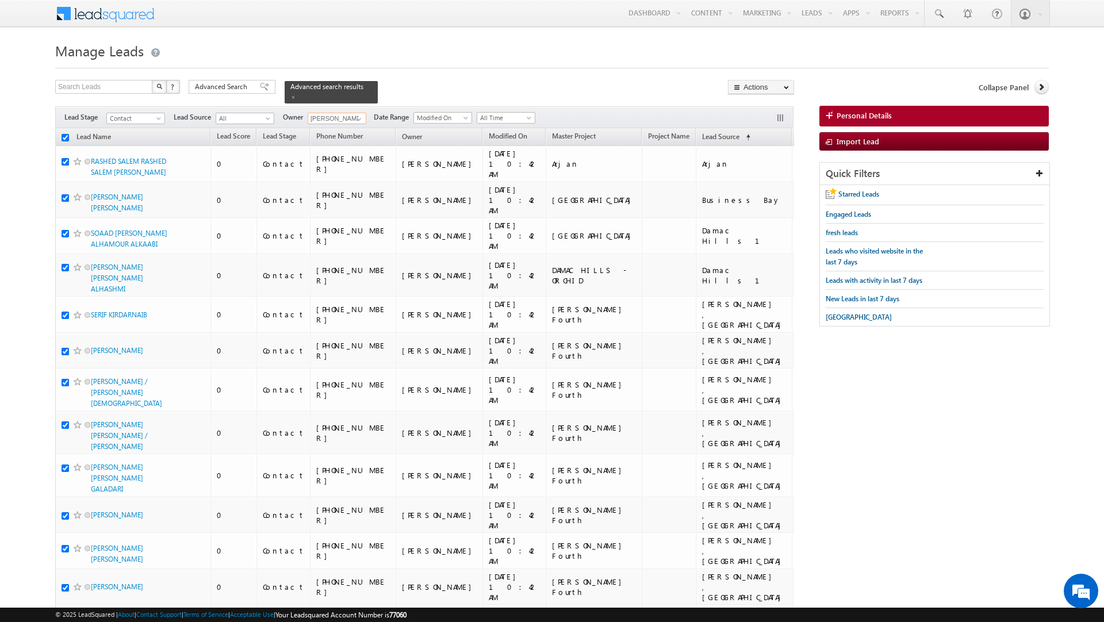
checkbox input "true"
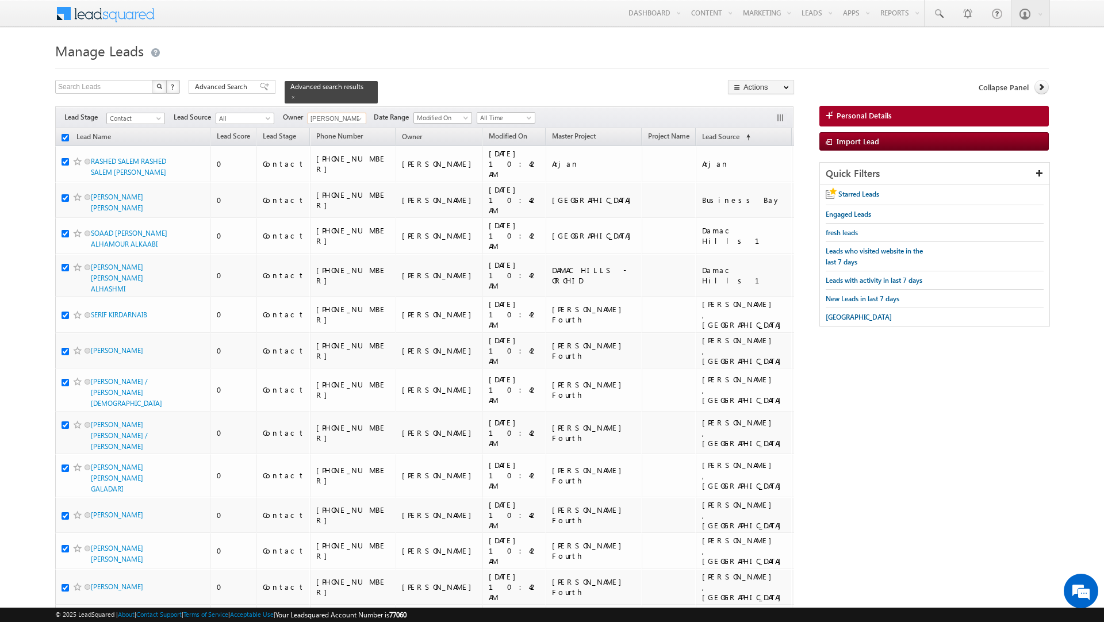
checkbox input "true"
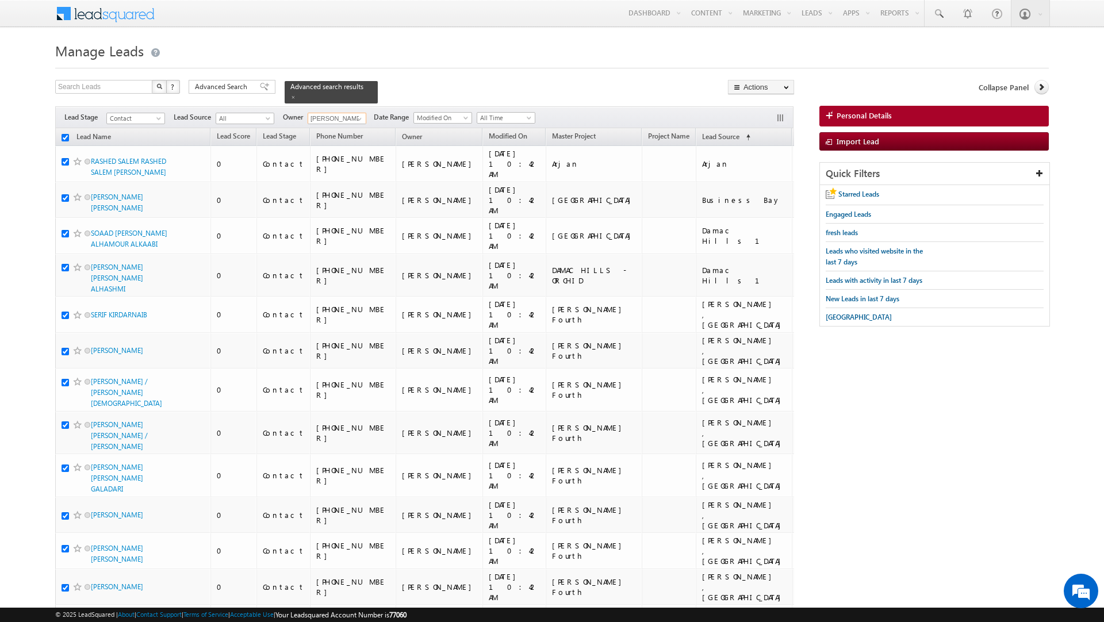
checkbox input "true"
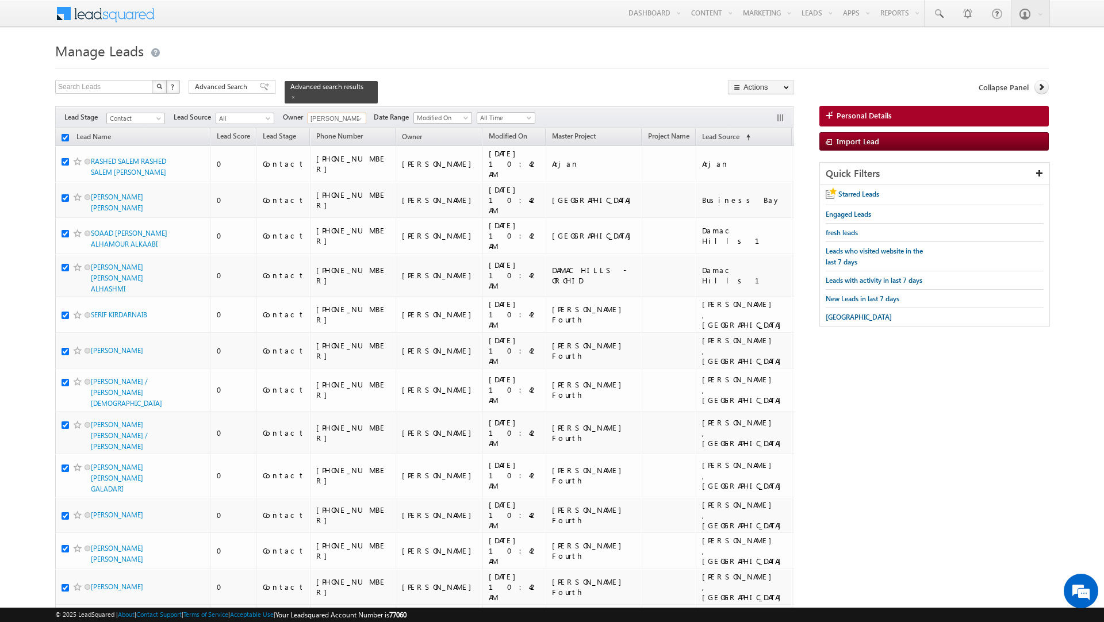
checkbox input "true"
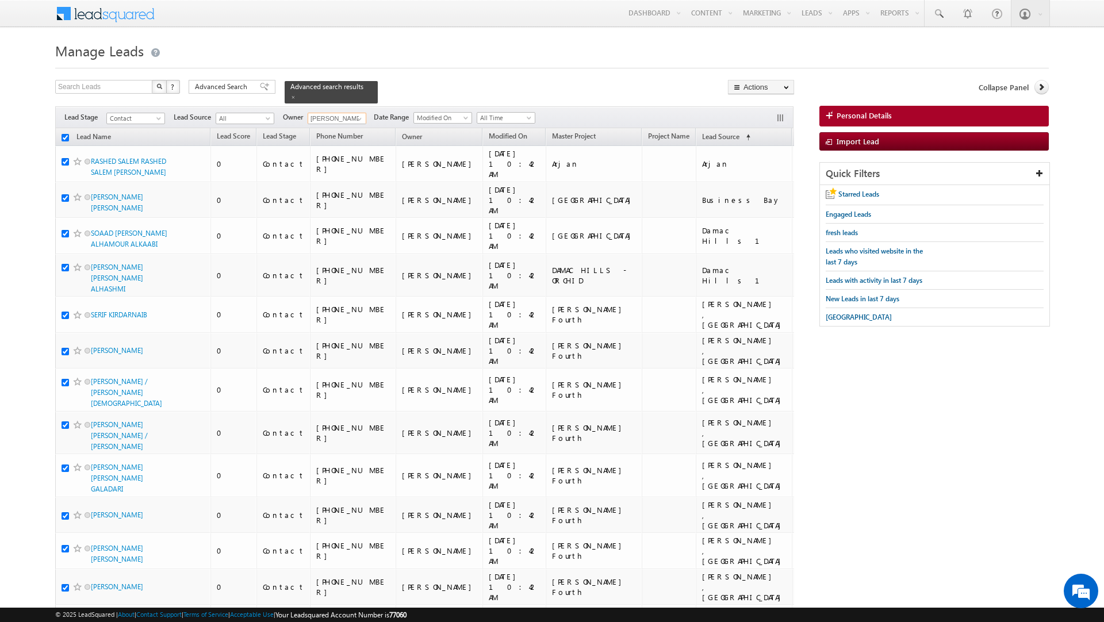
checkbox input "true"
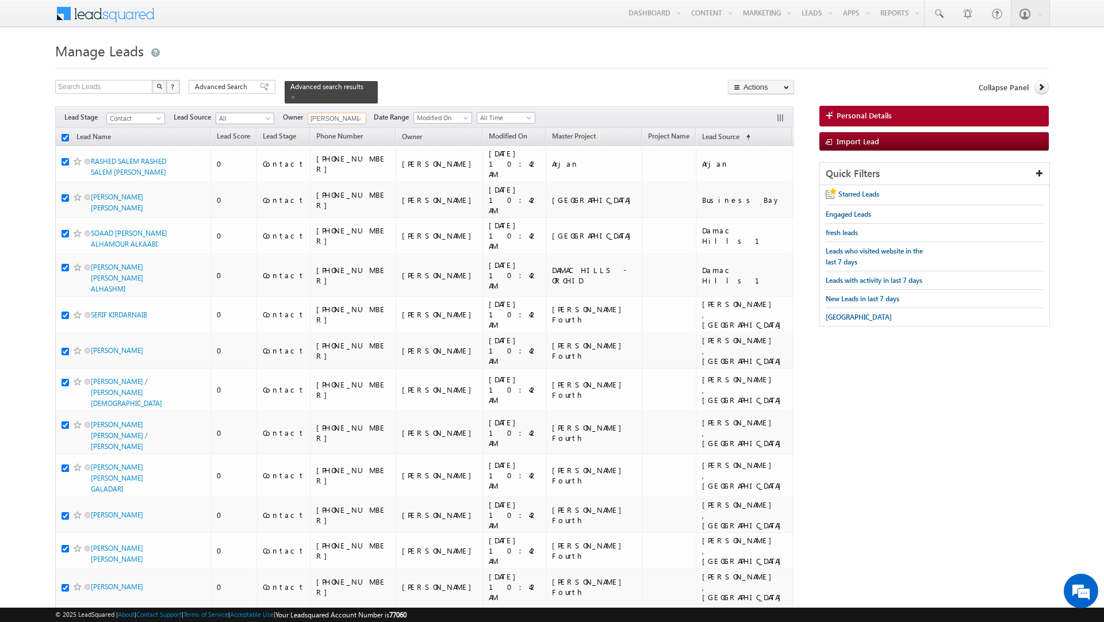
checkbox input "true"
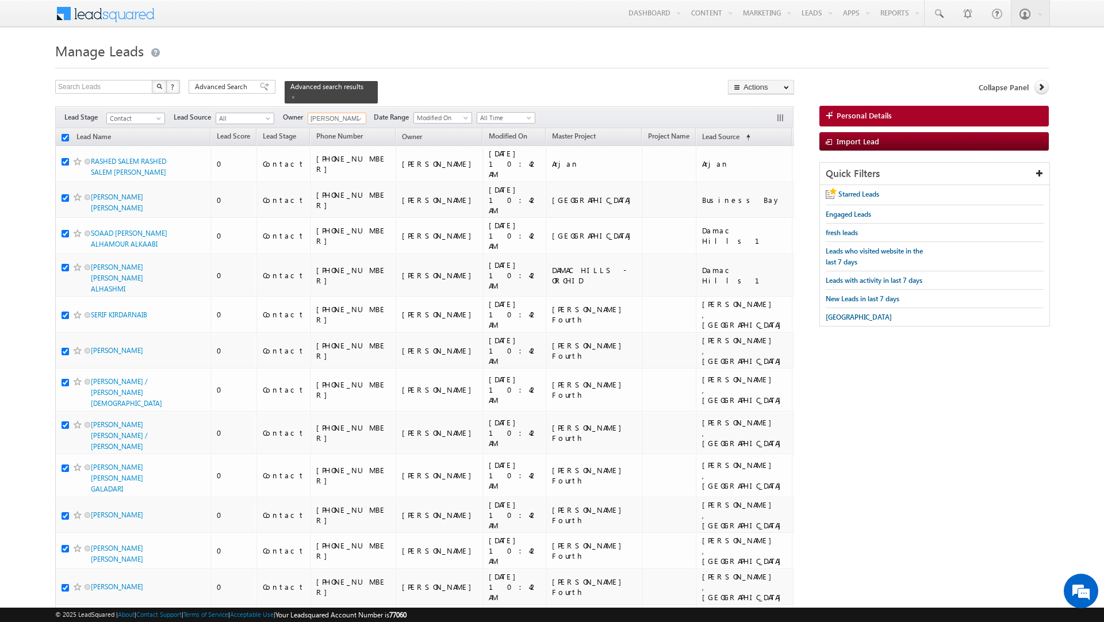
checkbox input "true"
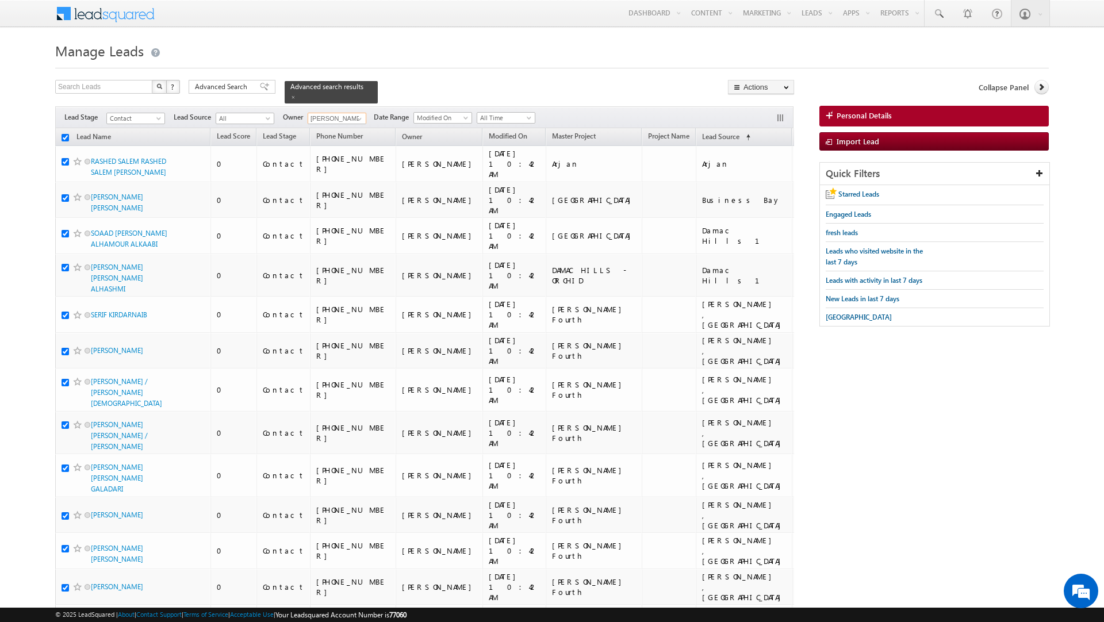
checkbox input "true"
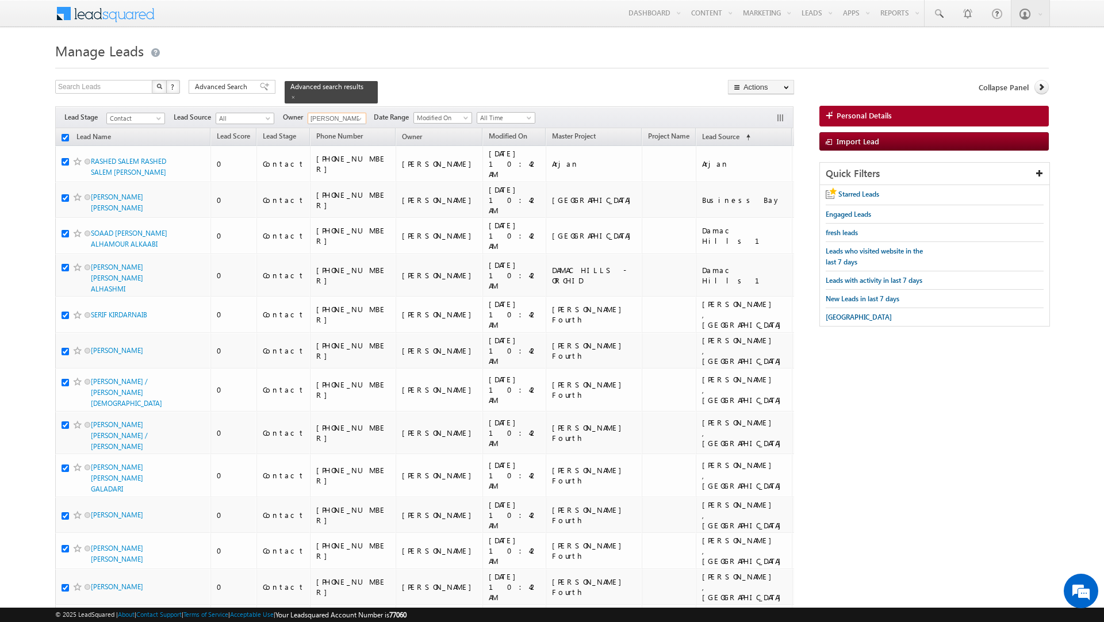
checkbox input "true"
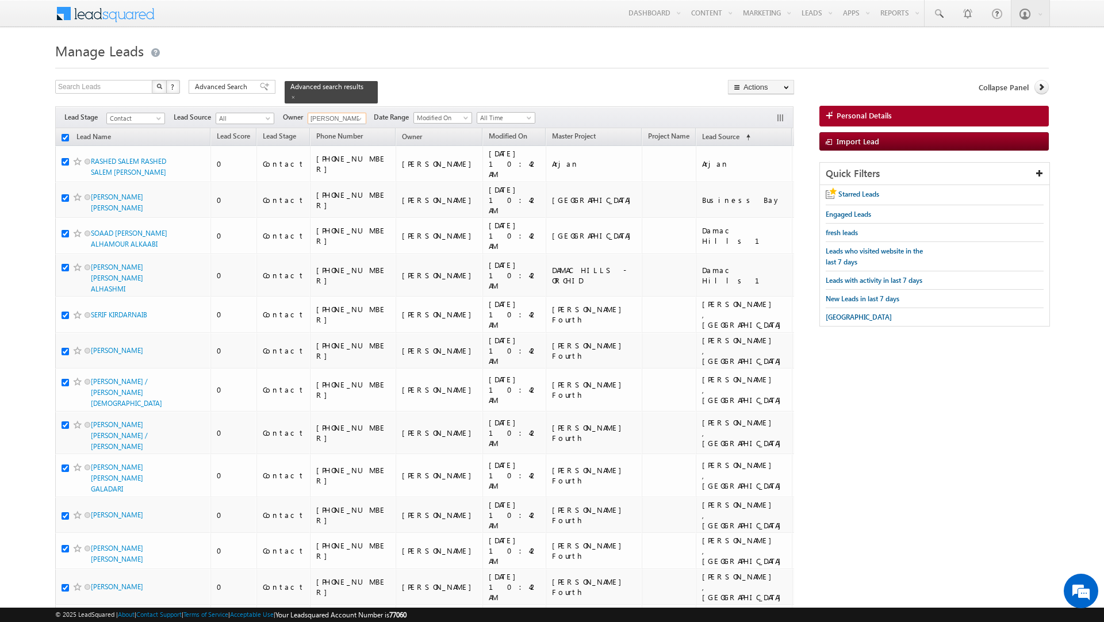
checkbox input "true"
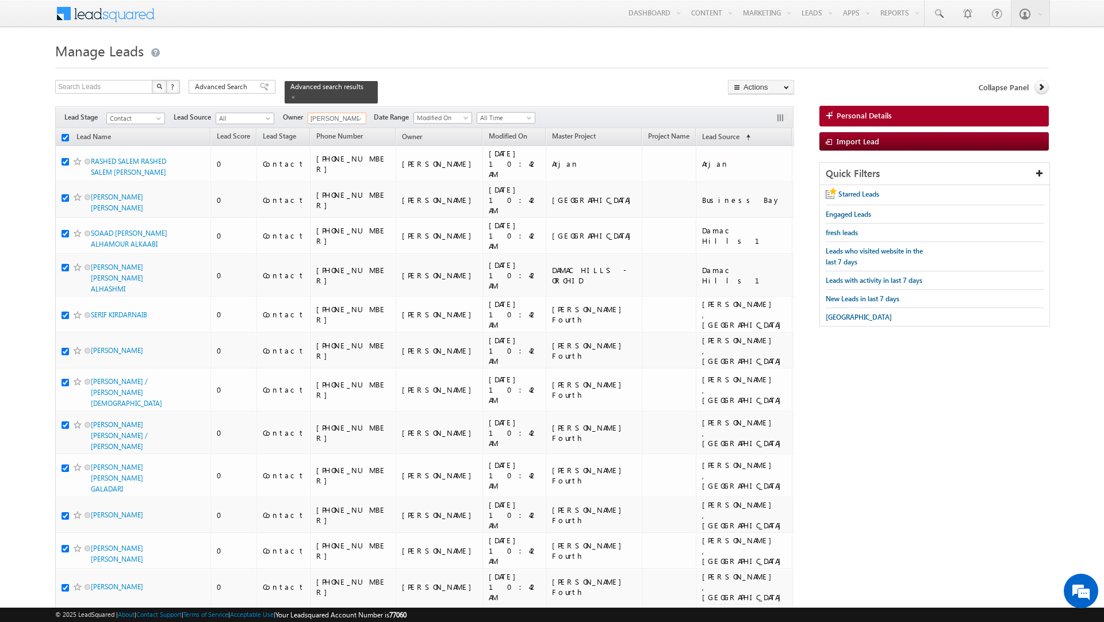
checkbox input "true"
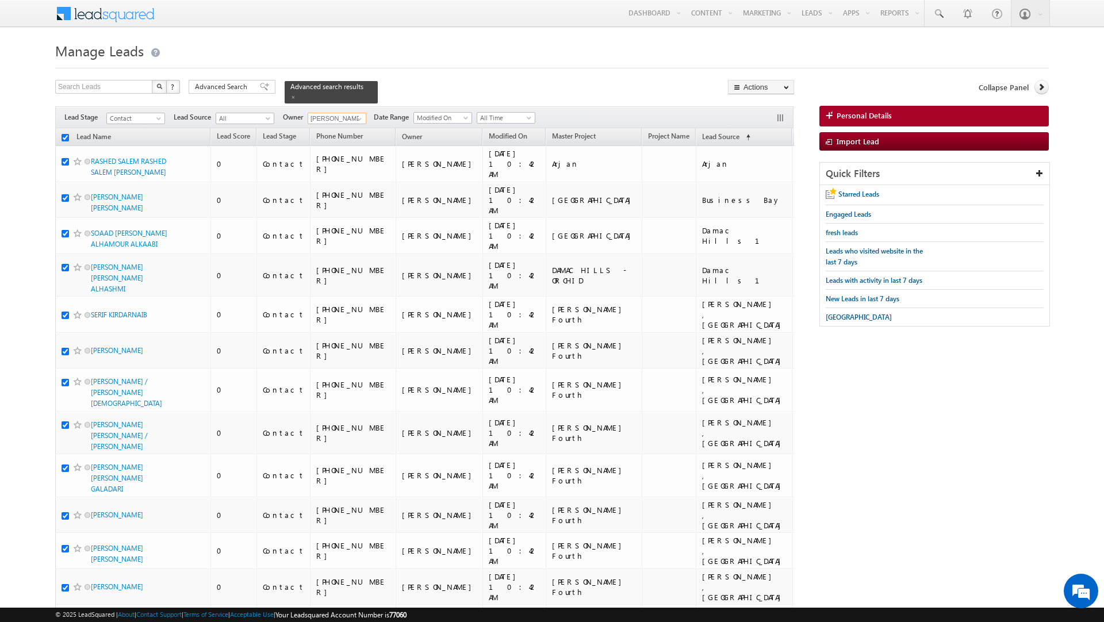
checkbox input "true"
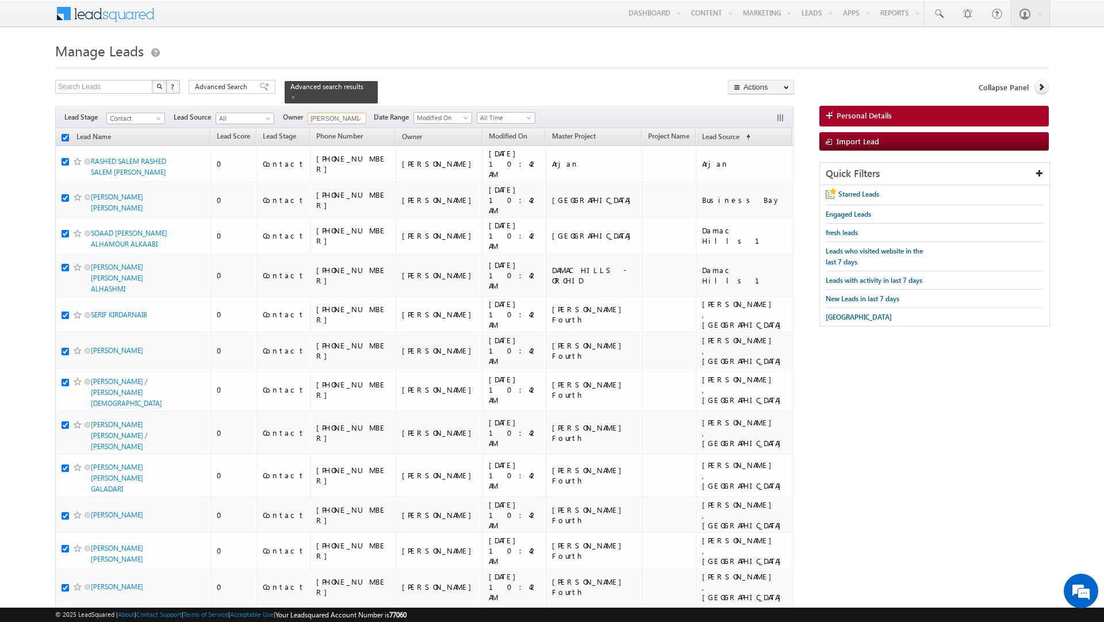
checkbox input "true"
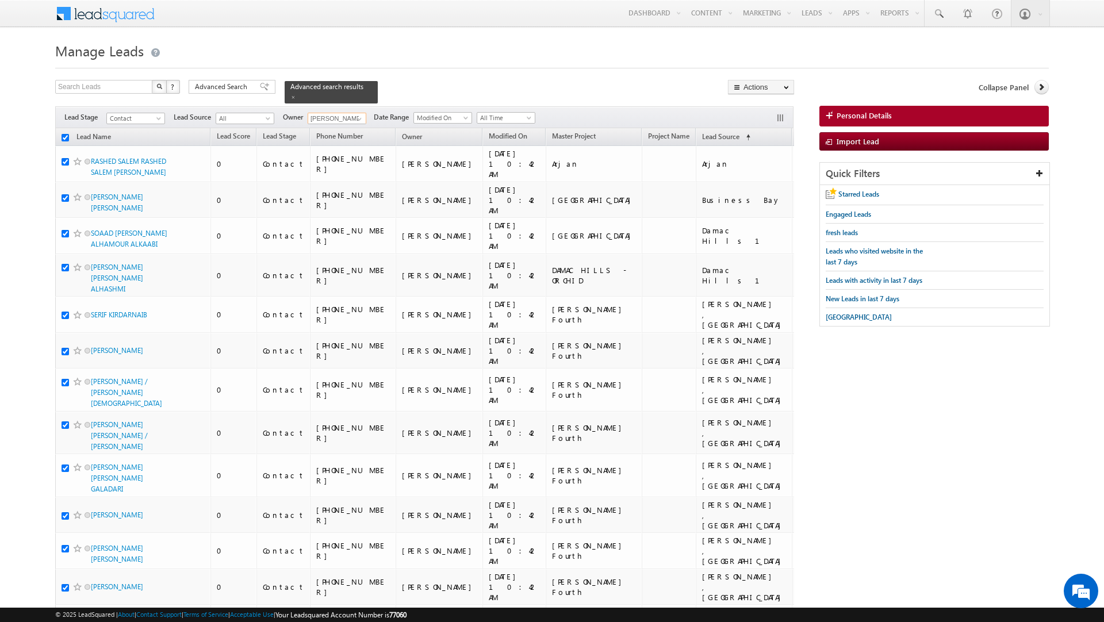
checkbox input "true"
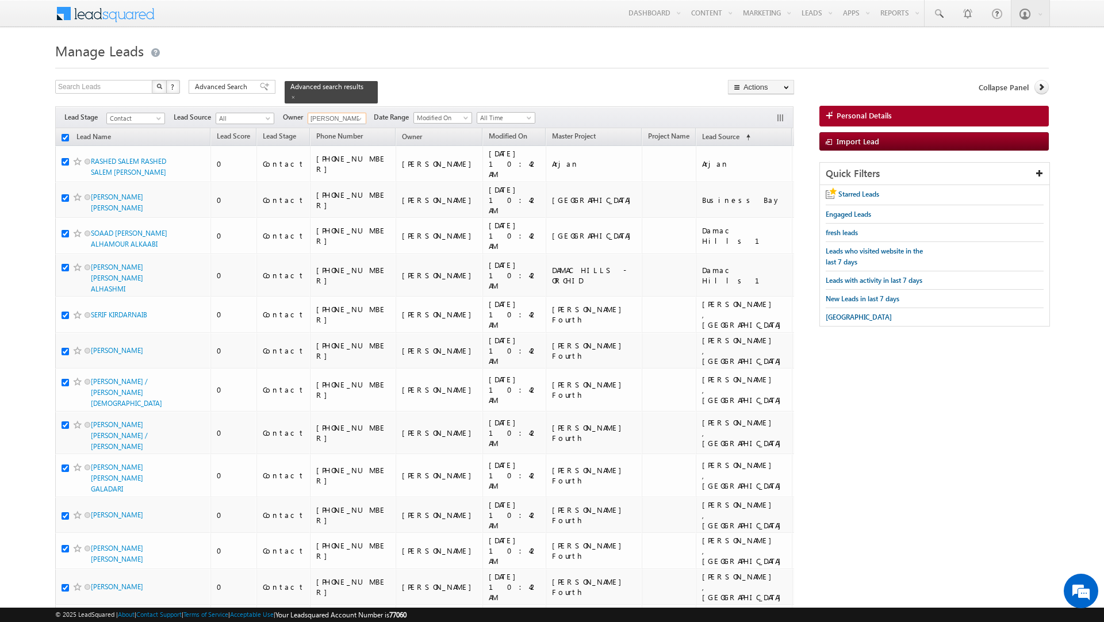
checkbox input "true"
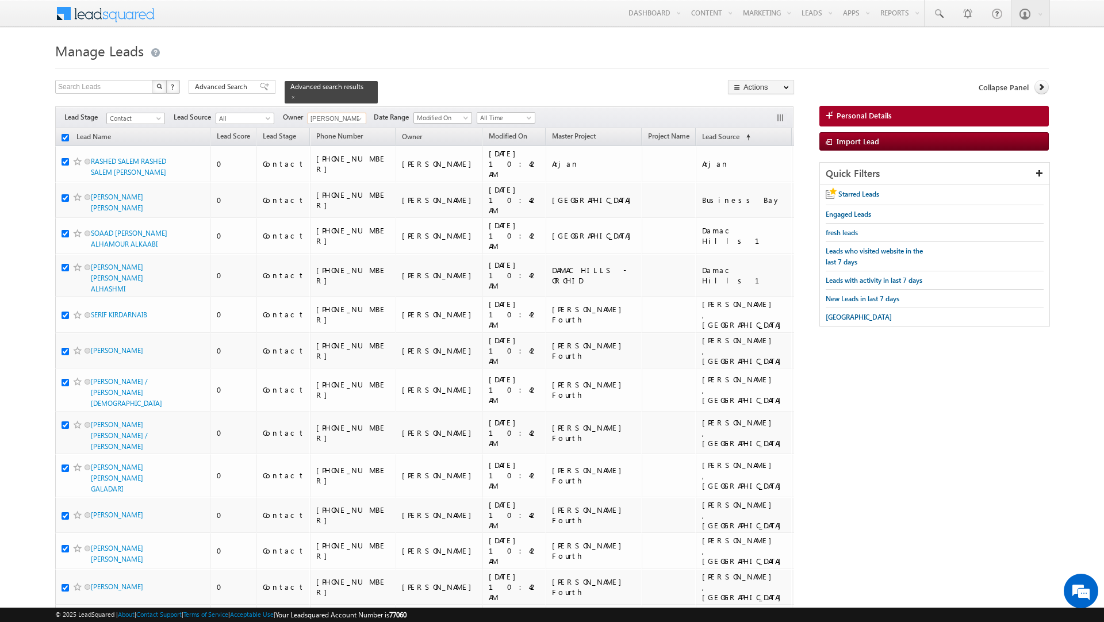
checkbox input "true"
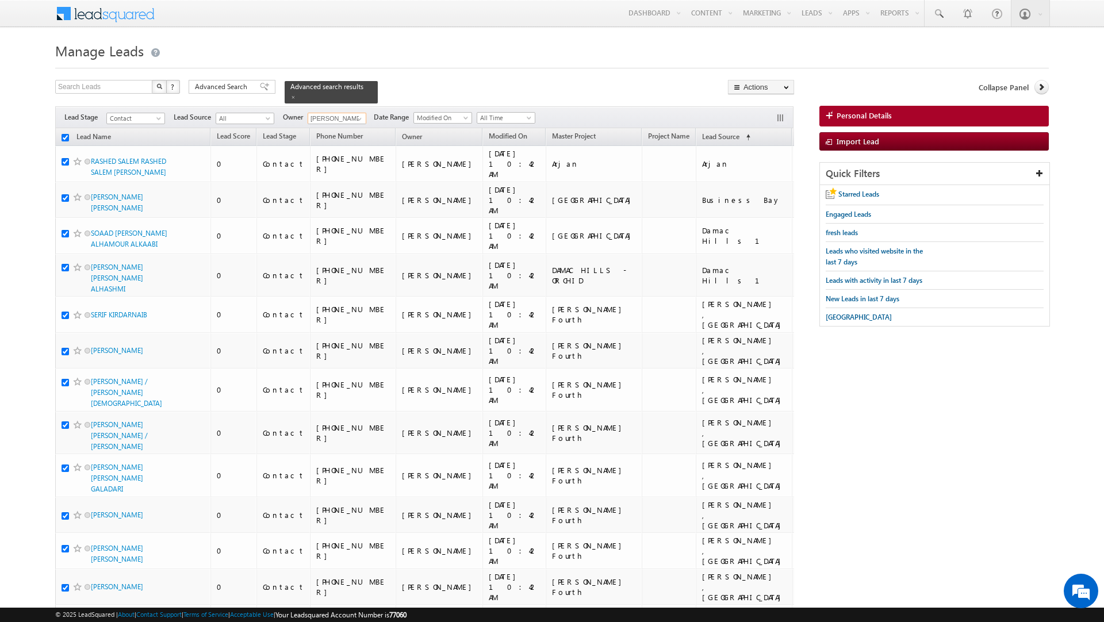
checkbox input "true"
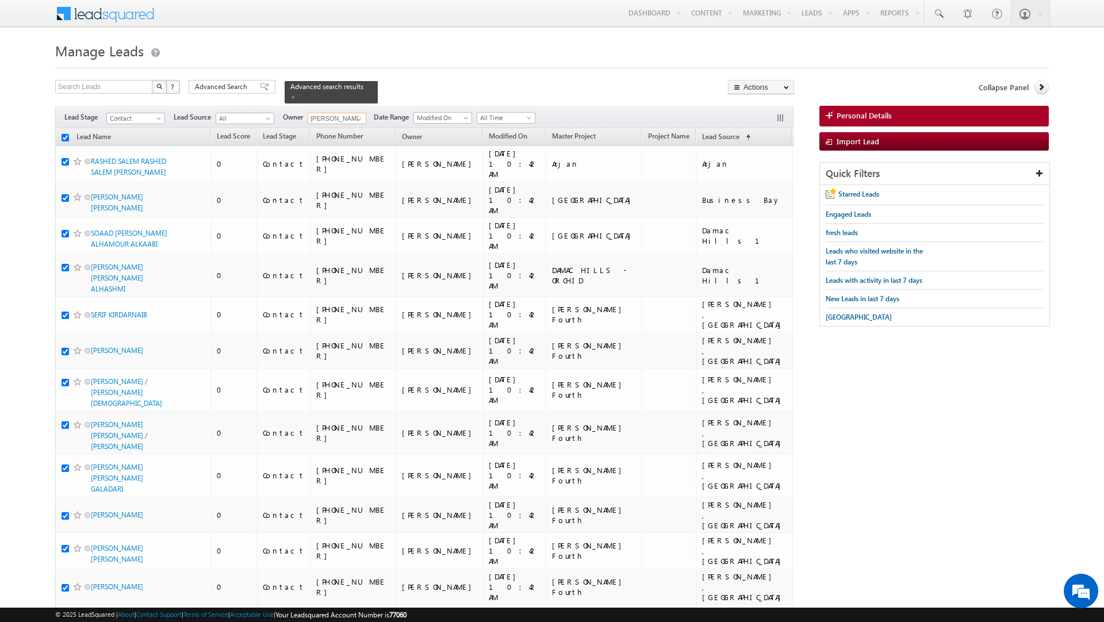
checkbox input "true"
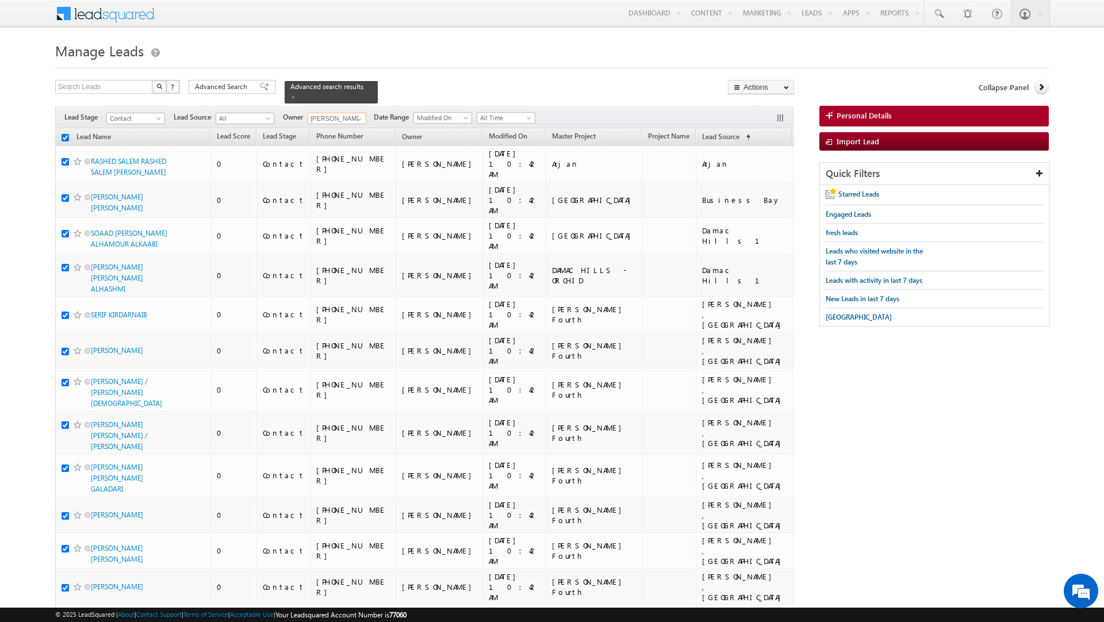
checkbox input "true"
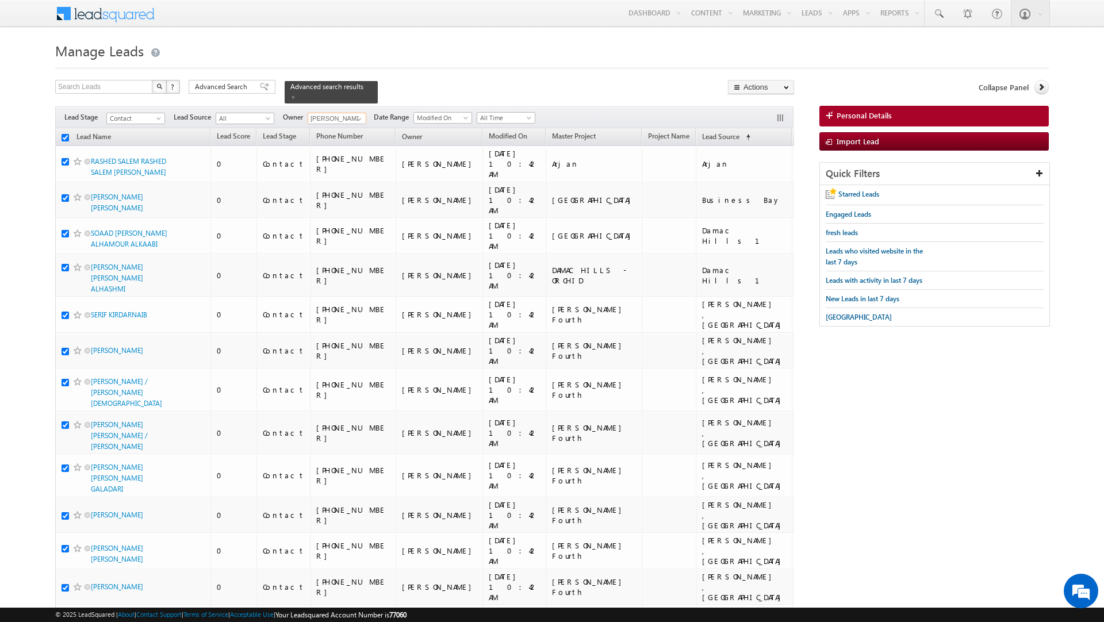
checkbox input "true"
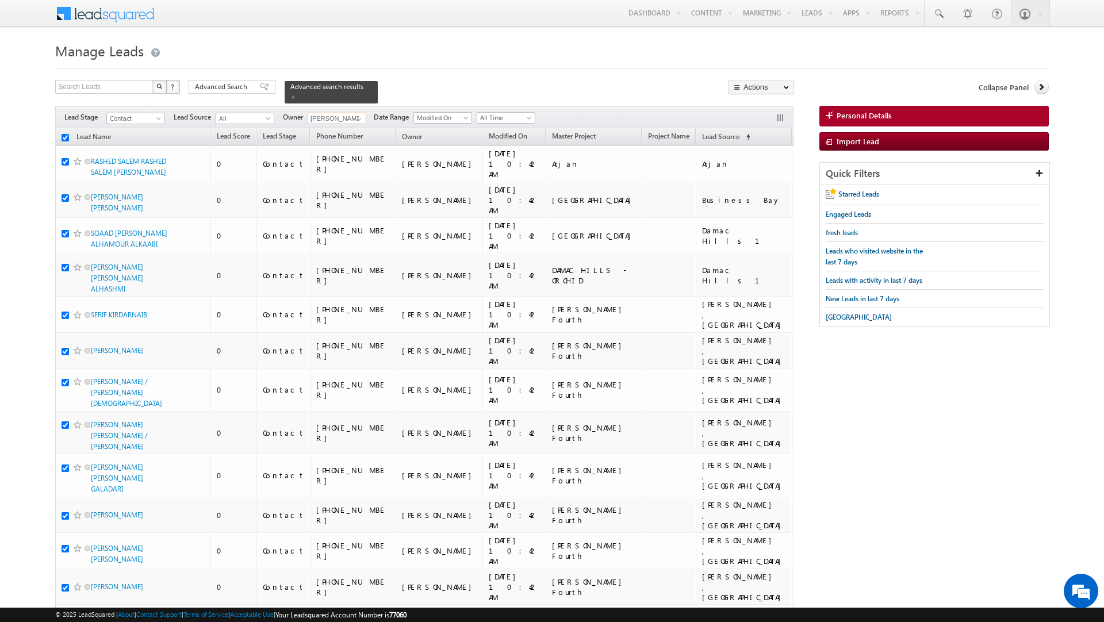
checkbox input "true"
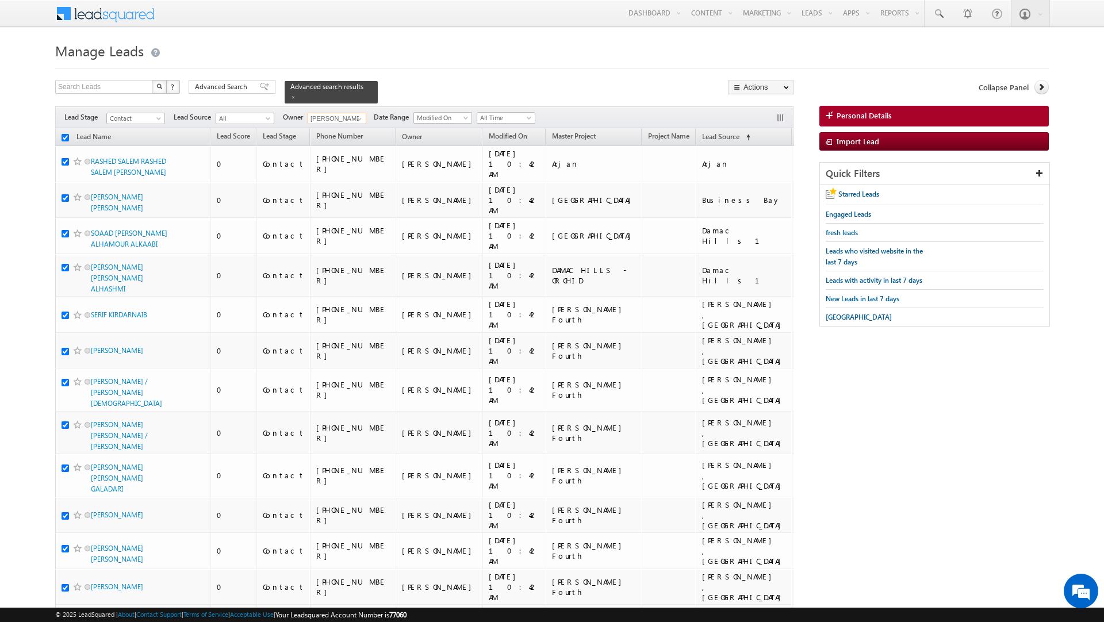
checkbox input "true"
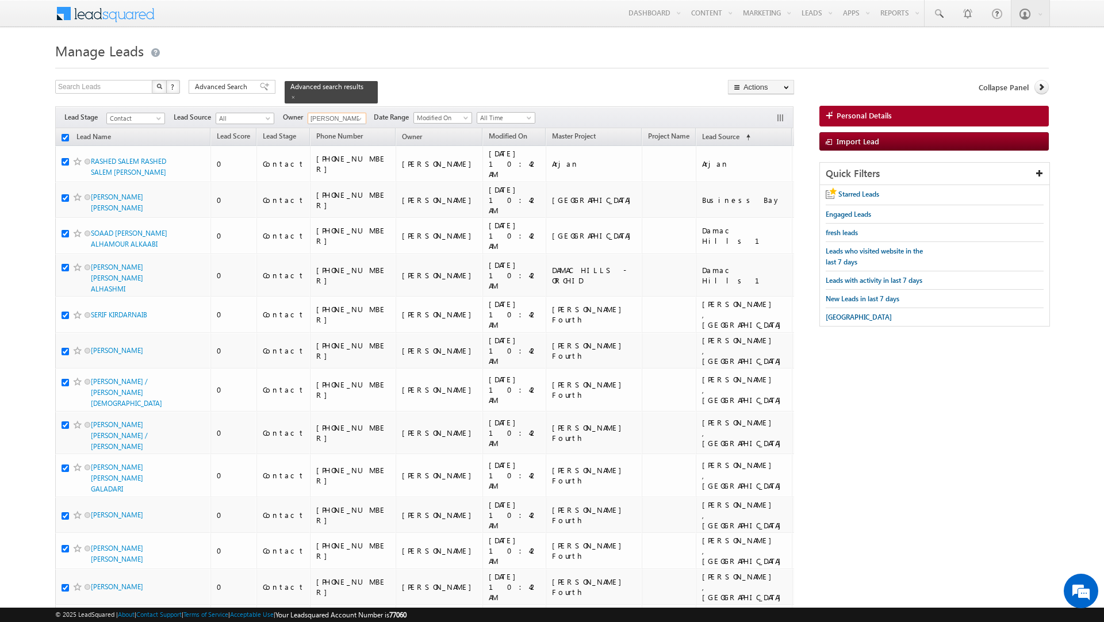
checkbox input "true"
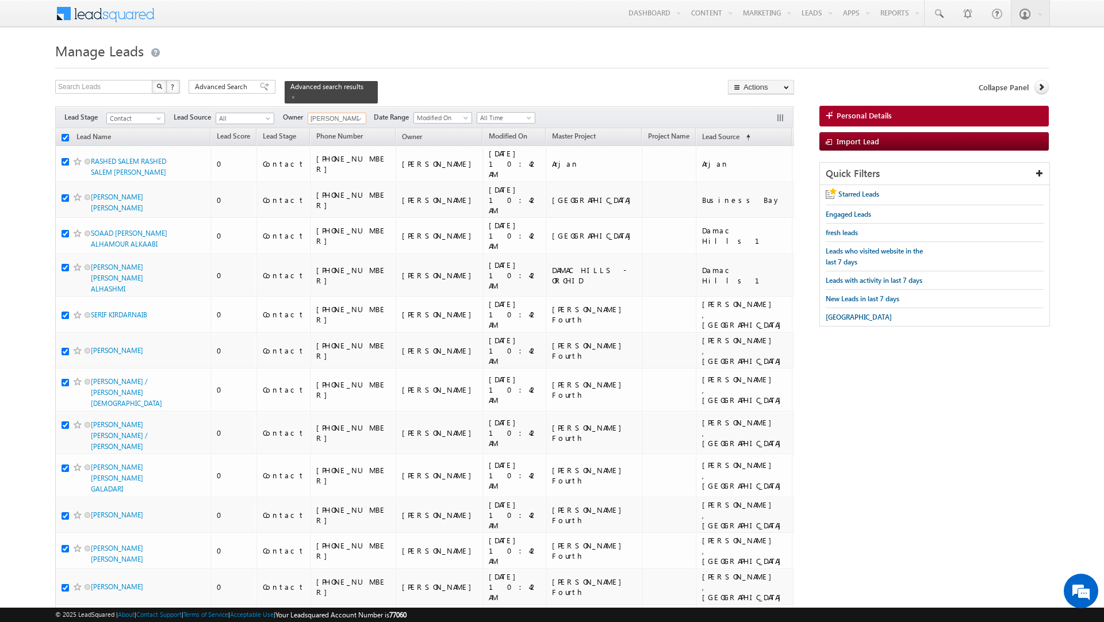
checkbox input "true"
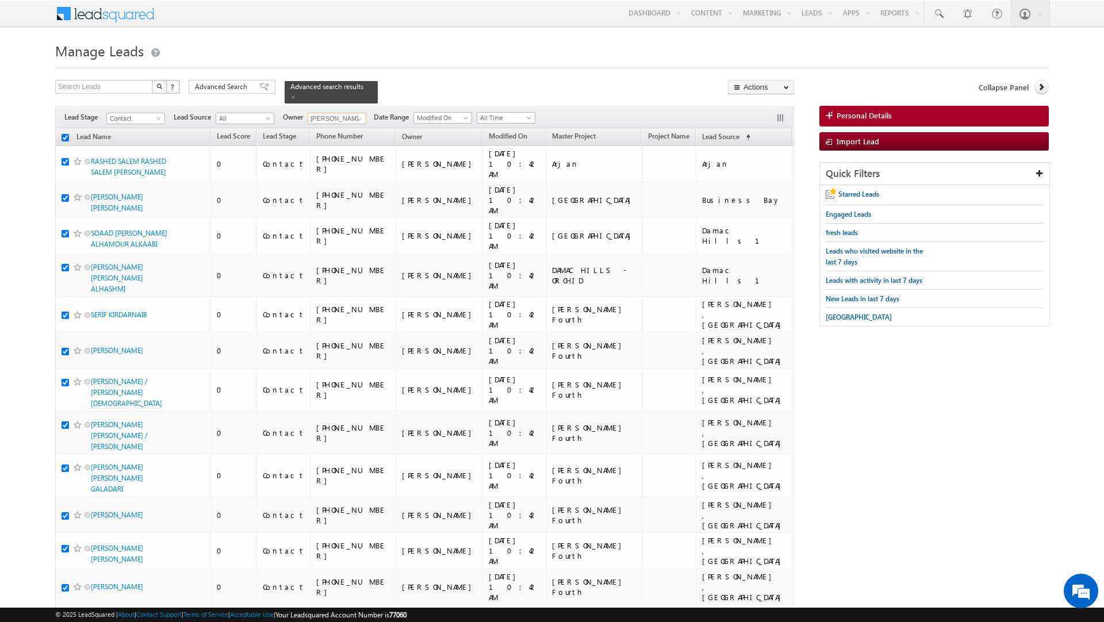
checkbox input "true"
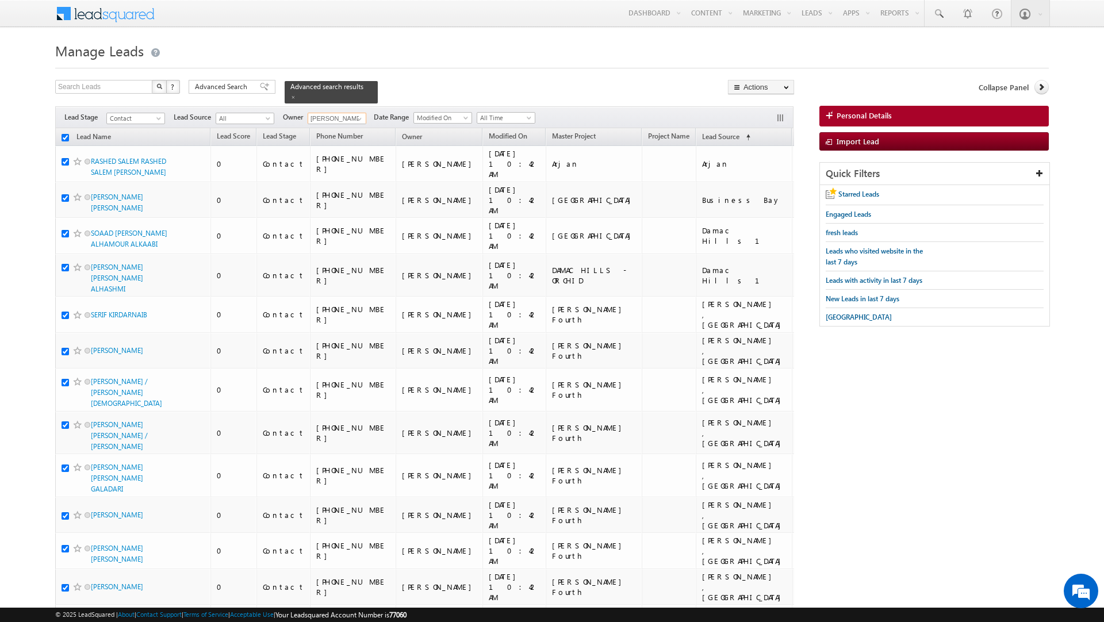
checkbox input "true"
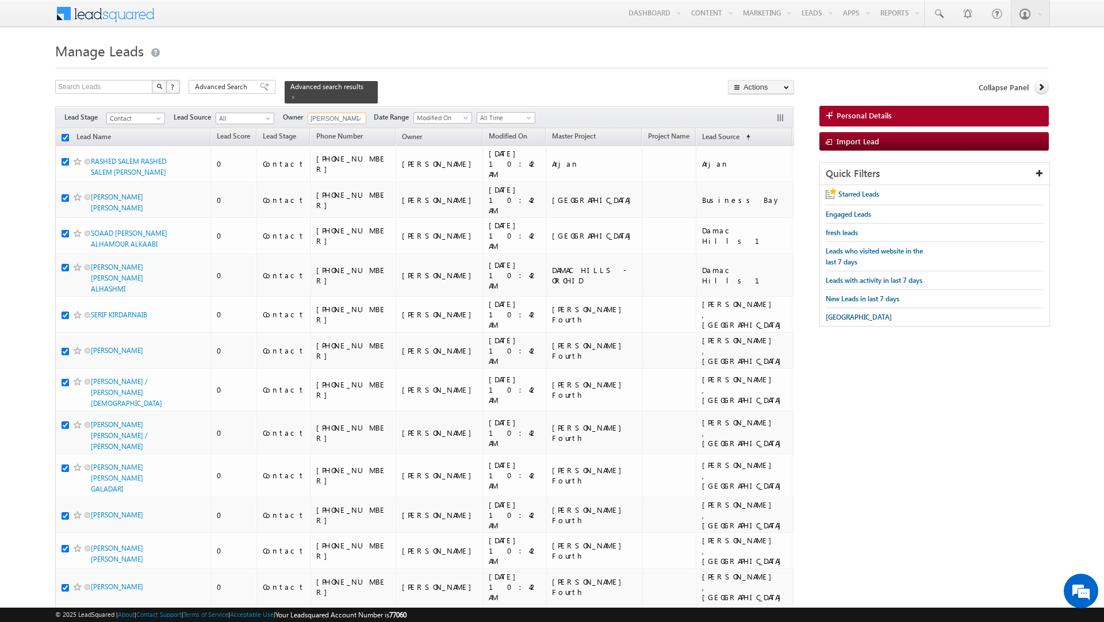
checkbox input "true"
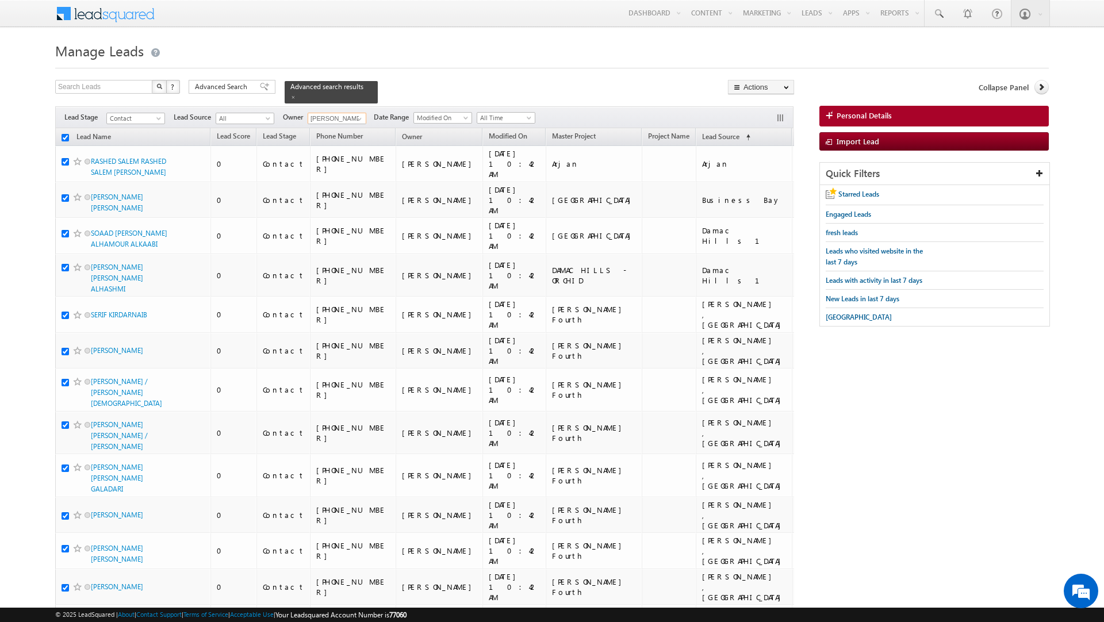
checkbox input "true"
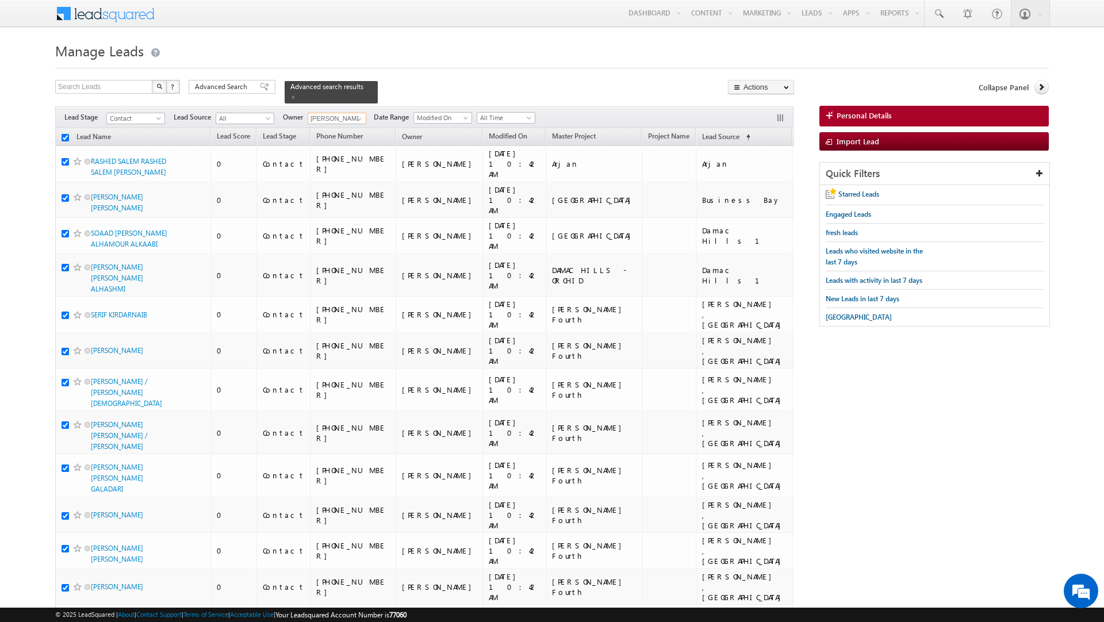
checkbox input "true"
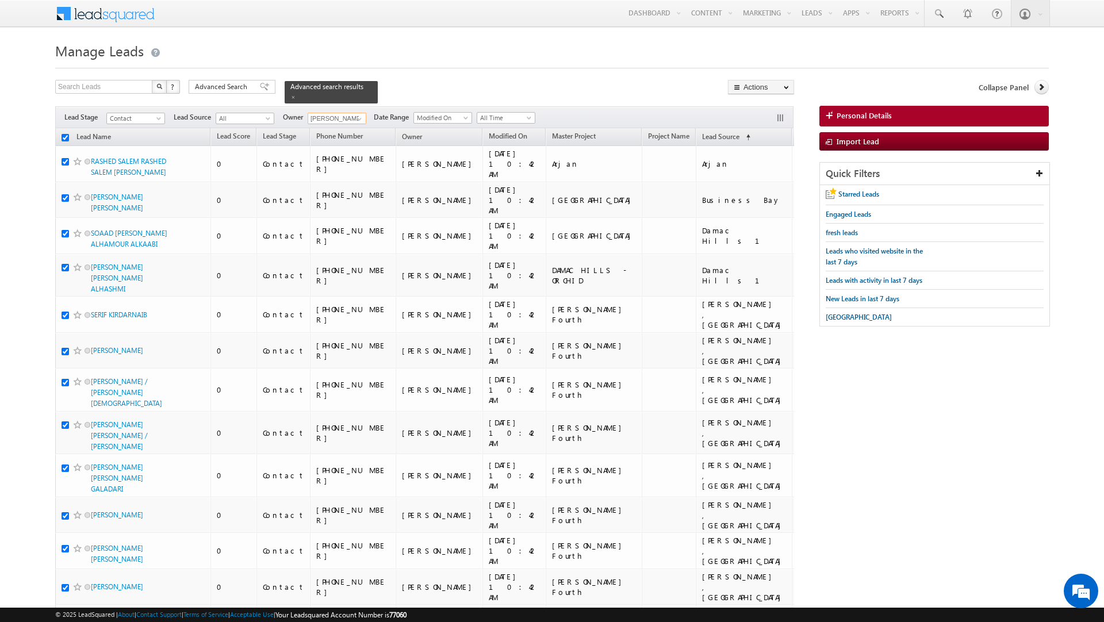
checkbox input "true"
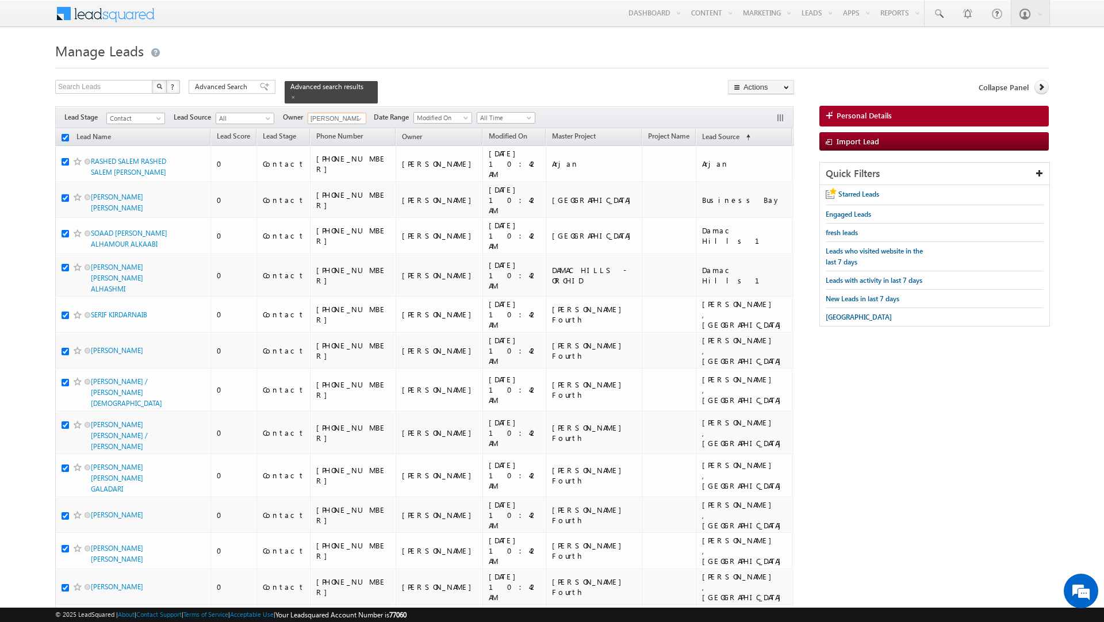
checkbox input "true"
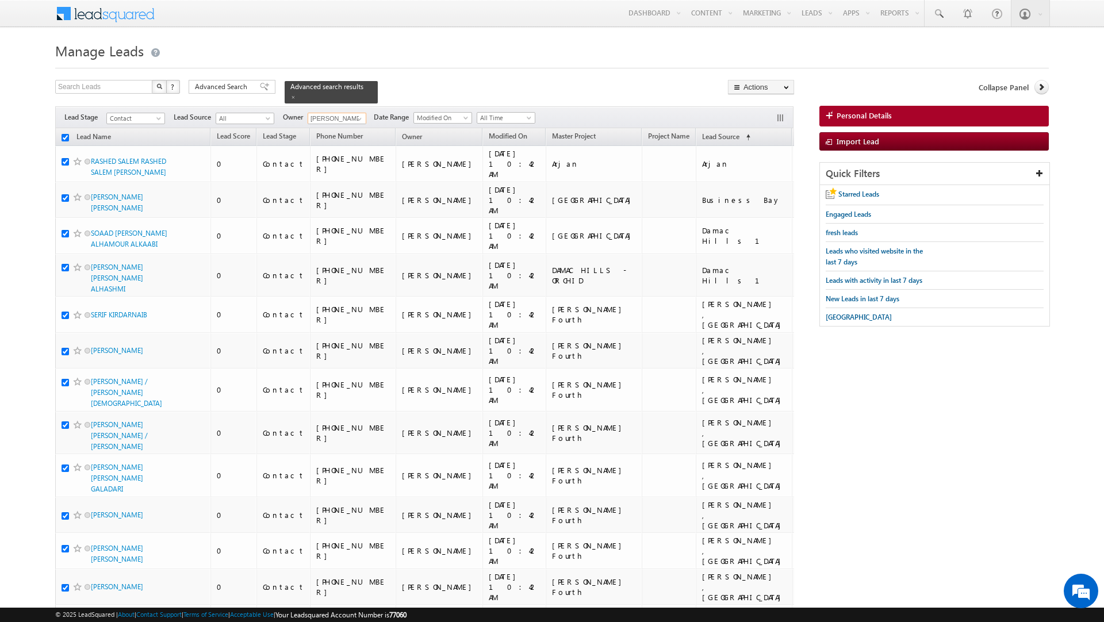
checkbox input "true"
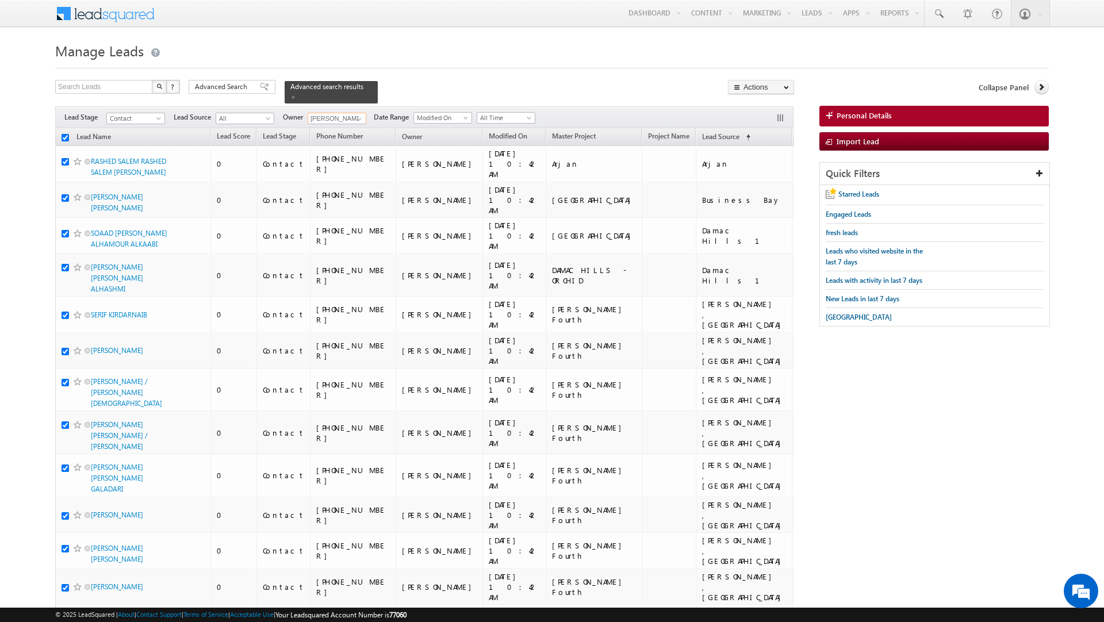
checkbox input "true"
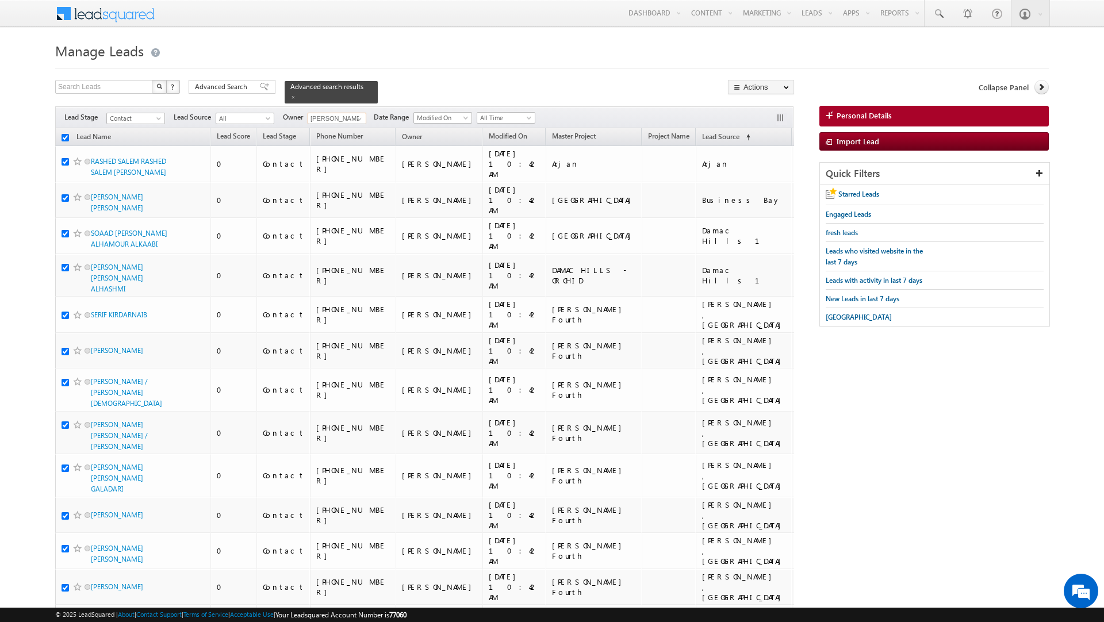
checkbox input "true"
click at [751, 187] on link "Change Owner" at bounding box center [760, 186] width 65 height 14
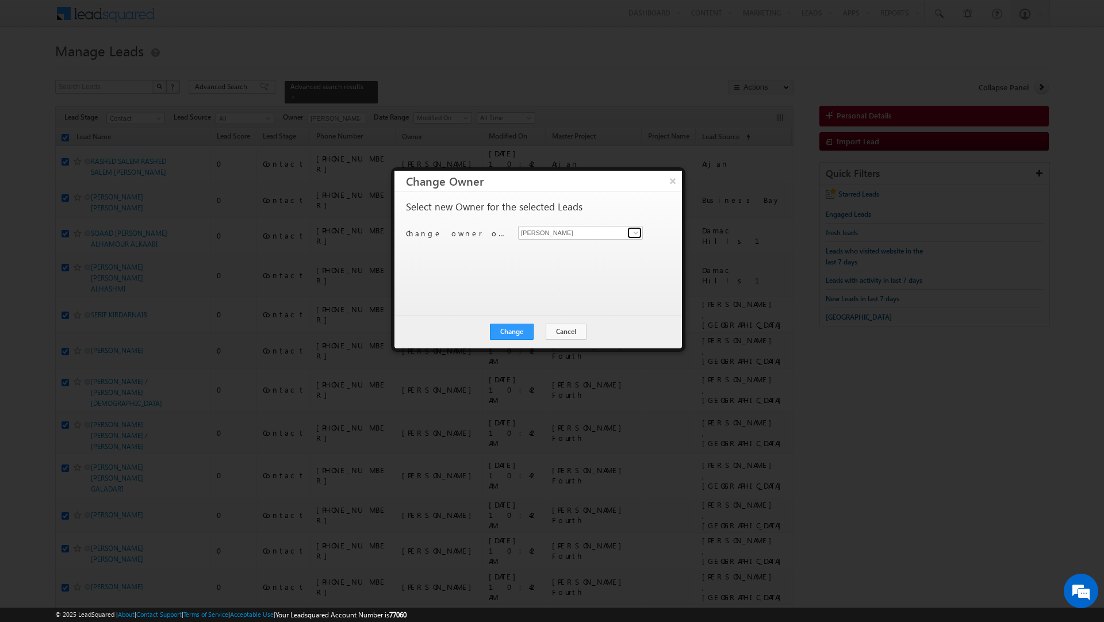
click at [632, 234] on span at bounding box center [635, 232] width 9 height 9
click at [611, 268] on link "[PERSON_NAME] [PERSON_NAME][EMAIL_ADDRESS][DOMAIN_NAME]" at bounding box center [580, 272] width 125 height 22
type input "[PERSON_NAME]"
click at [518, 333] on button "Change" at bounding box center [512, 332] width 44 height 16
click at [545, 330] on button "Close" at bounding box center [539, 332] width 37 height 16
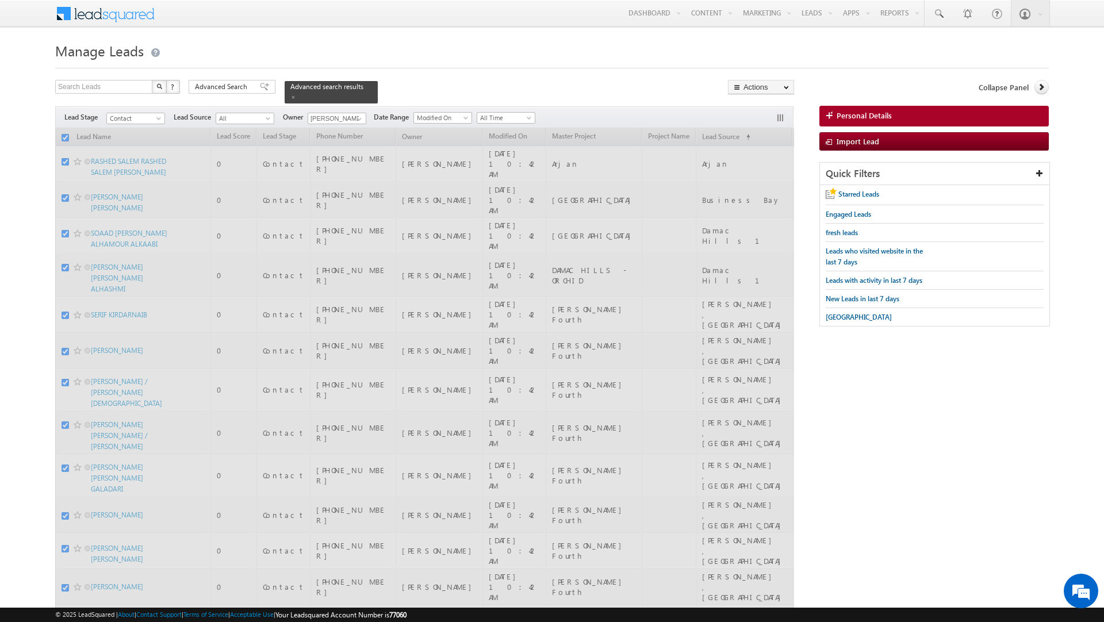
checkbox input "false"
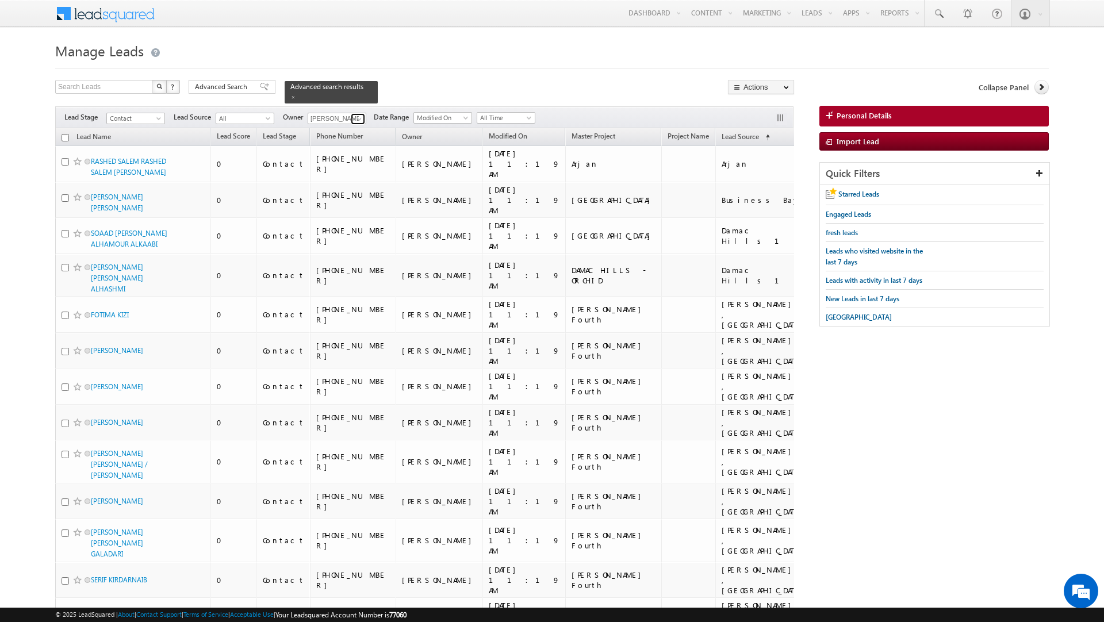
click at [357, 114] on span at bounding box center [359, 118] width 9 height 9
click at [340, 139] on link "Current User" at bounding box center [364, 143] width 115 height 13
type input "Current User"
